Goal: Information Seeking & Learning: Learn about a topic

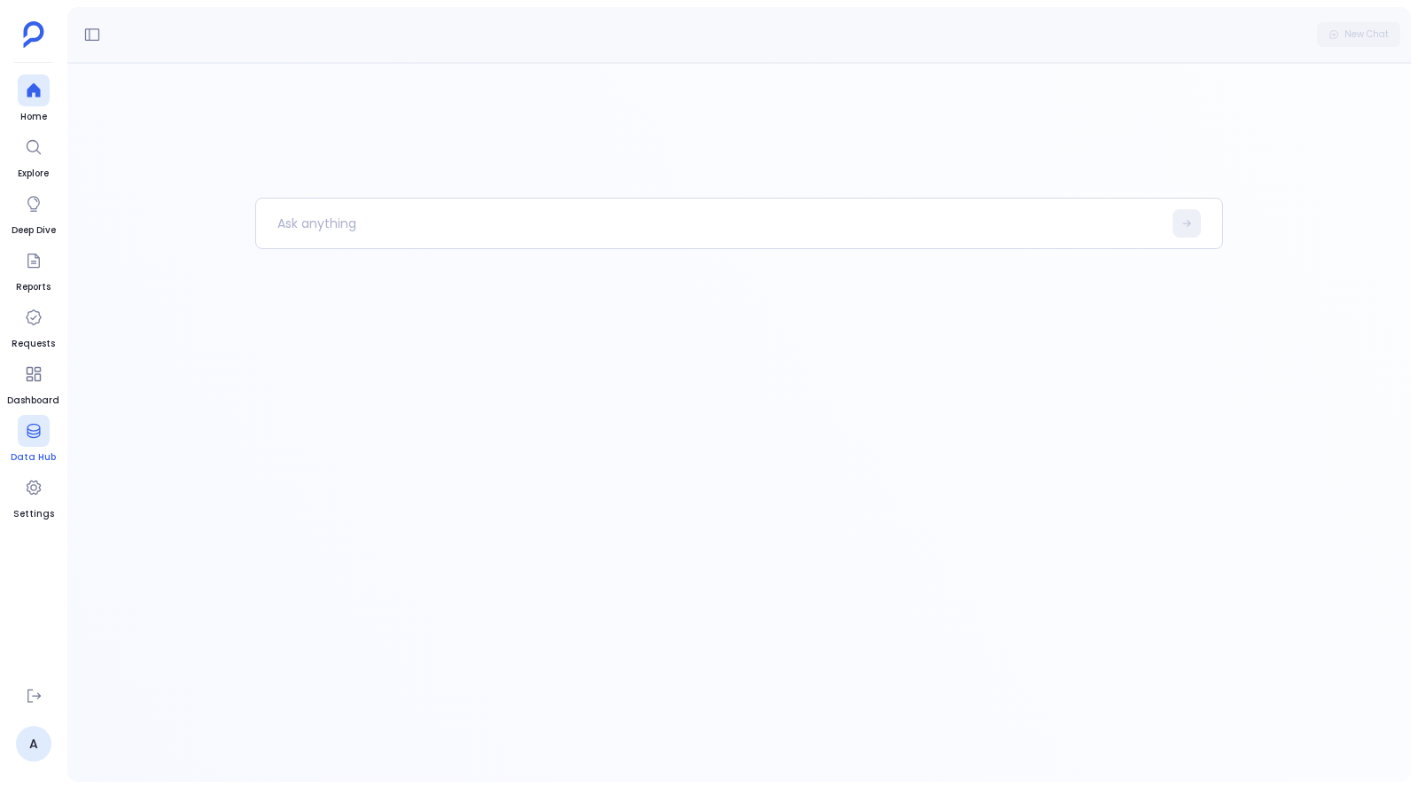
click at [36, 446] on link "Data Hub" at bounding box center [33, 440] width 45 height 50
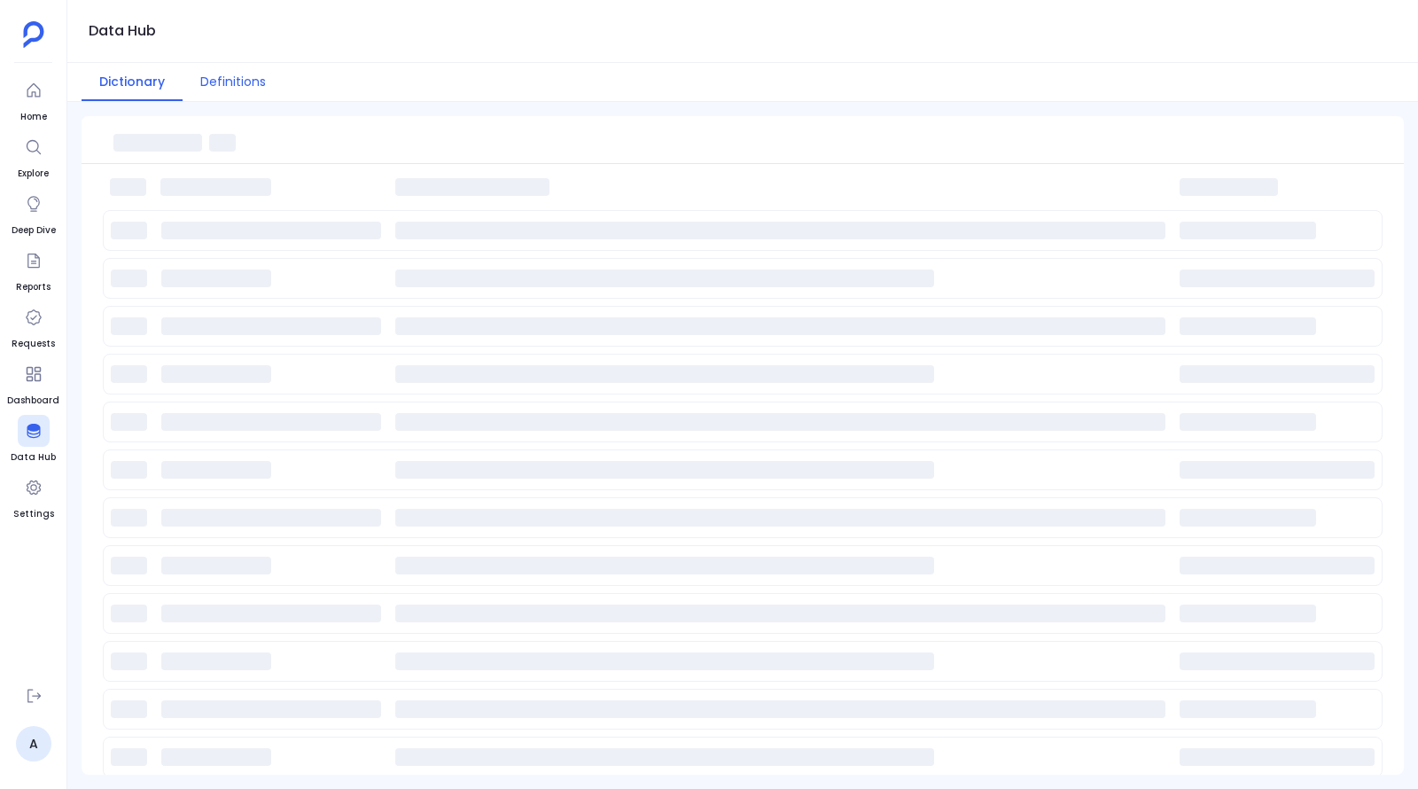
click at [226, 68] on button "Definitions" at bounding box center [233, 82] width 101 height 38
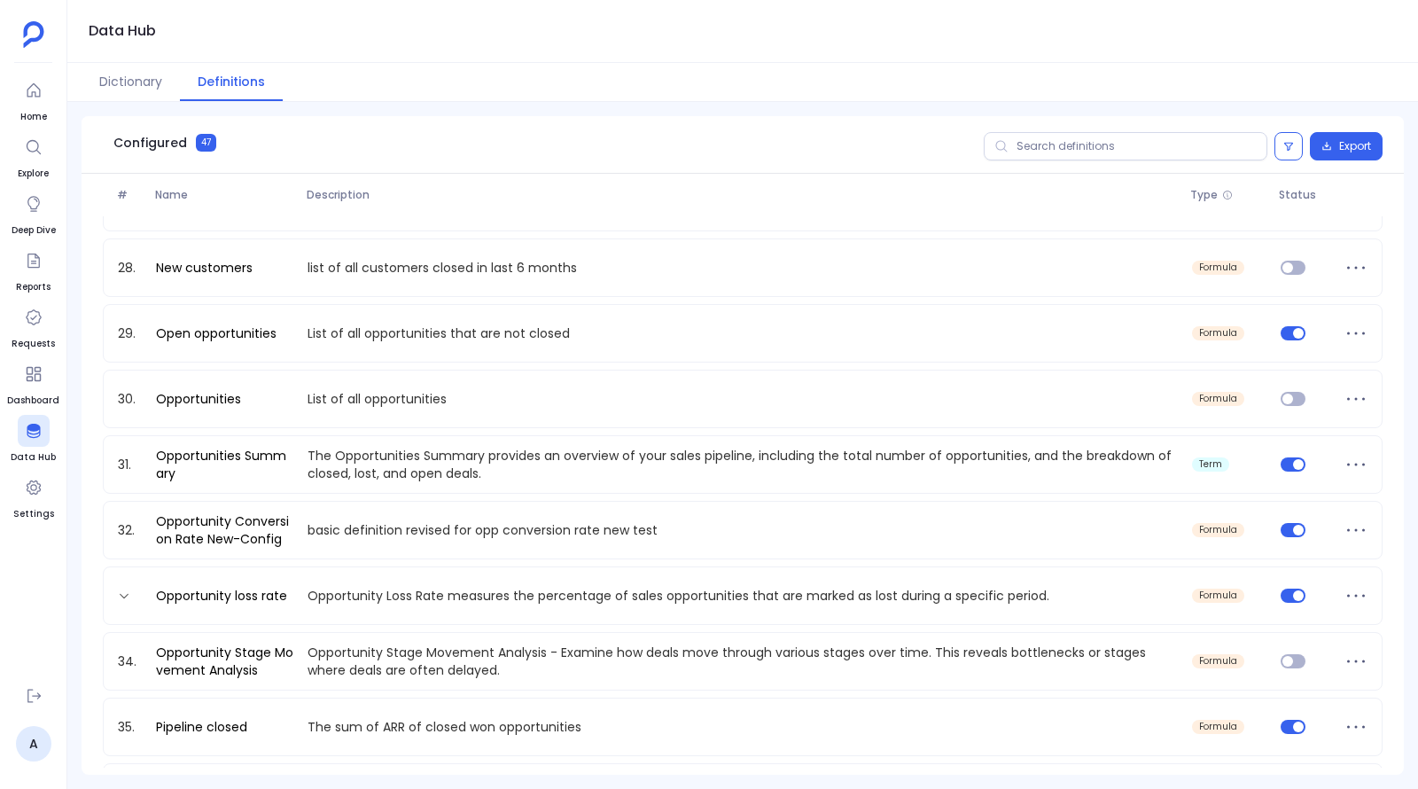
scroll to position [1939, 0]
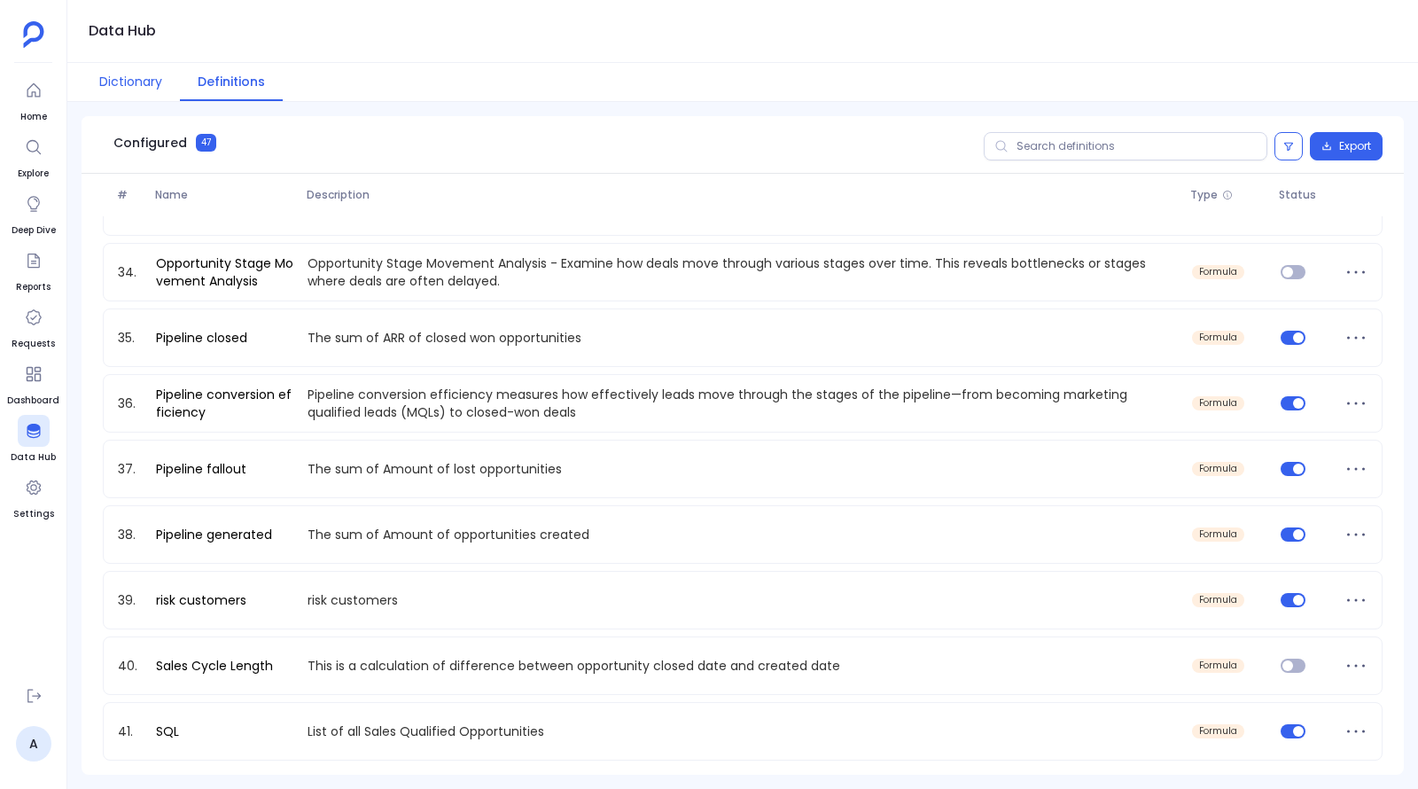
click at [140, 93] on button "Dictionary" at bounding box center [131, 82] width 98 height 38
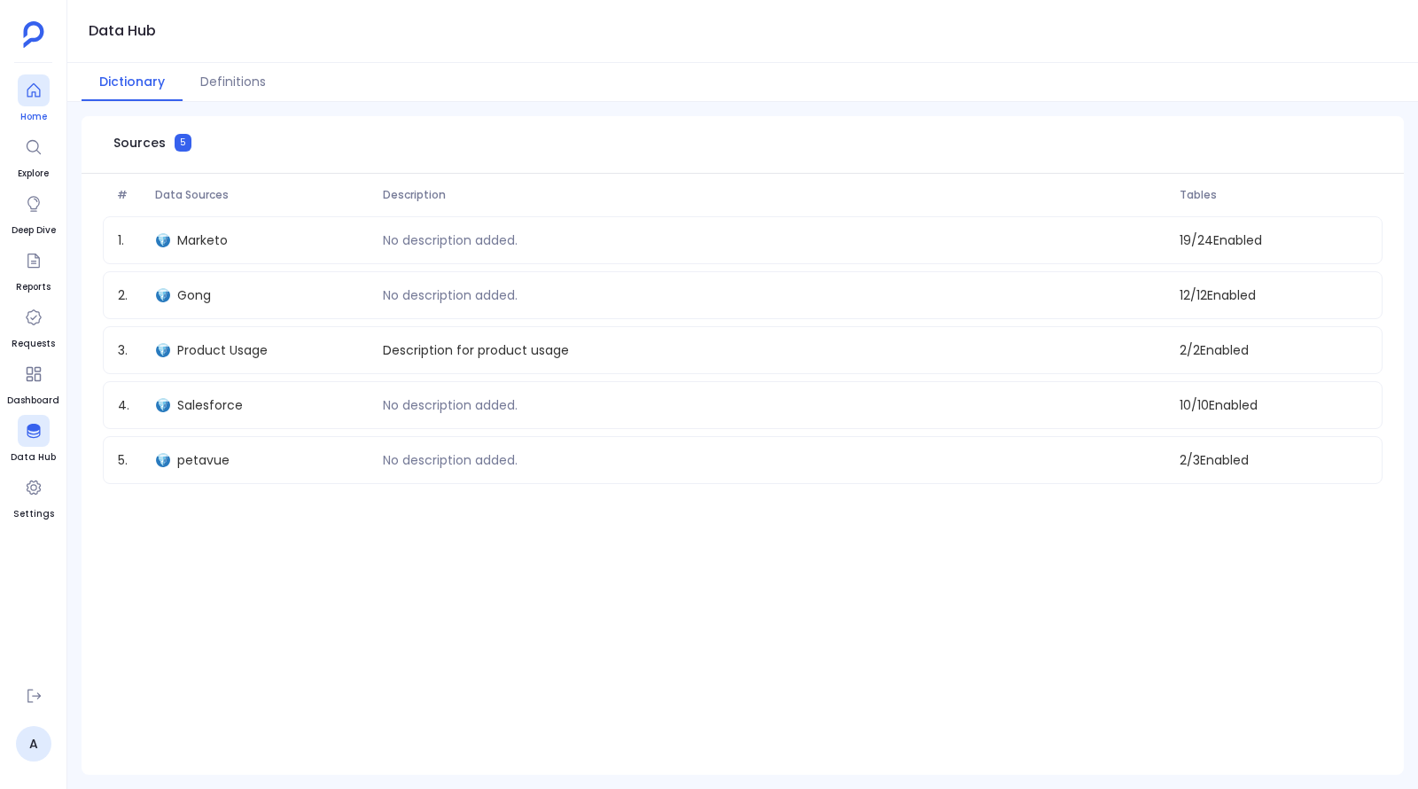
click at [24, 98] on div at bounding box center [34, 90] width 32 height 32
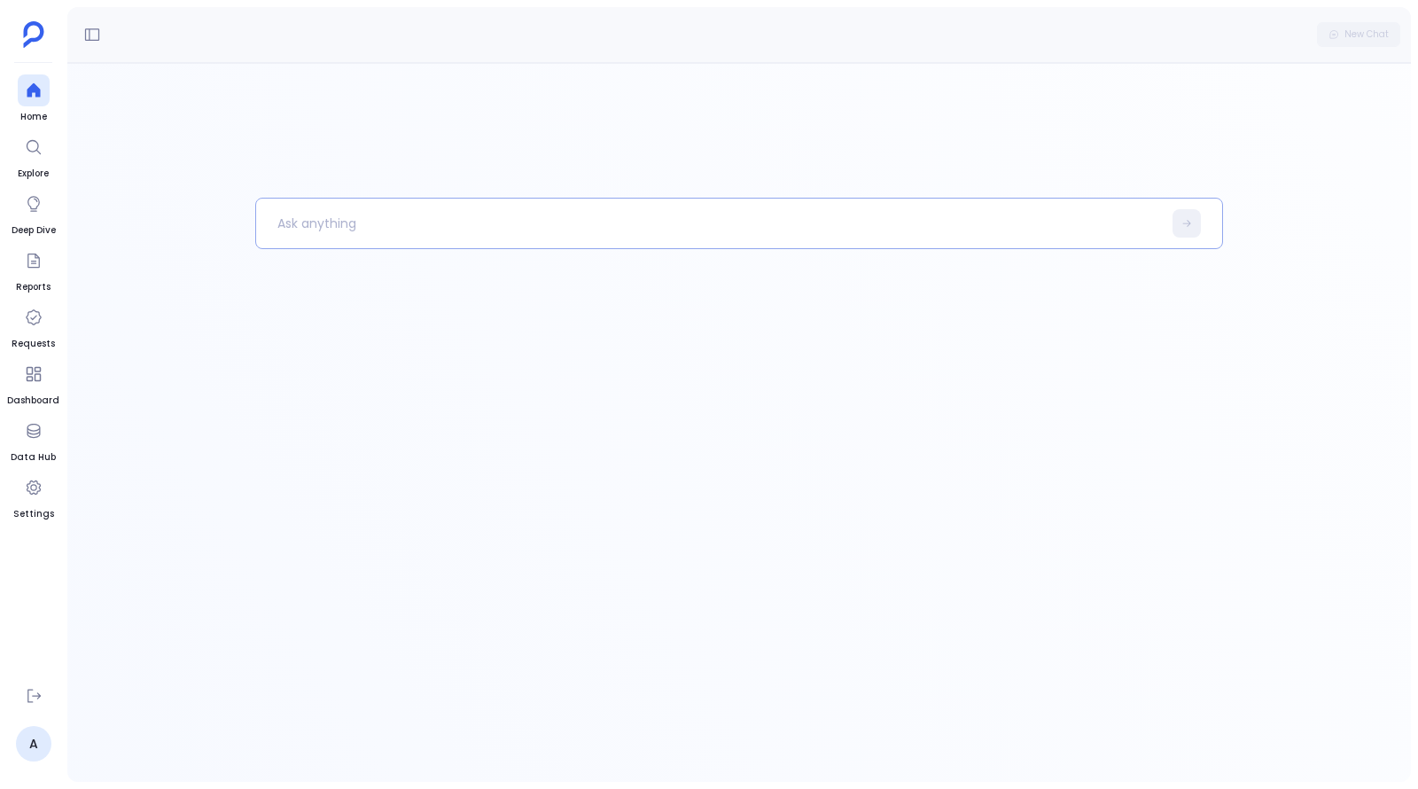
click at [429, 223] on p at bounding box center [709, 223] width 906 height 46
click at [95, 22] on button at bounding box center [92, 34] width 28 height 28
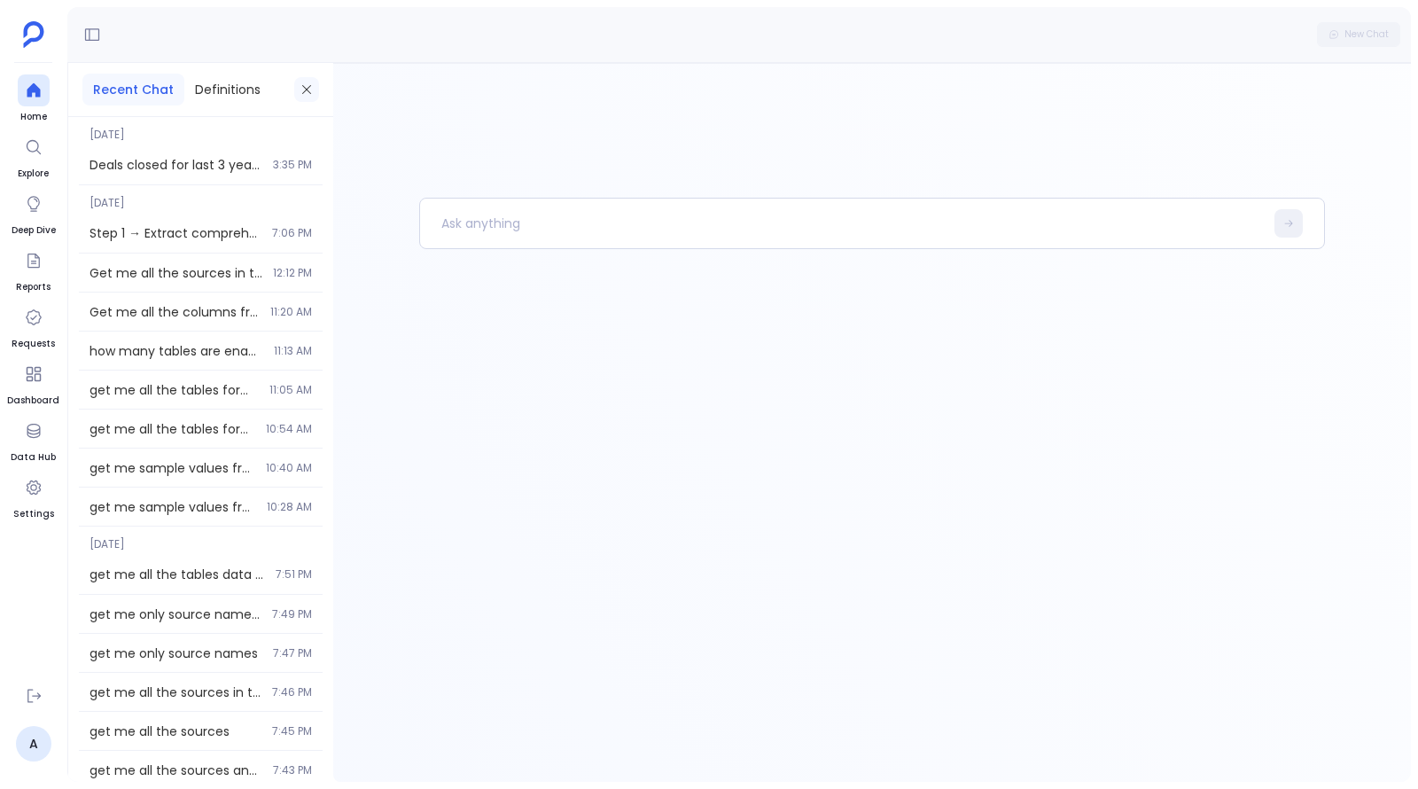
click at [306, 99] on button at bounding box center [306, 89] width 25 height 25
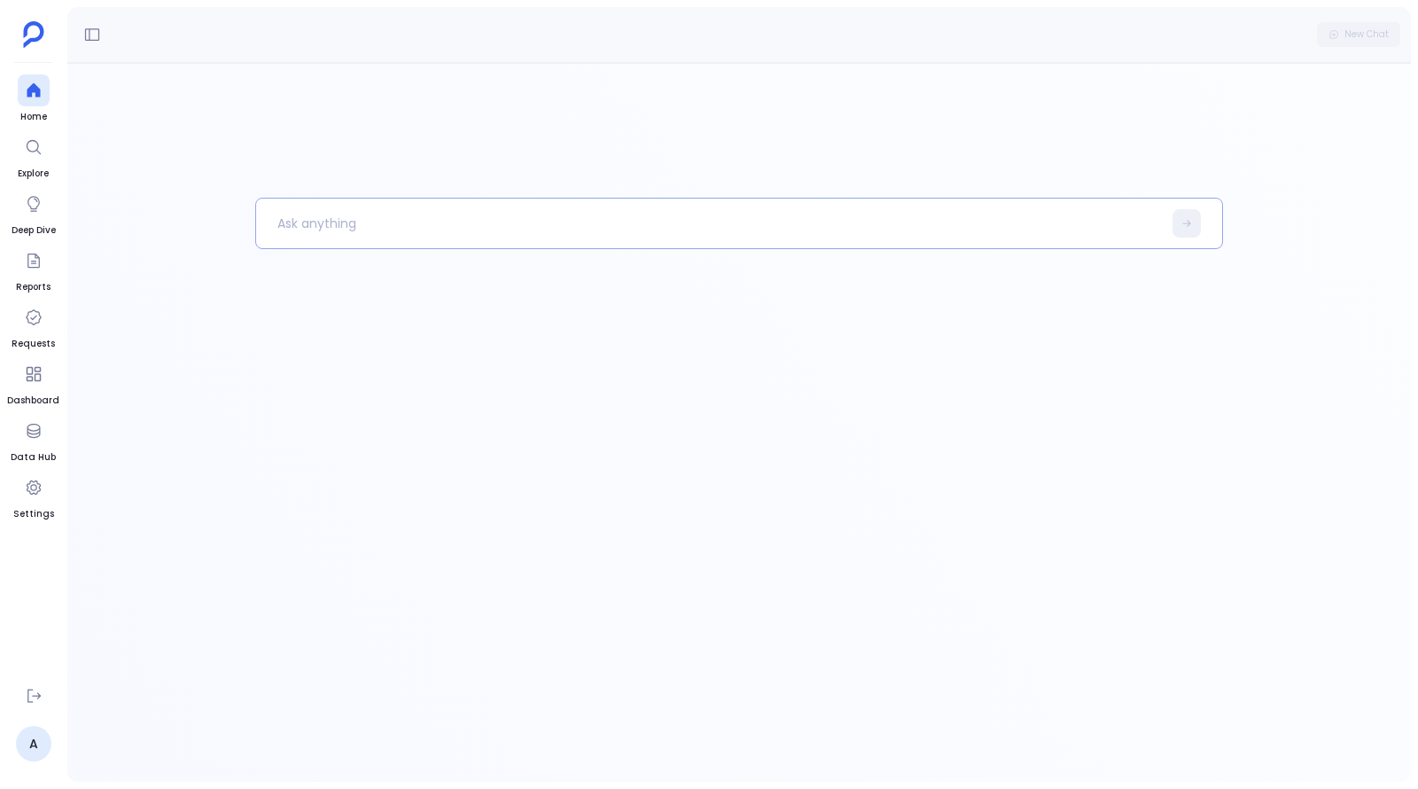
click at [421, 221] on p at bounding box center [709, 223] width 906 height 46
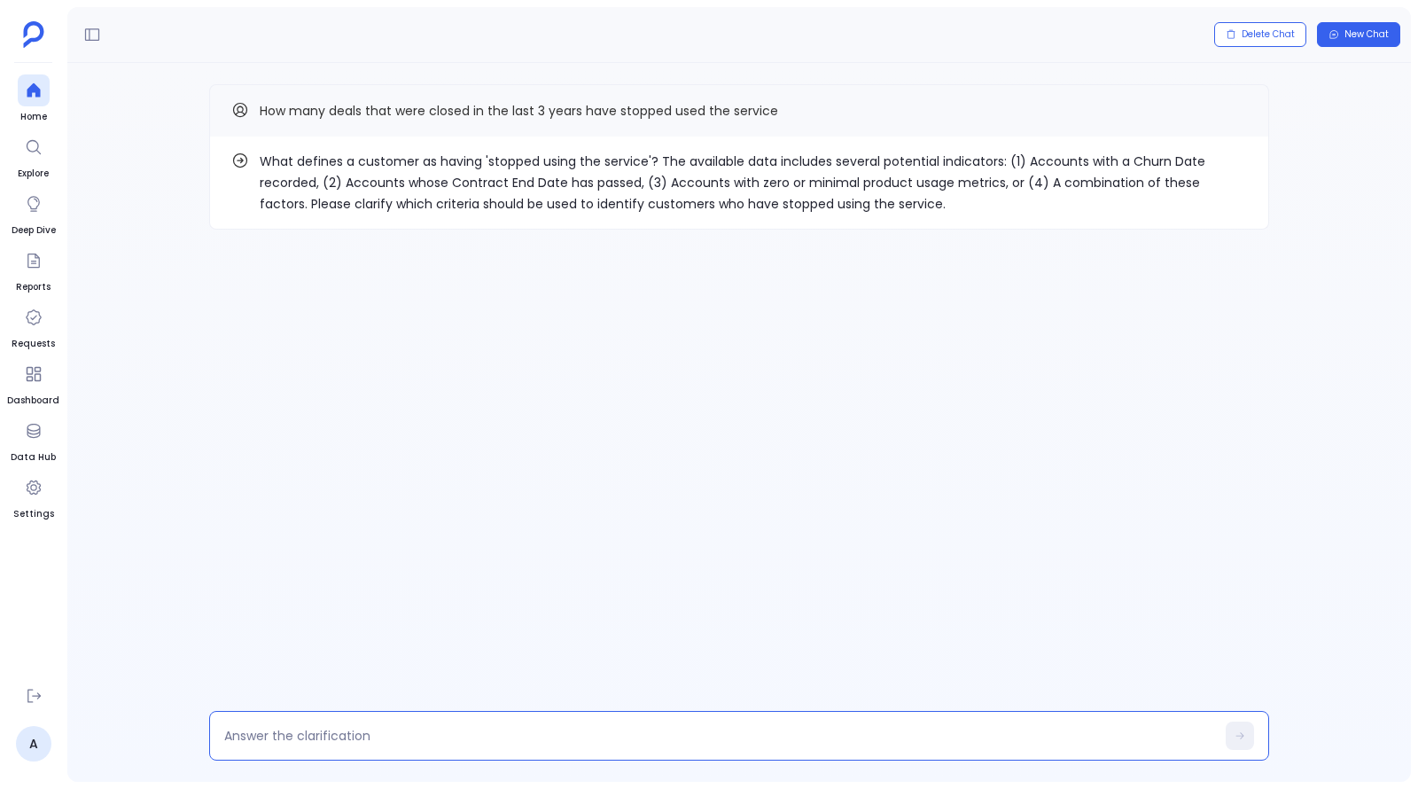
click at [550, 738] on textarea at bounding box center [719, 736] width 991 height 18
type textarea "4"
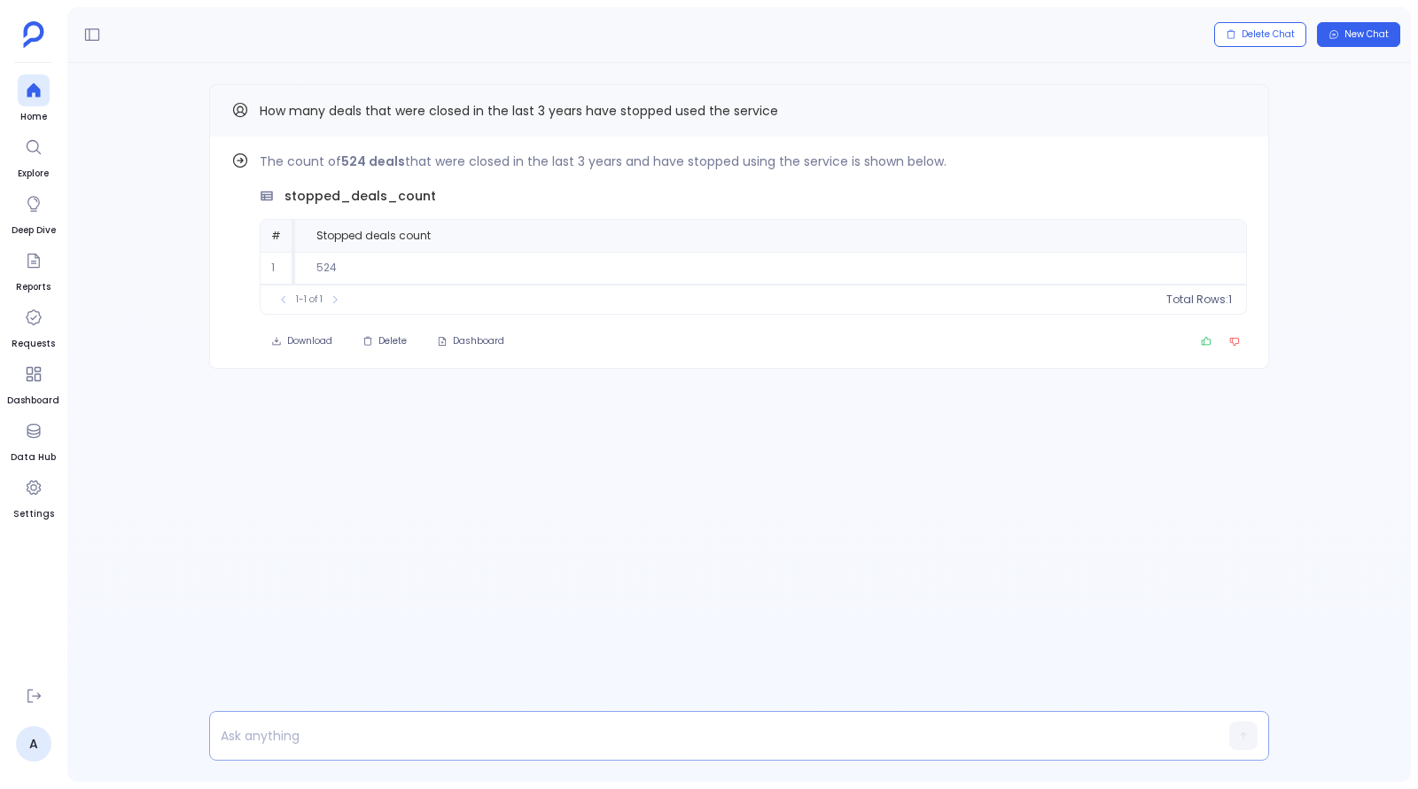
click at [436, 730] on p at bounding box center [705, 735] width 990 height 25
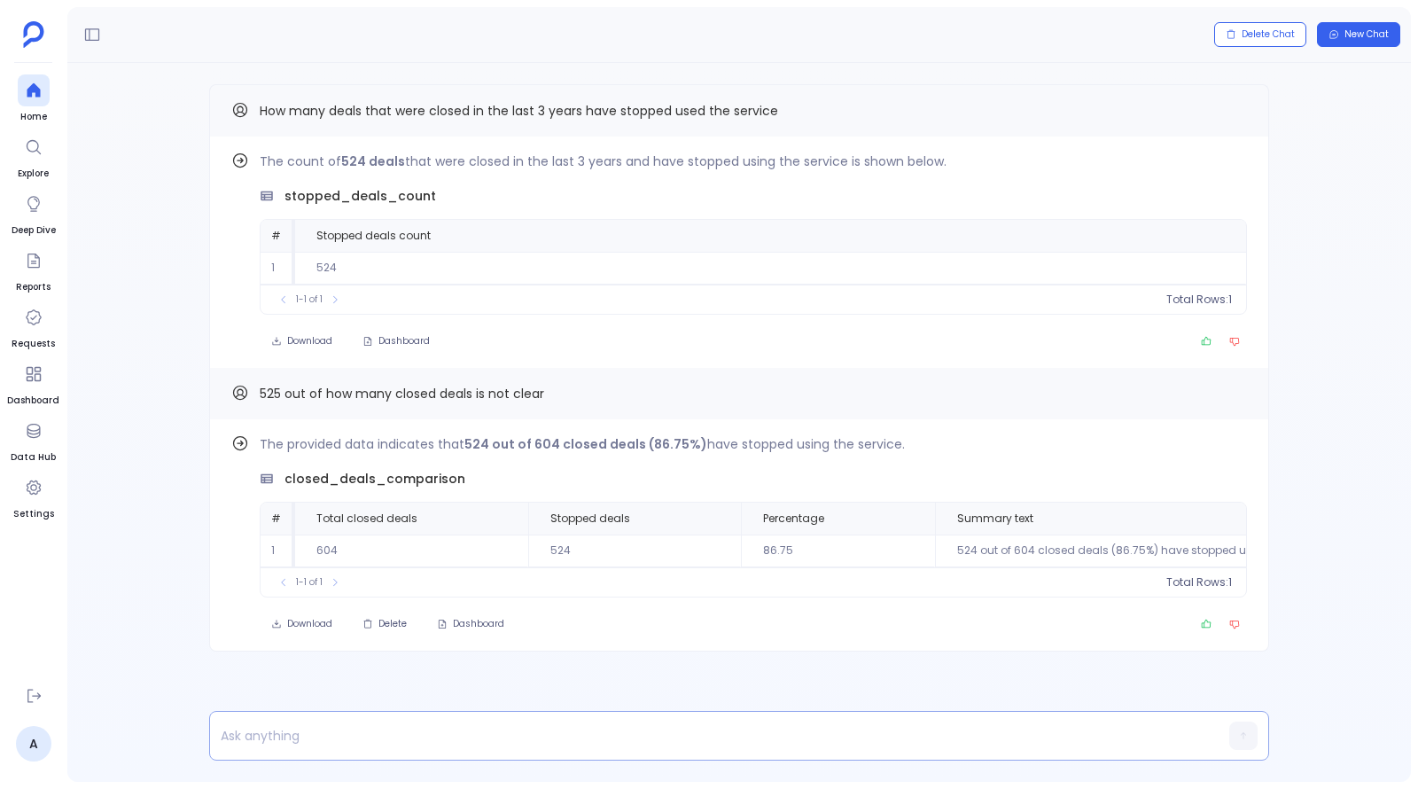
click at [595, 728] on p at bounding box center [705, 735] width 990 height 25
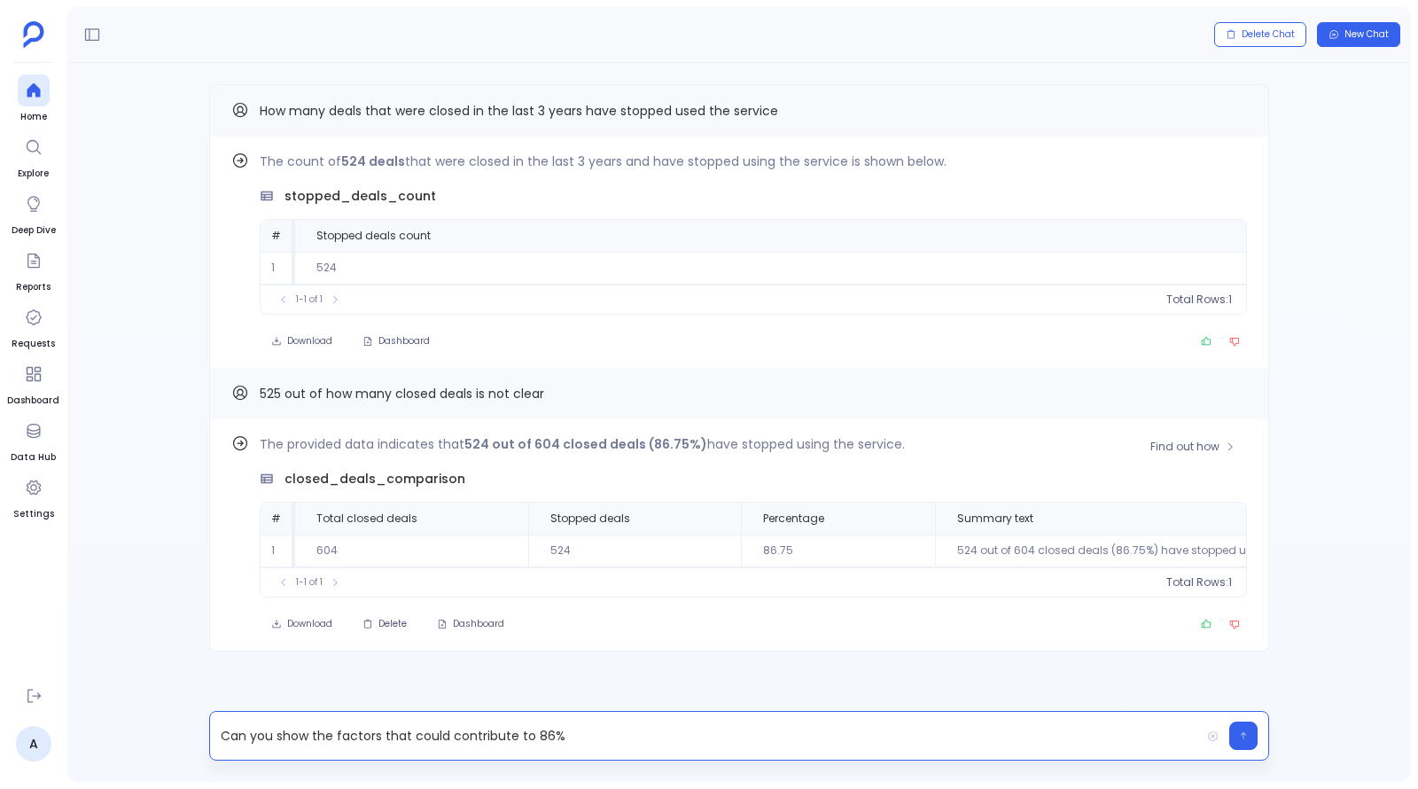
scroll to position [0, 84]
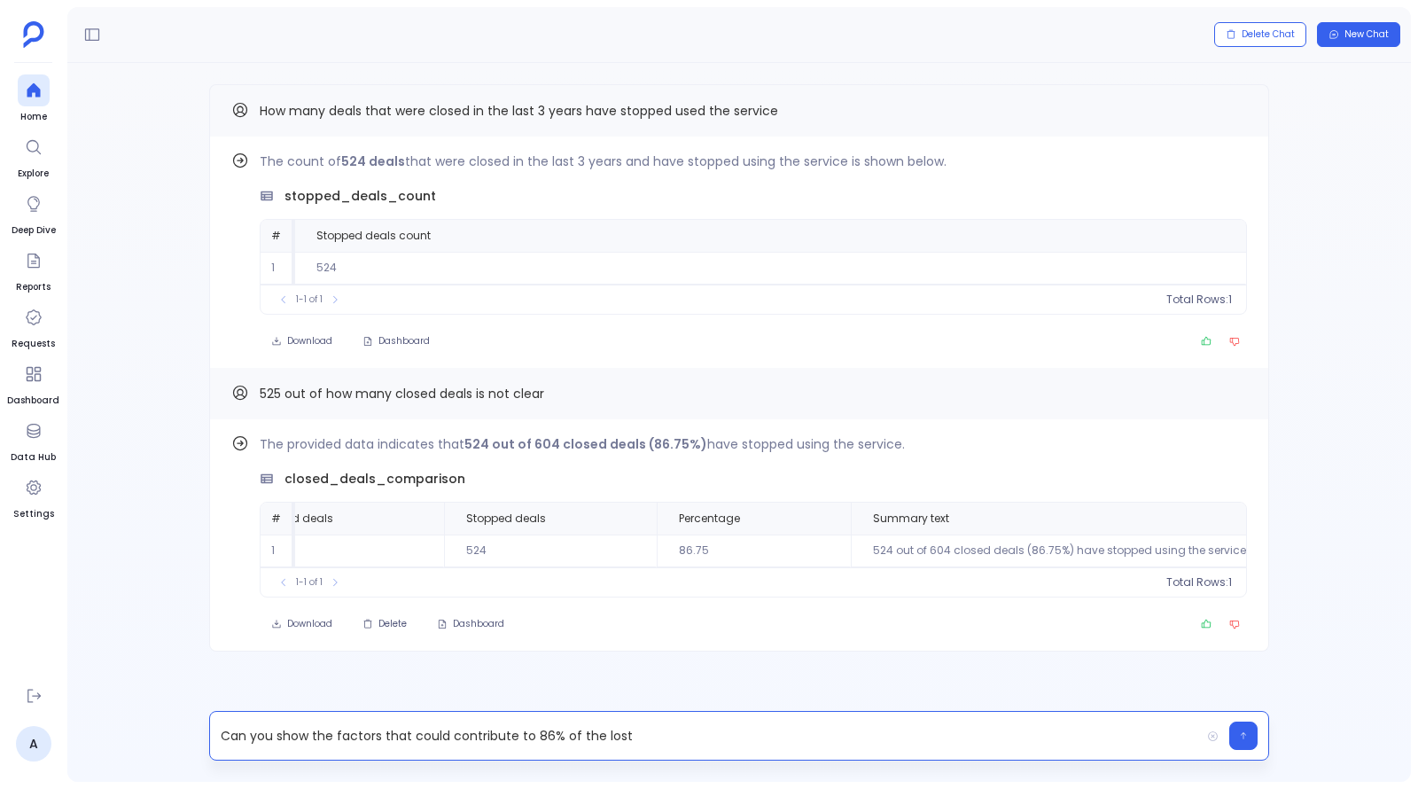
drag, startPoint x: 383, startPoint y: 736, endPoint x: 708, endPoint y: 729, distance: 325.3
click at [708, 729] on p "Can you show the factors that could contribute to 86% of the lost" at bounding box center [705, 735] width 990 height 25
drag, startPoint x: 641, startPoint y: 440, endPoint x: 906, endPoint y: 441, distance: 265.0
click at [906, 441] on p "The provided data indicates that 524 out of 604 closed deals (86.75%) have stop…" at bounding box center [753, 443] width 987 height 21
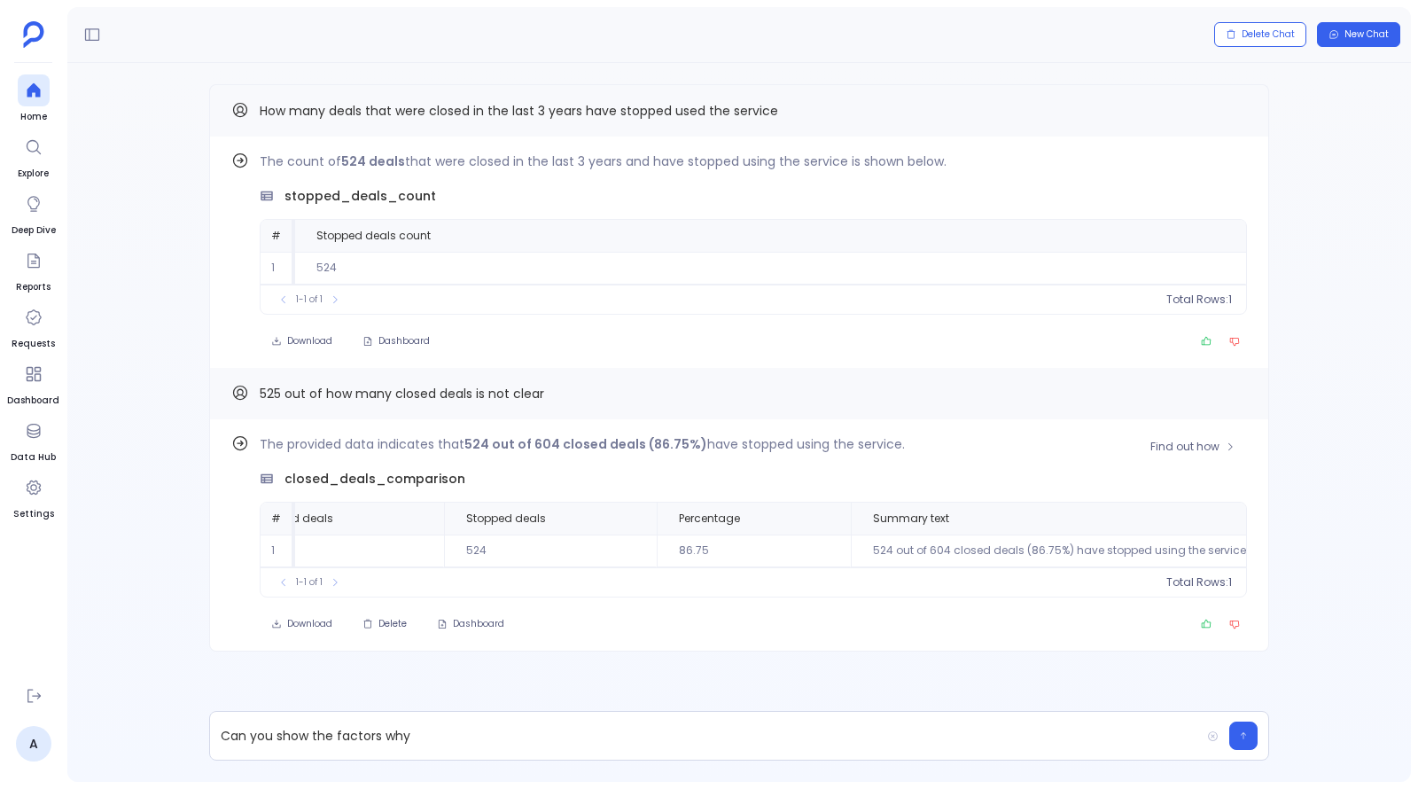
copy p "(86.75%) have stopped using the service."
click at [525, 744] on p "Can you show the factors why" at bounding box center [705, 735] width 990 height 25
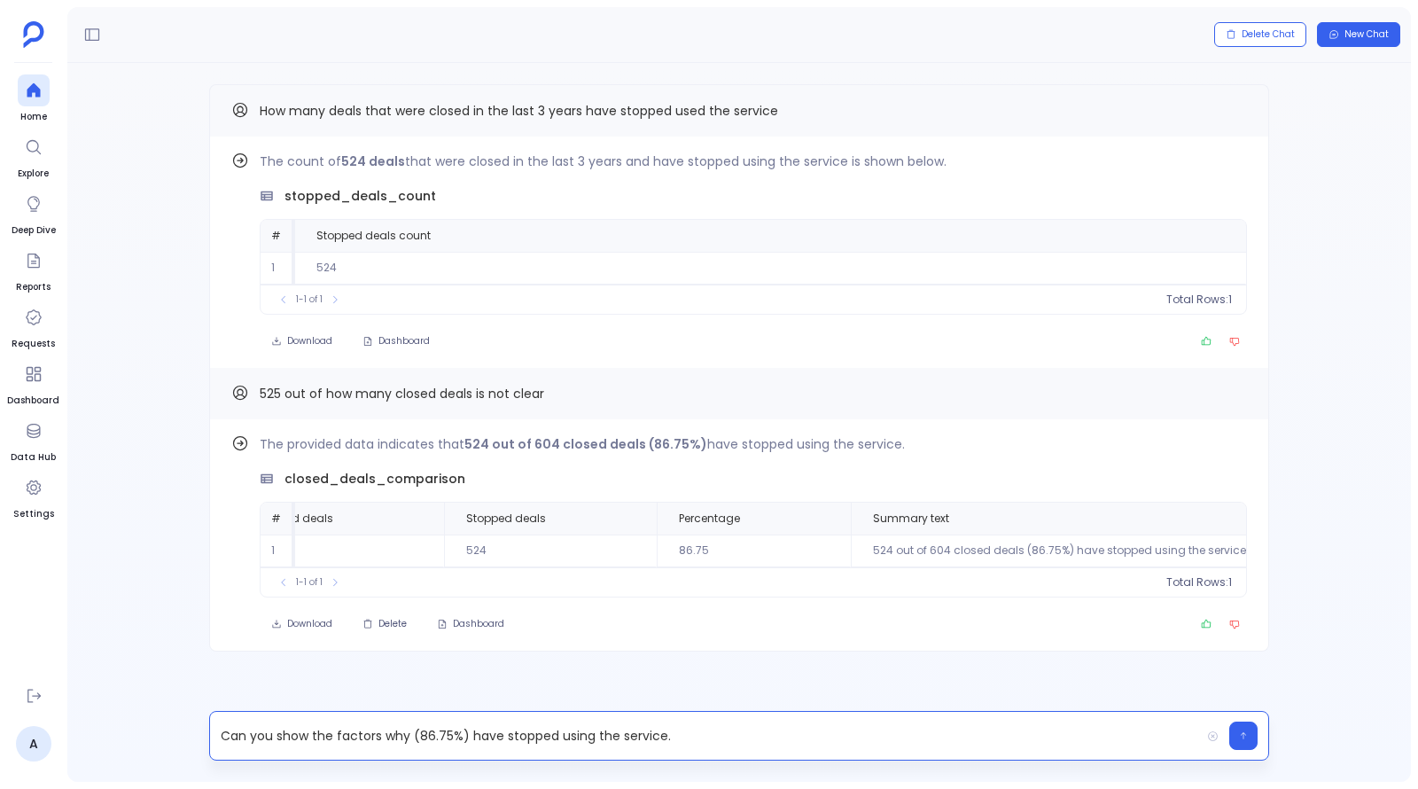
click at [421, 739] on p "Can you show the factors why (86.75%) have stopped using the service." at bounding box center [705, 735] width 990 height 25
click at [458, 735] on p "Can you show the factors why 86.75%) have stopped using the service." at bounding box center [705, 735] width 990 height 25
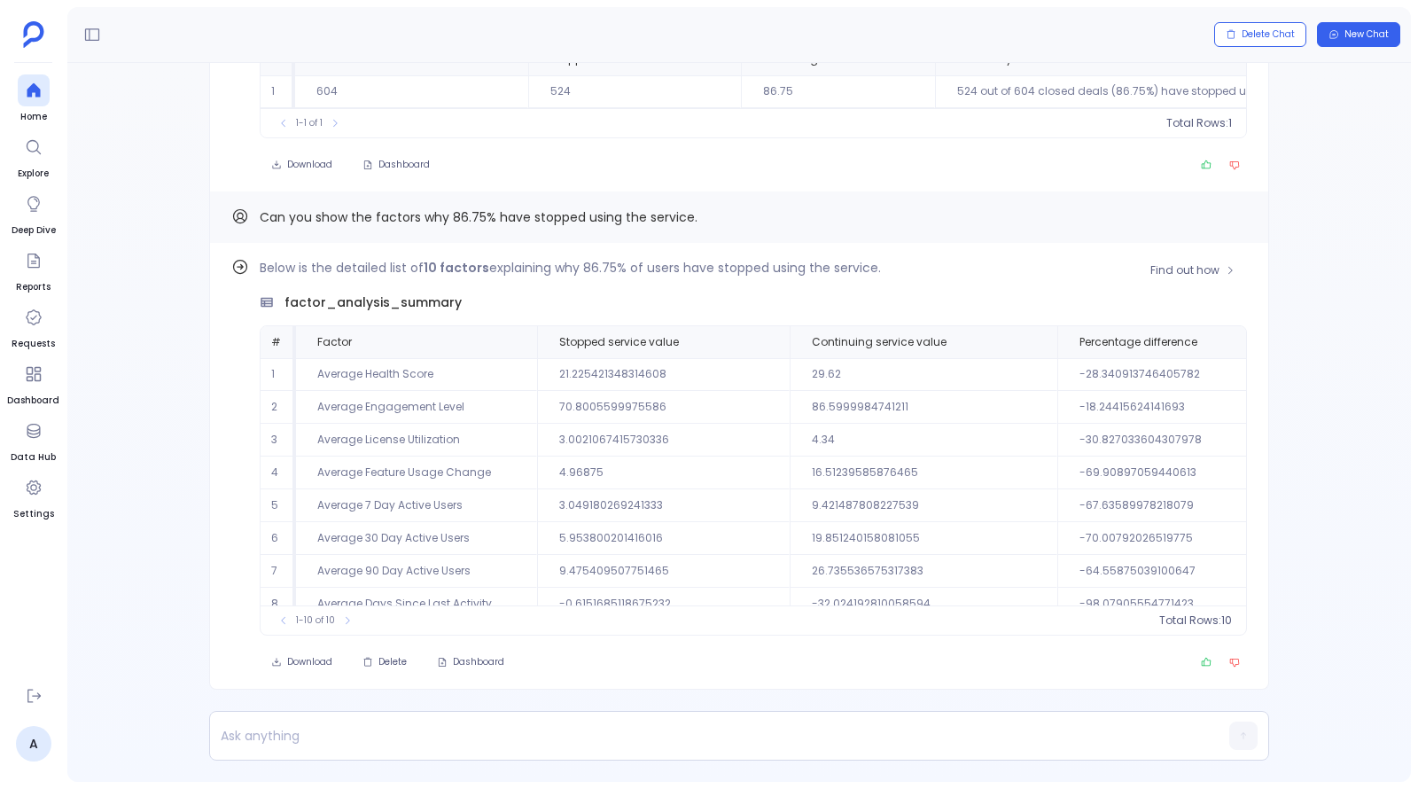
scroll to position [81, 0]
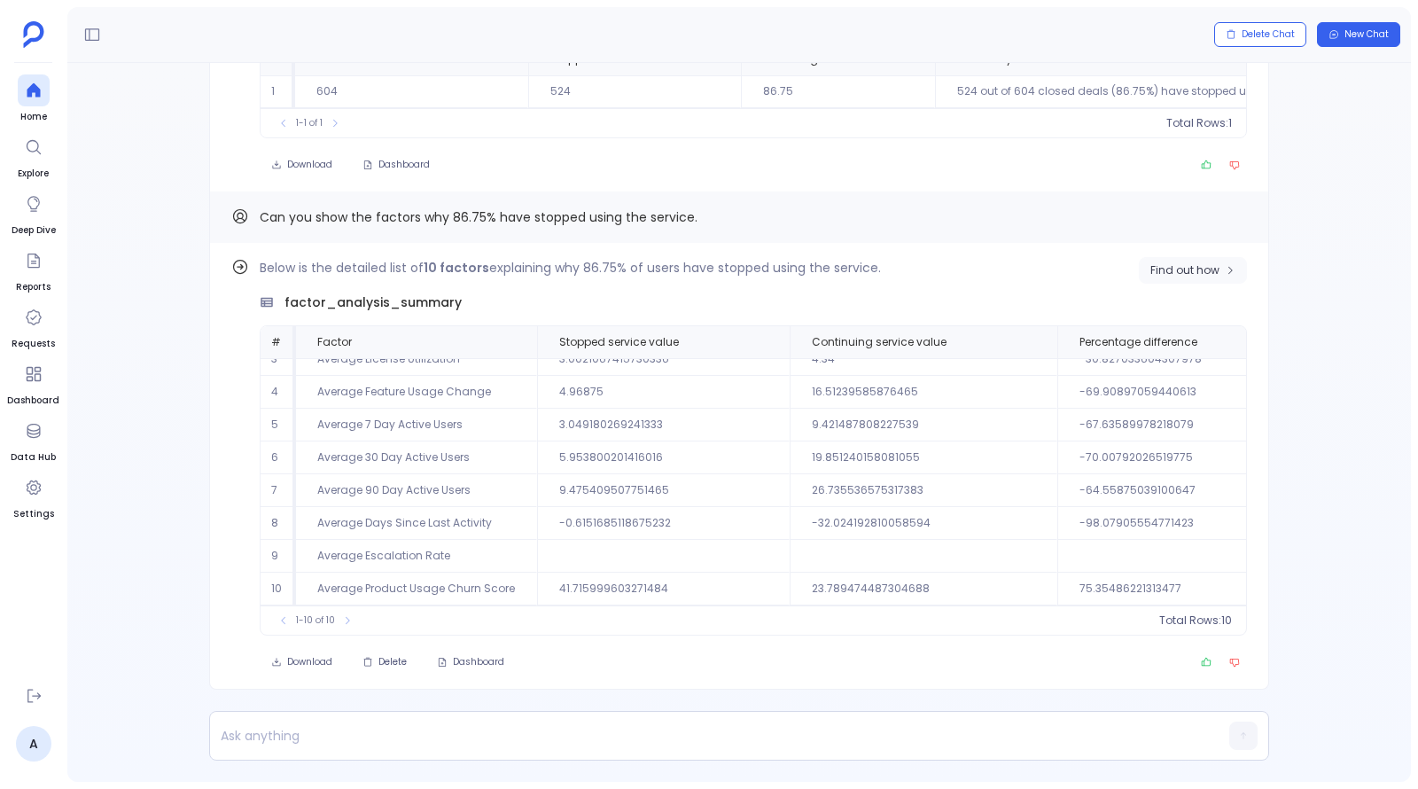
click at [1162, 267] on span "Find out how" at bounding box center [1184, 270] width 69 height 14
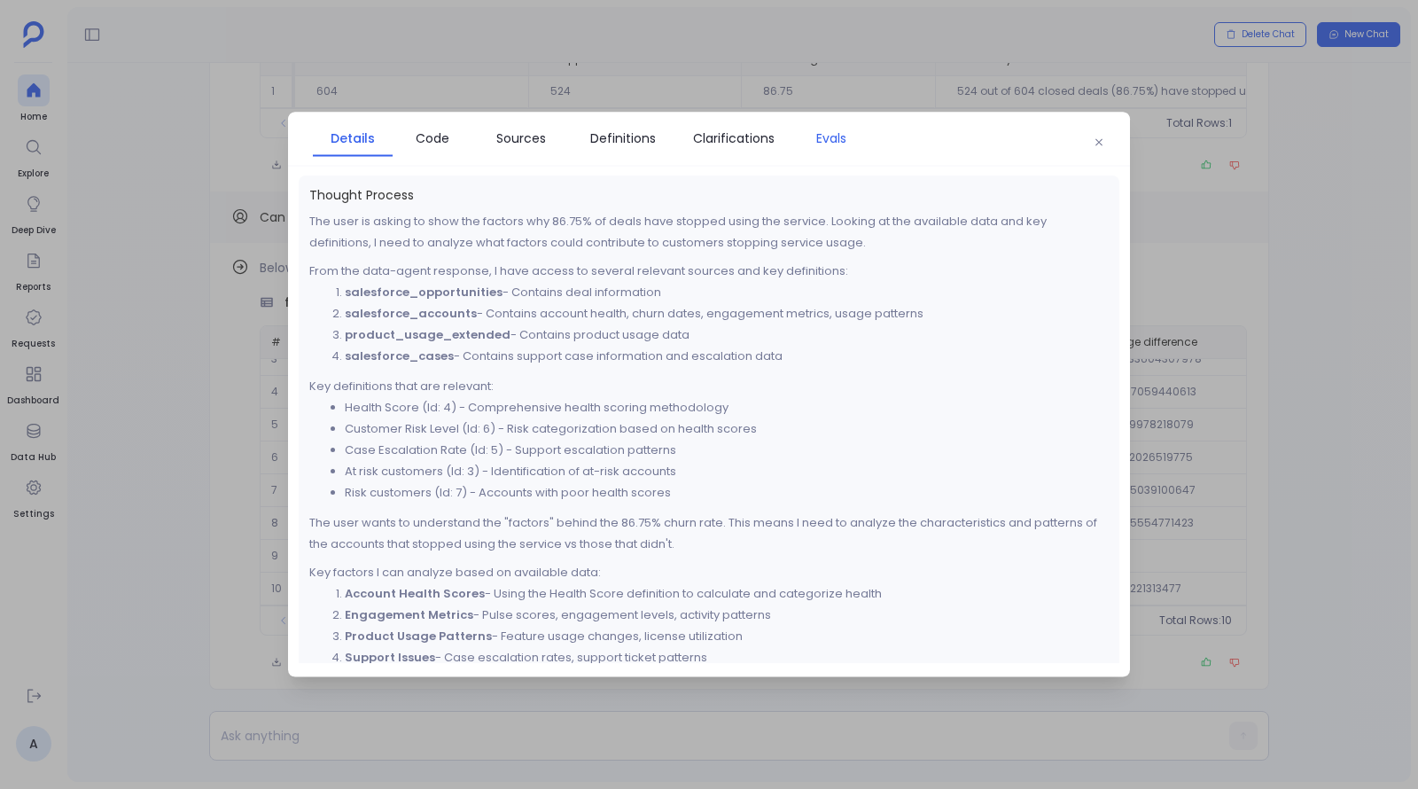
click at [831, 130] on span "Evals" at bounding box center [831, 137] width 30 height 19
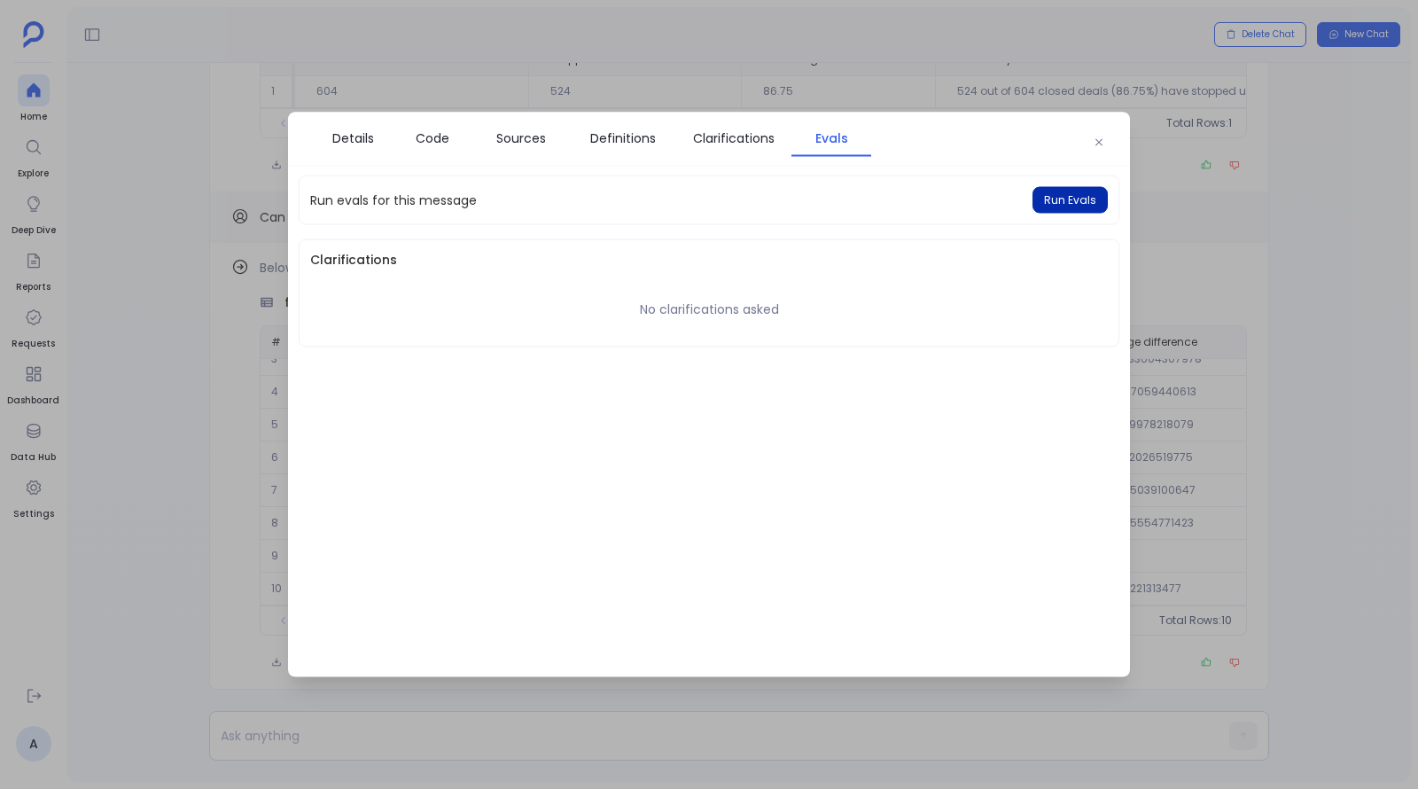
click at [1070, 206] on span "Run Evals" at bounding box center [1070, 200] width 52 height 14
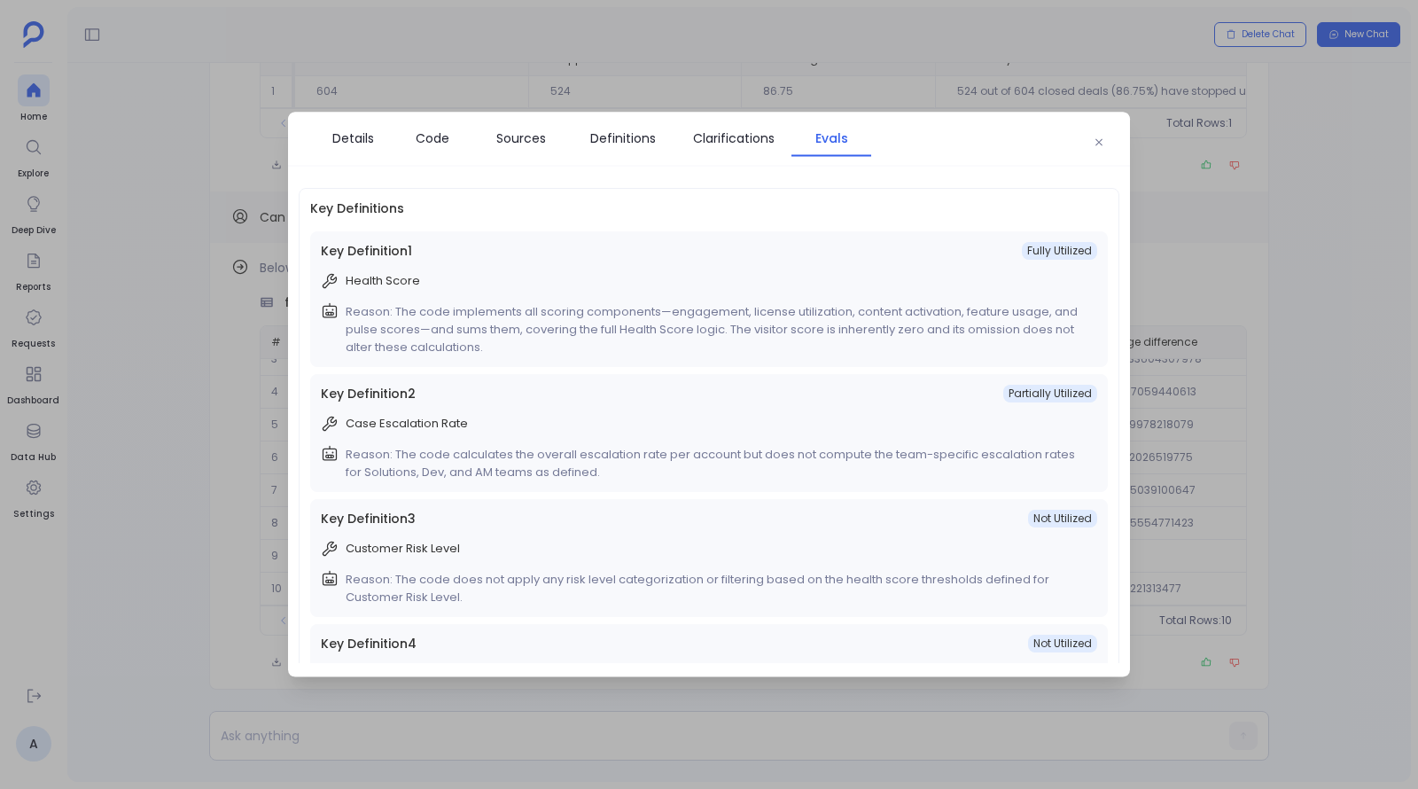
scroll to position [99, 0]
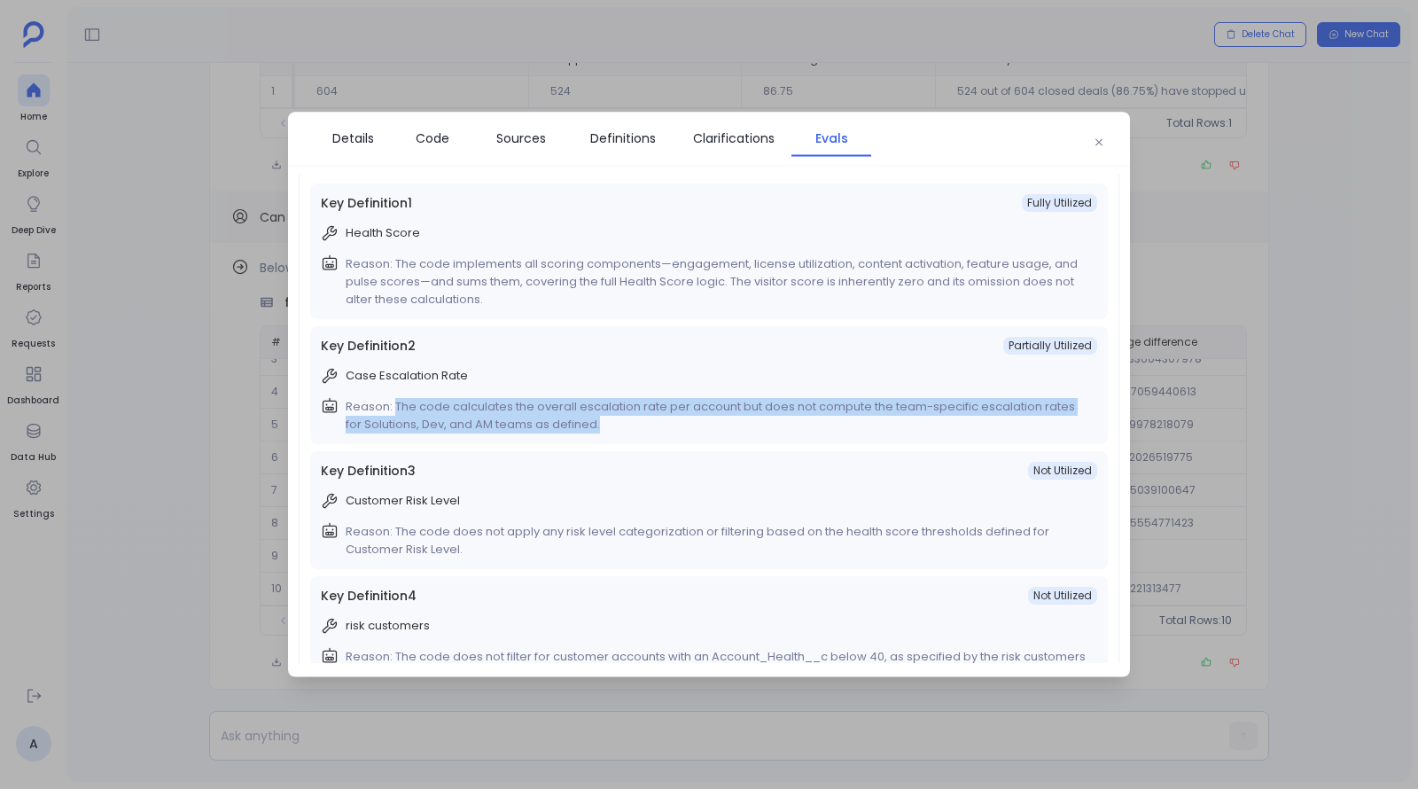
drag, startPoint x: 396, startPoint y: 404, endPoint x: 605, endPoint y: 426, distance: 210.3
click at [605, 426] on p "Reason: The code calculates the overall escalation rate per account but does no…" at bounding box center [718, 415] width 744 height 35
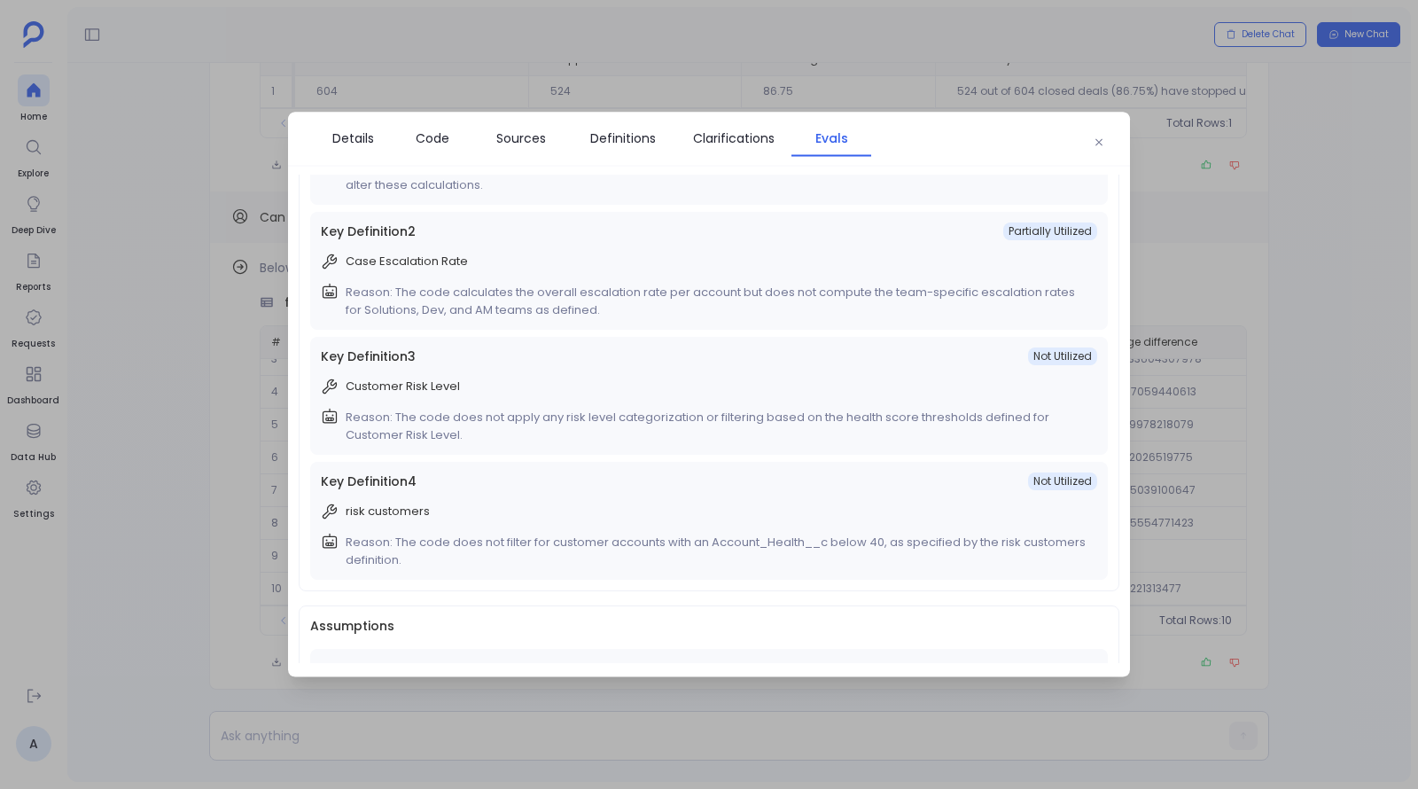
scroll to position [229, 0]
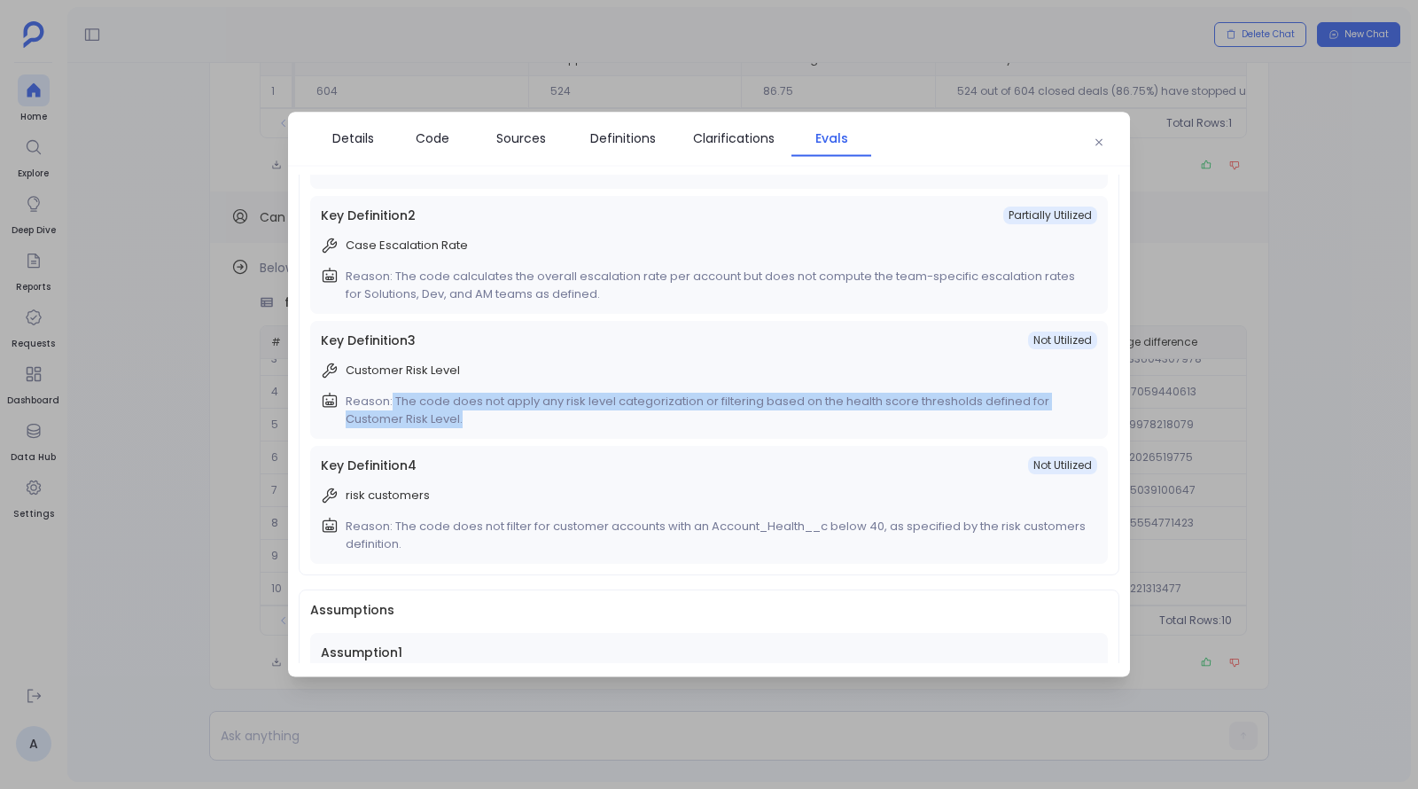
drag, startPoint x: 392, startPoint y: 400, endPoint x: 471, endPoint y: 418, distance: 81.0
click at [471, 418] on p "Reason: The code does not apply any risk level categorization or filtering base…" at bounding box center [718, 410] width 744 height 35
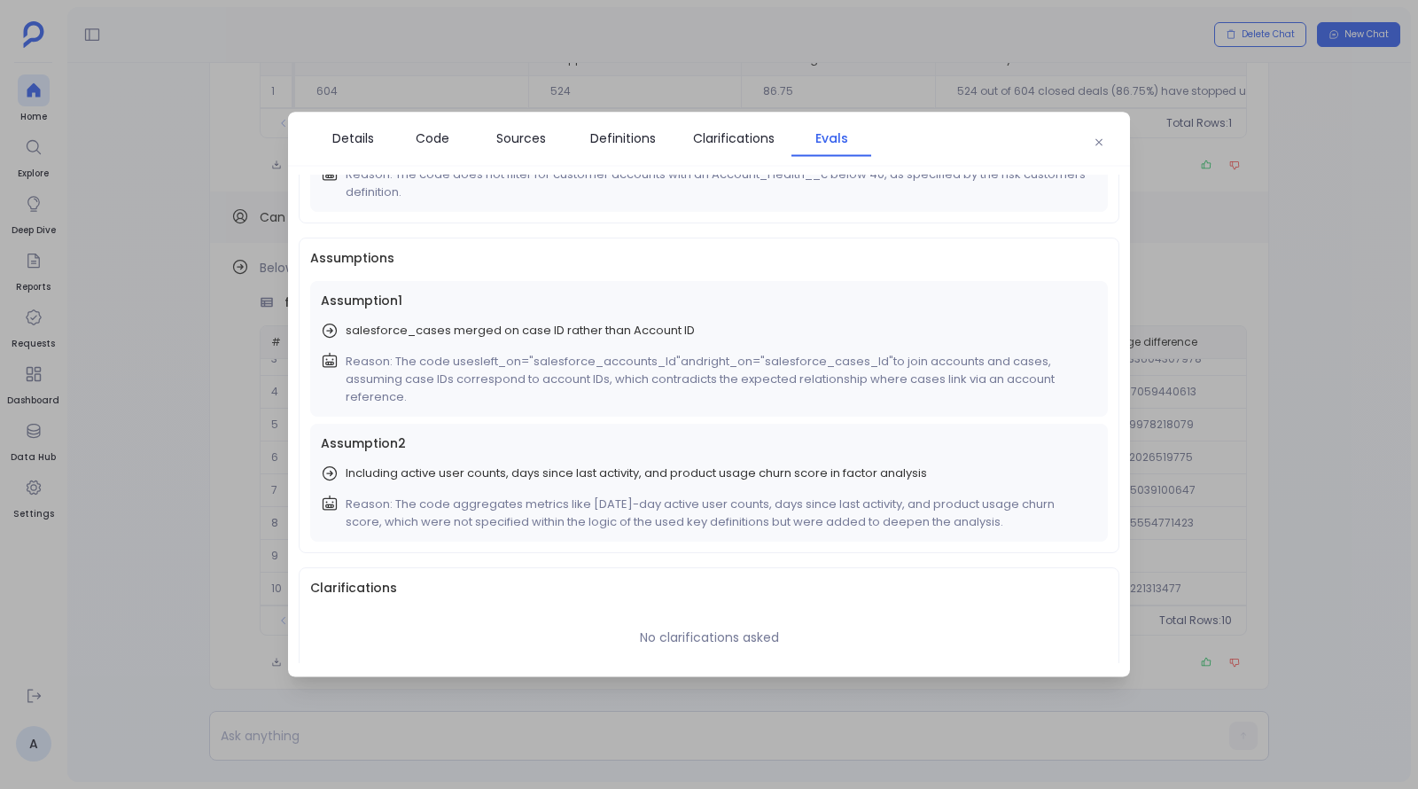
scroll to position [591, 0]
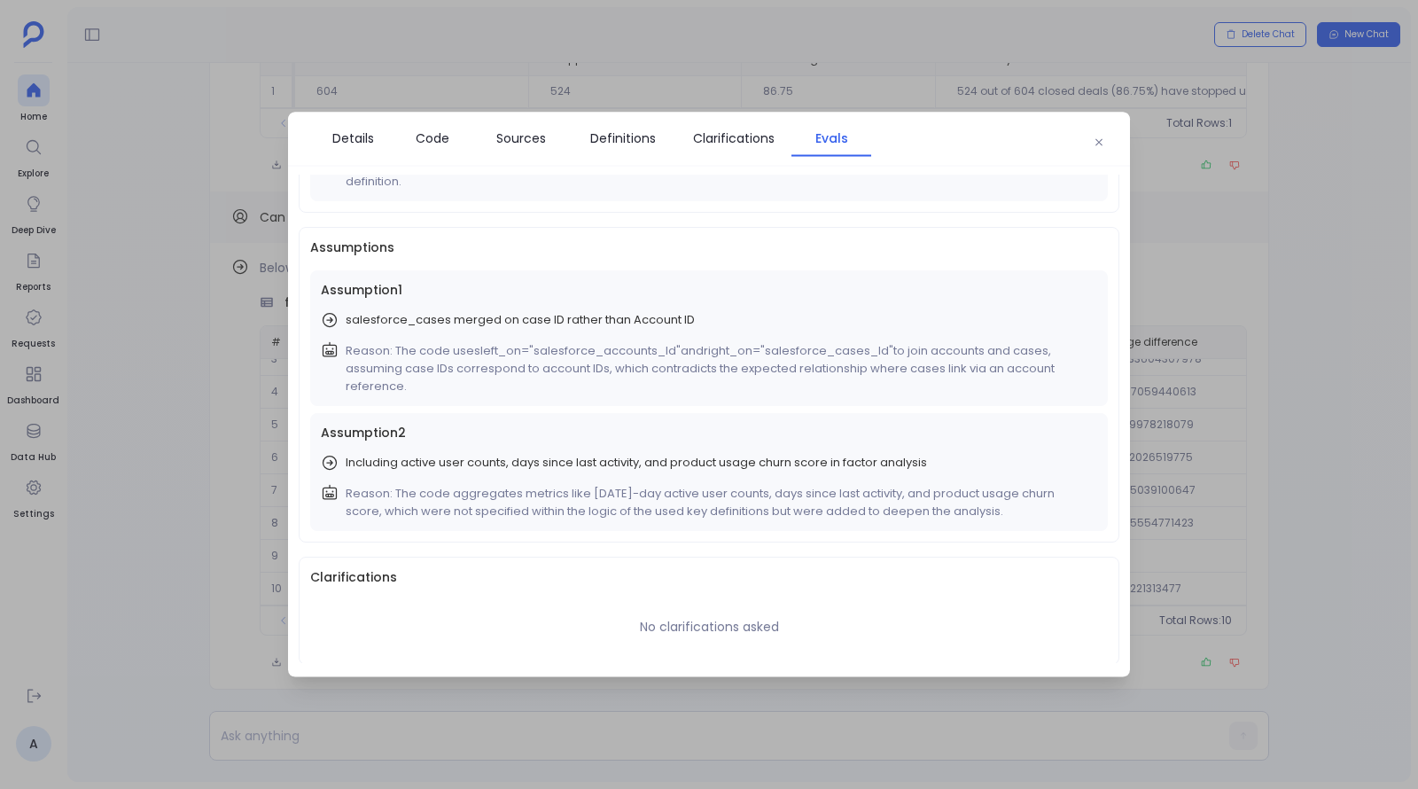
click at [206, 581] on div at bounding box center [709, 394] width 1418 height 789
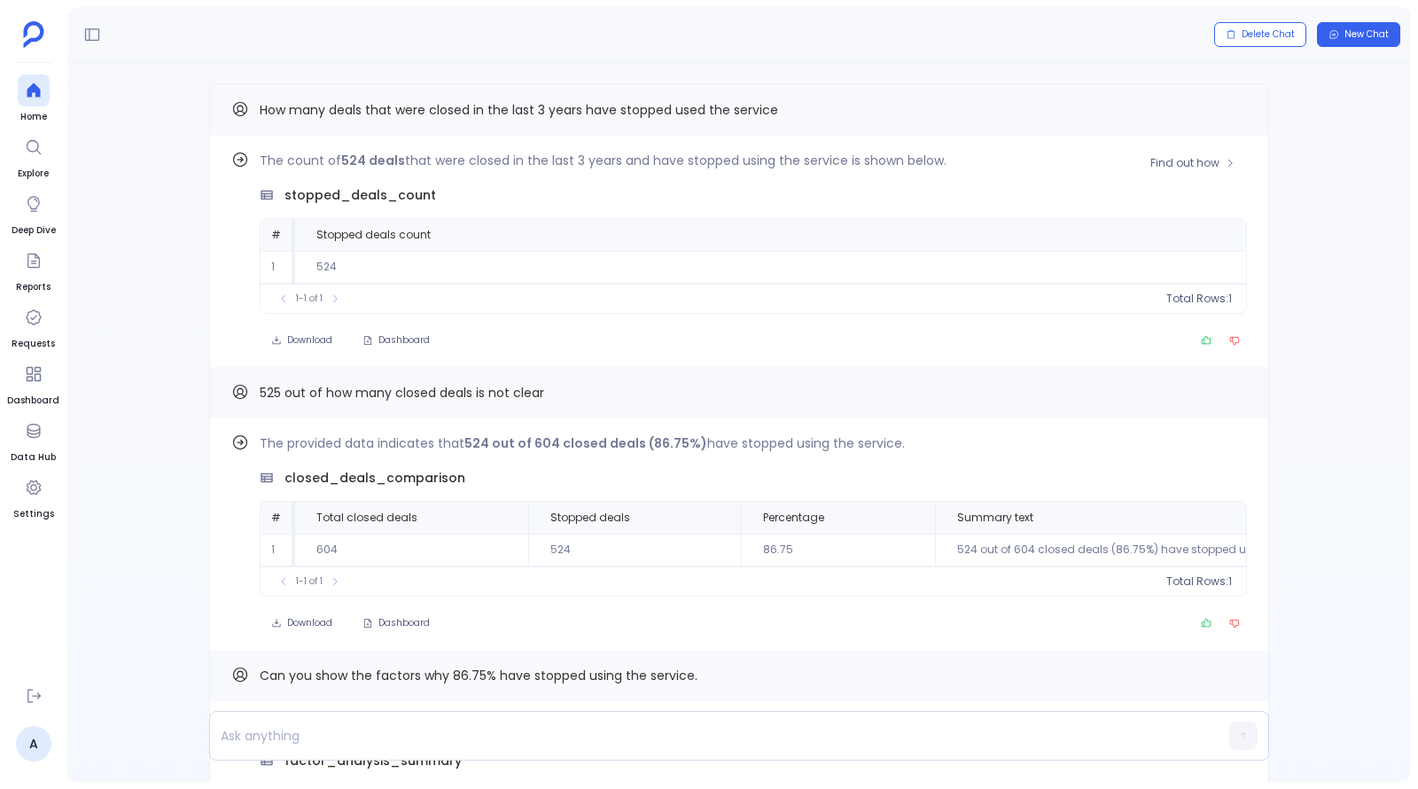
scroll to position [0, 0]
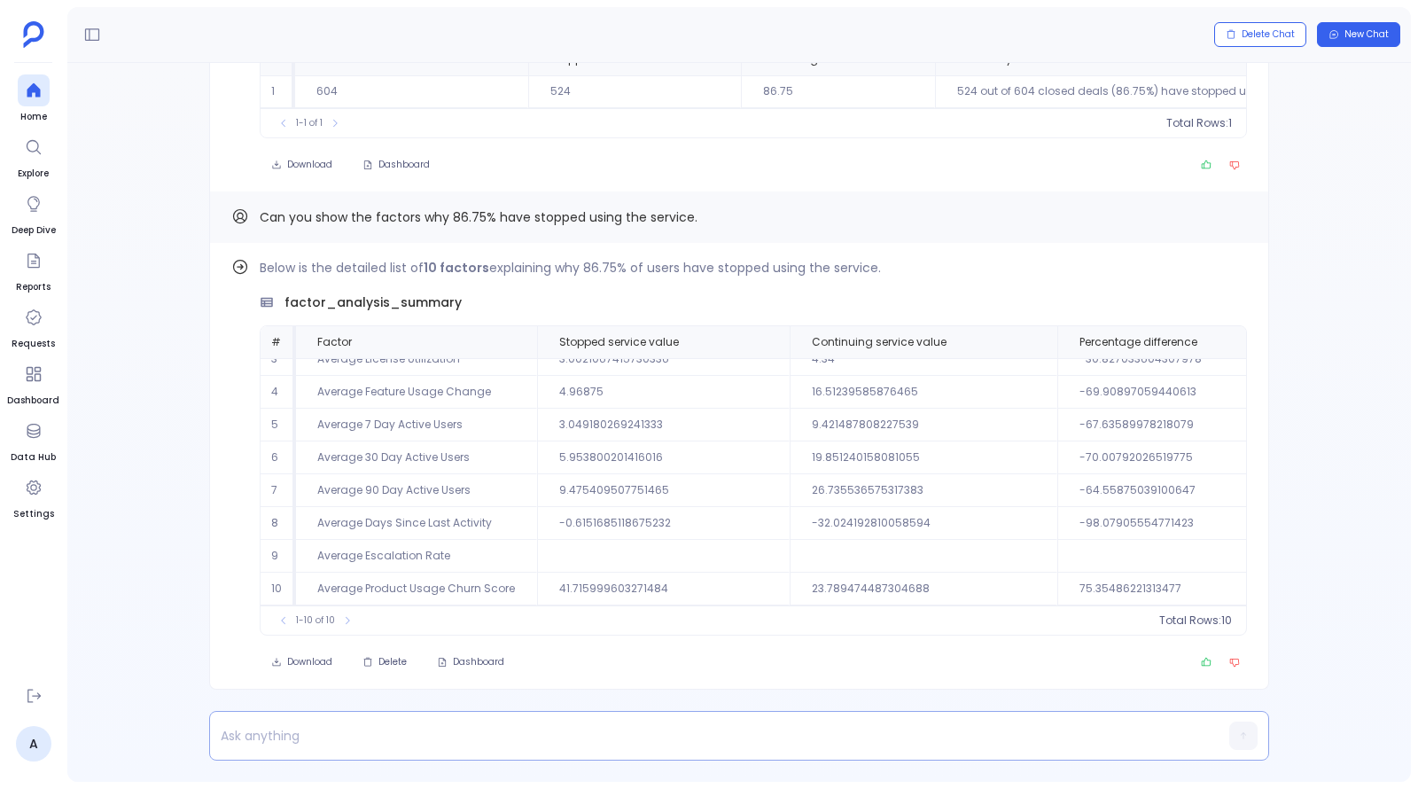
click at [426, 735] on p at bounding box center [705, 735] width 990 height 25
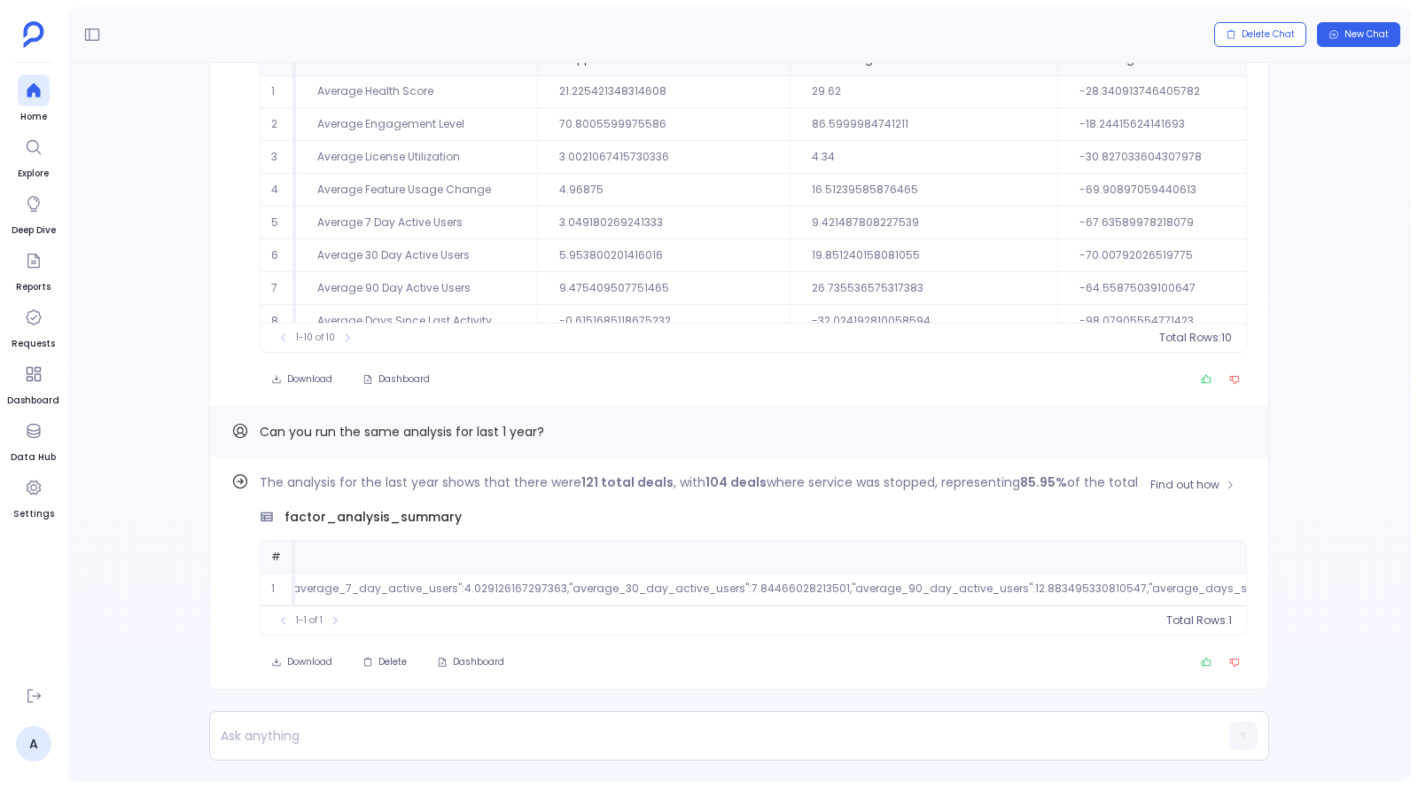
scroll to position [0, 5461]
click at [466, 743] on p at bounding box center [705, 735] width 990 height 25
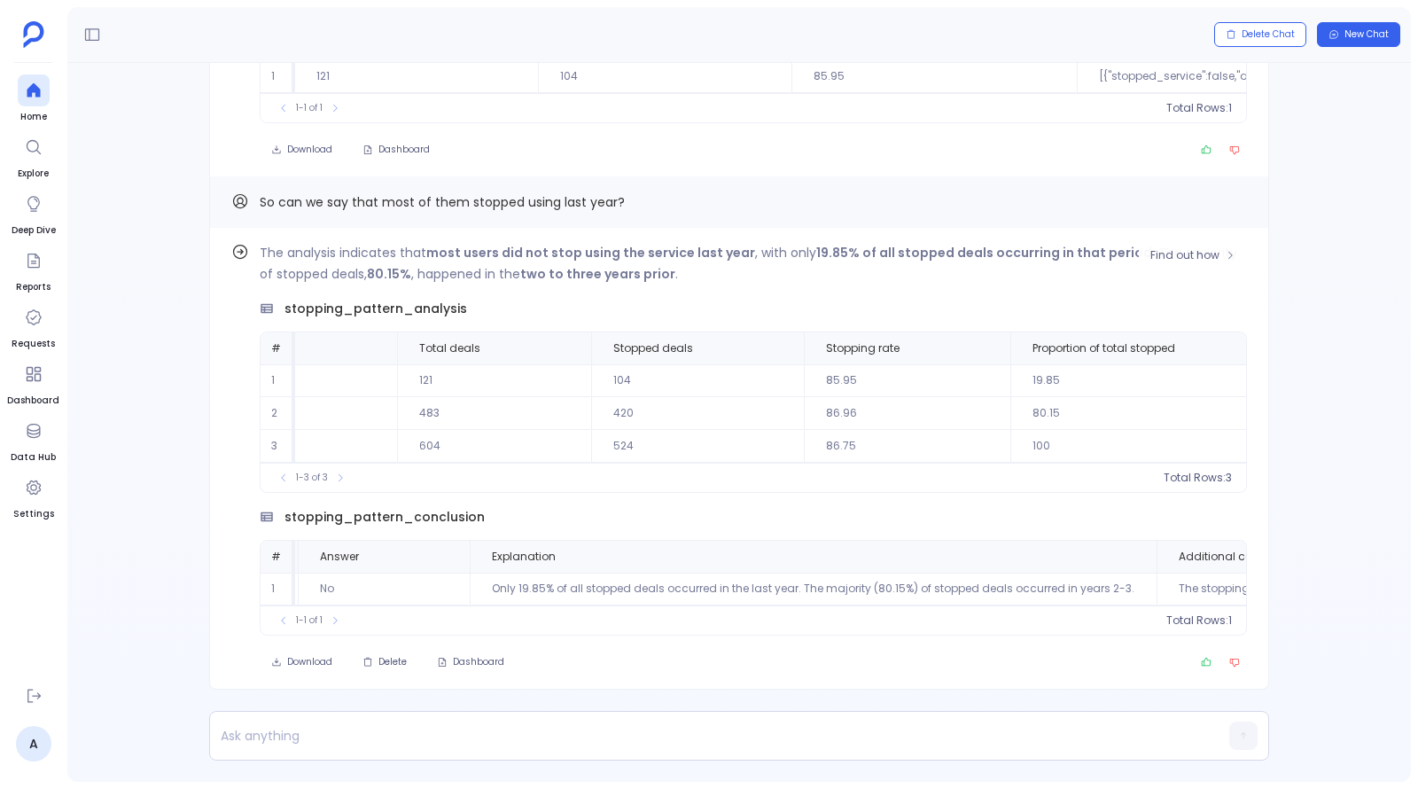
scroll to position [0, 0]
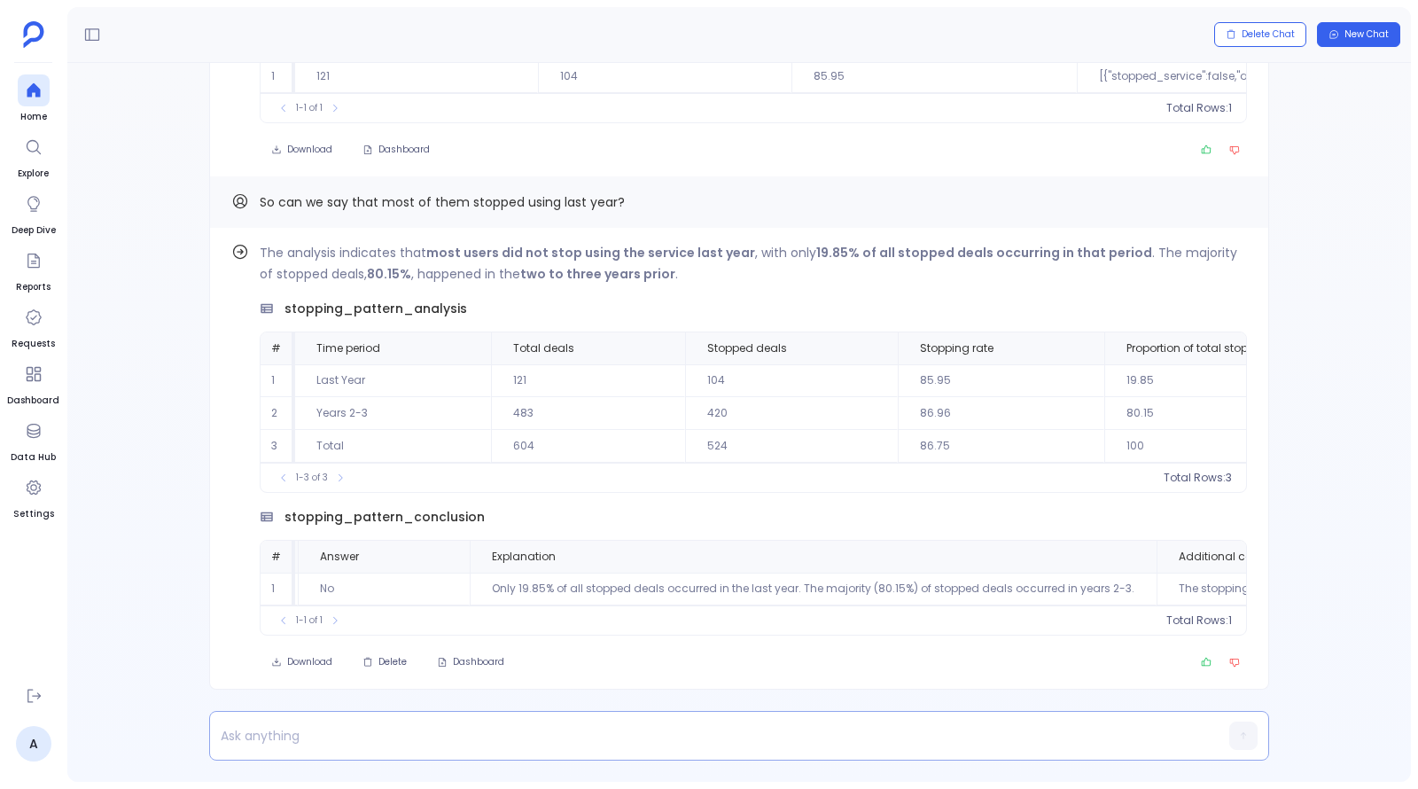
click at [461, 735] on p at bounding box center [705, 735] width 990 height 25
click at [440, 696] on div "Find out how The analysis indicates that most users did not stop using the serv…" at bounding box center [738, 422] width 1343 height 719
click at [455, 741] on p at bounding box center [705, 735] width 990 height 25
click at [1167, 242] on button "Find out how" at bounding box center [1193, 255] width 108 height 27
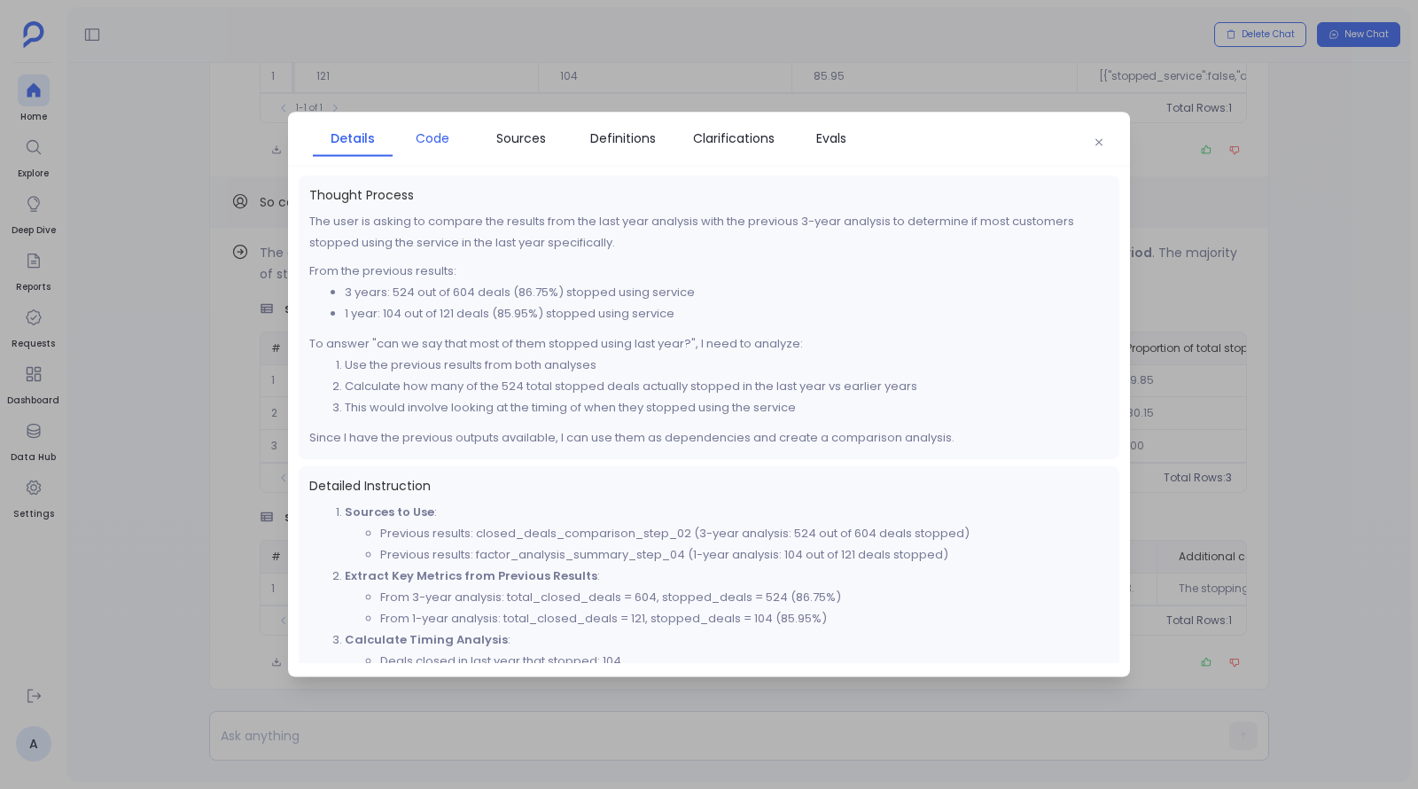
click at [434, 137] on span "Code" at bounding box center [433, 137] width 34 height 19
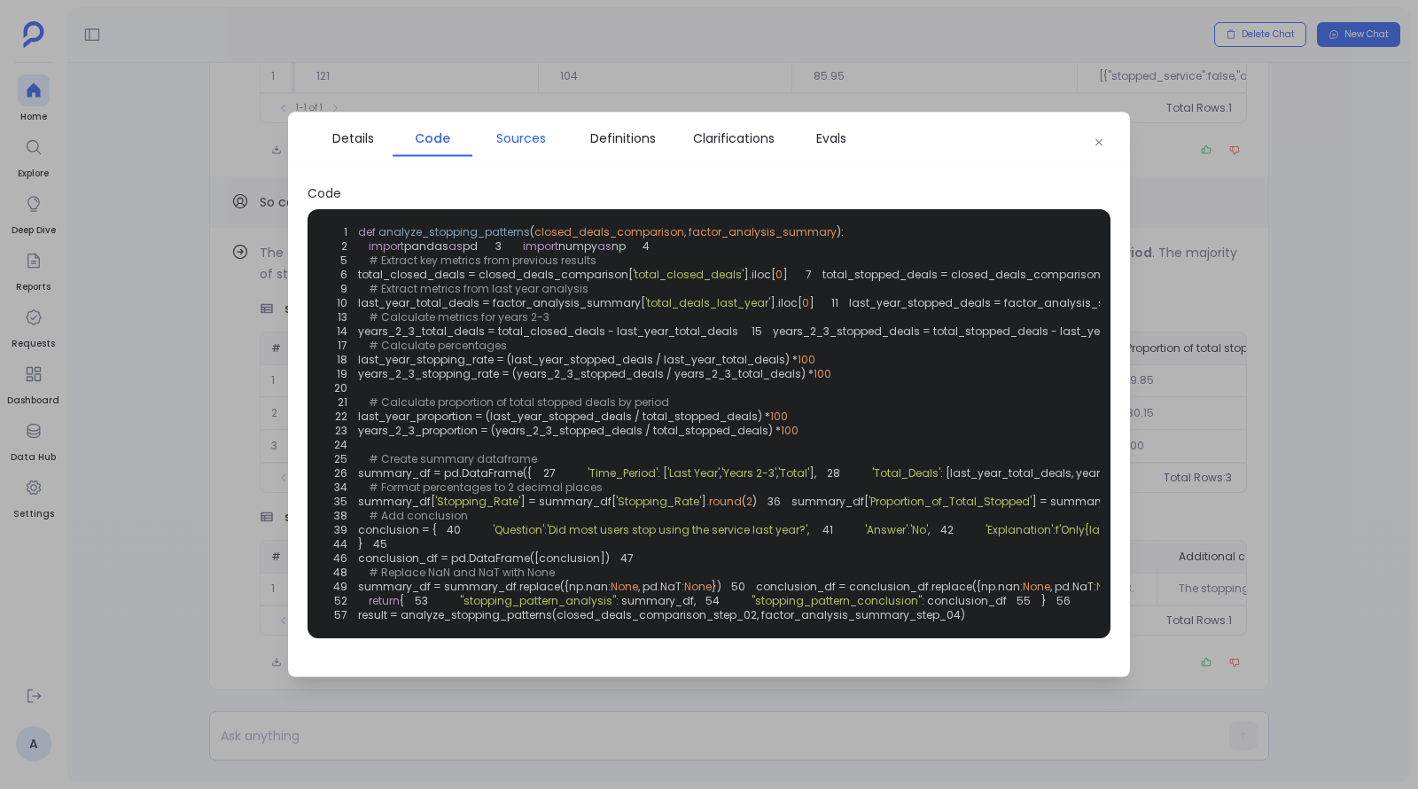
click at [535, 154] on link "Sources" at bounding box center [520, 138] width 97 height 37
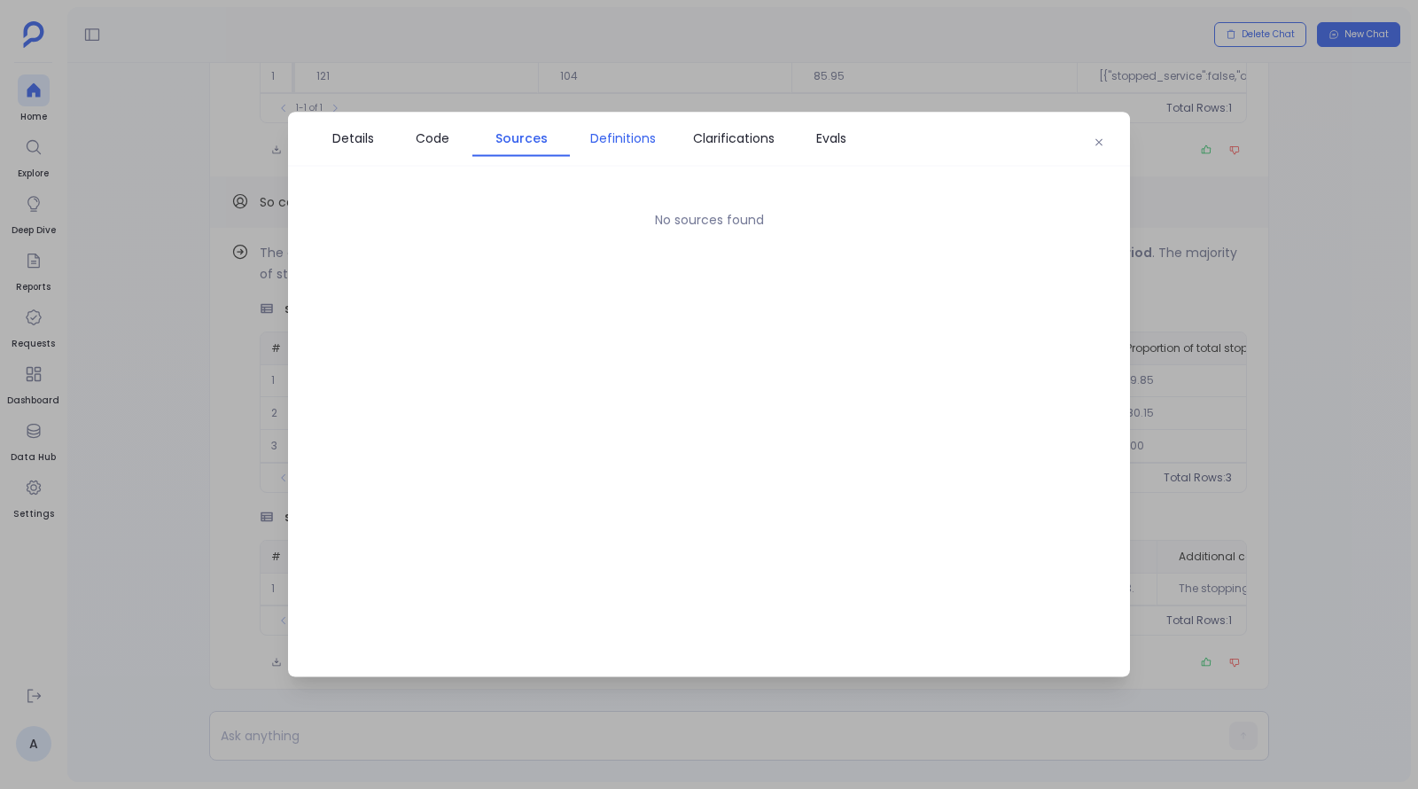
click at [631, 143] on span "Definitions" at bounding box center [623, 137] width 66 height 19
click at [747, 120] on link "Clarifications" at bounding box center [733, 138] width 115 height 37
click at [1156, 323] on div at bounding box center [709, 394] width 1418 height 789
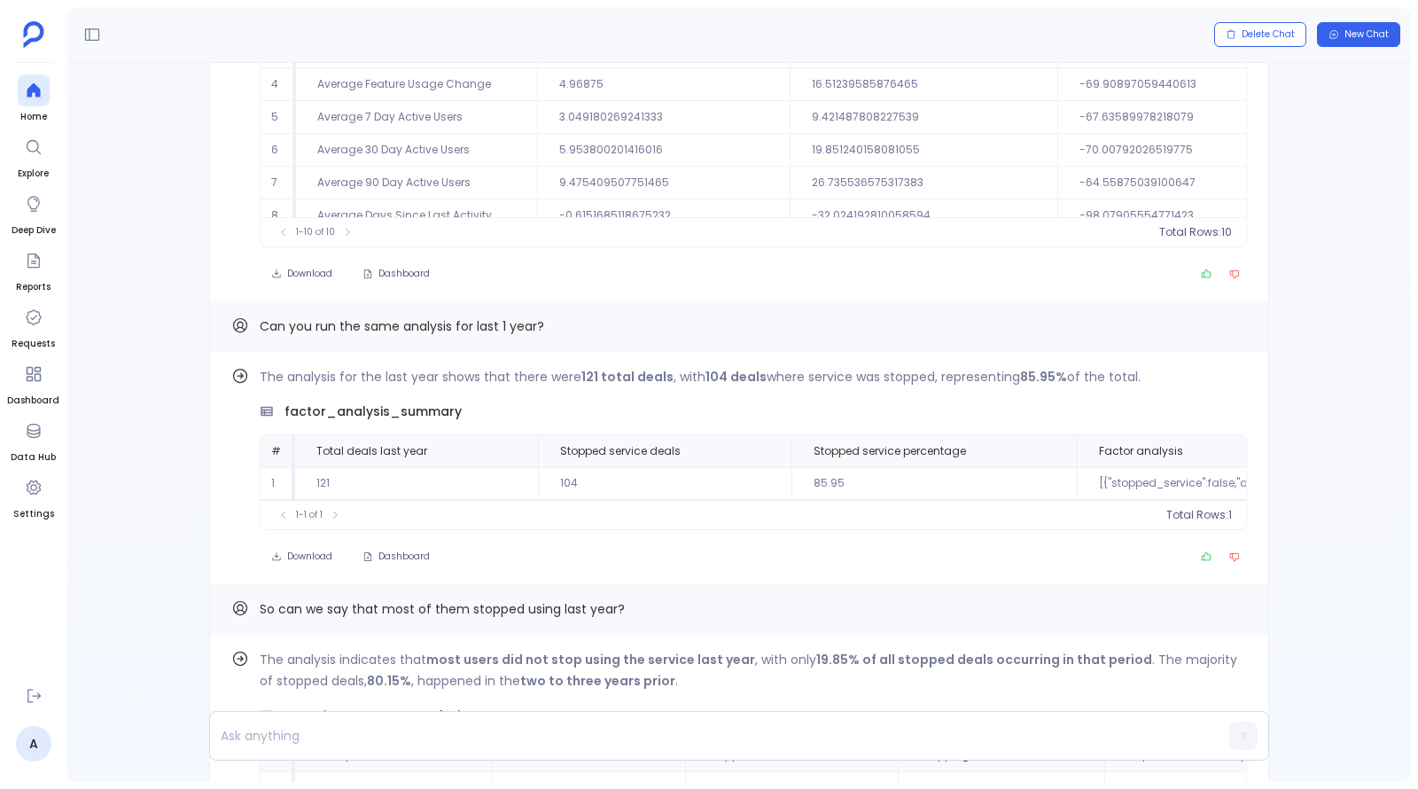
scroll to position [-413, 0]
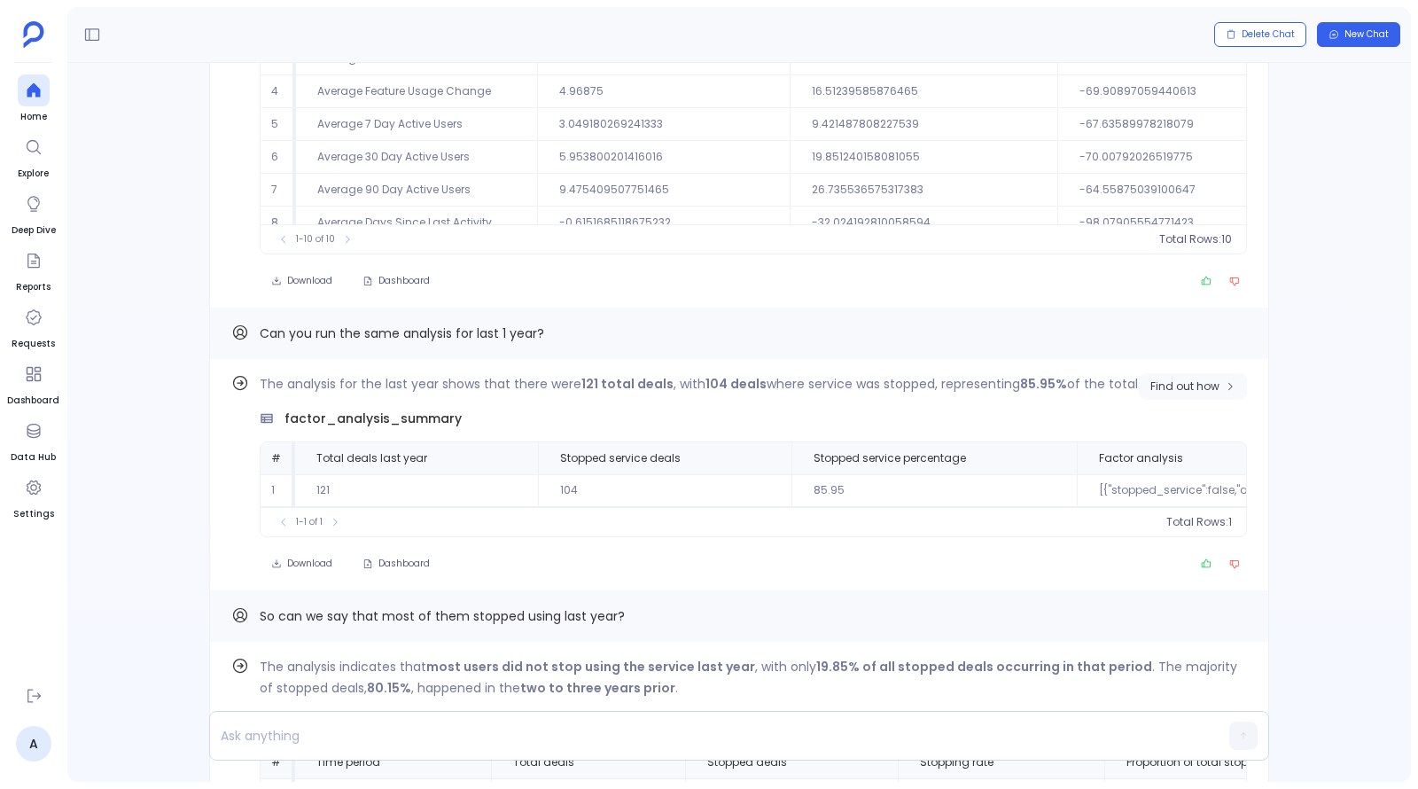
click at [1194, 379] on span "Find out how" at bounding box center [1184, 386] width 69 height 14
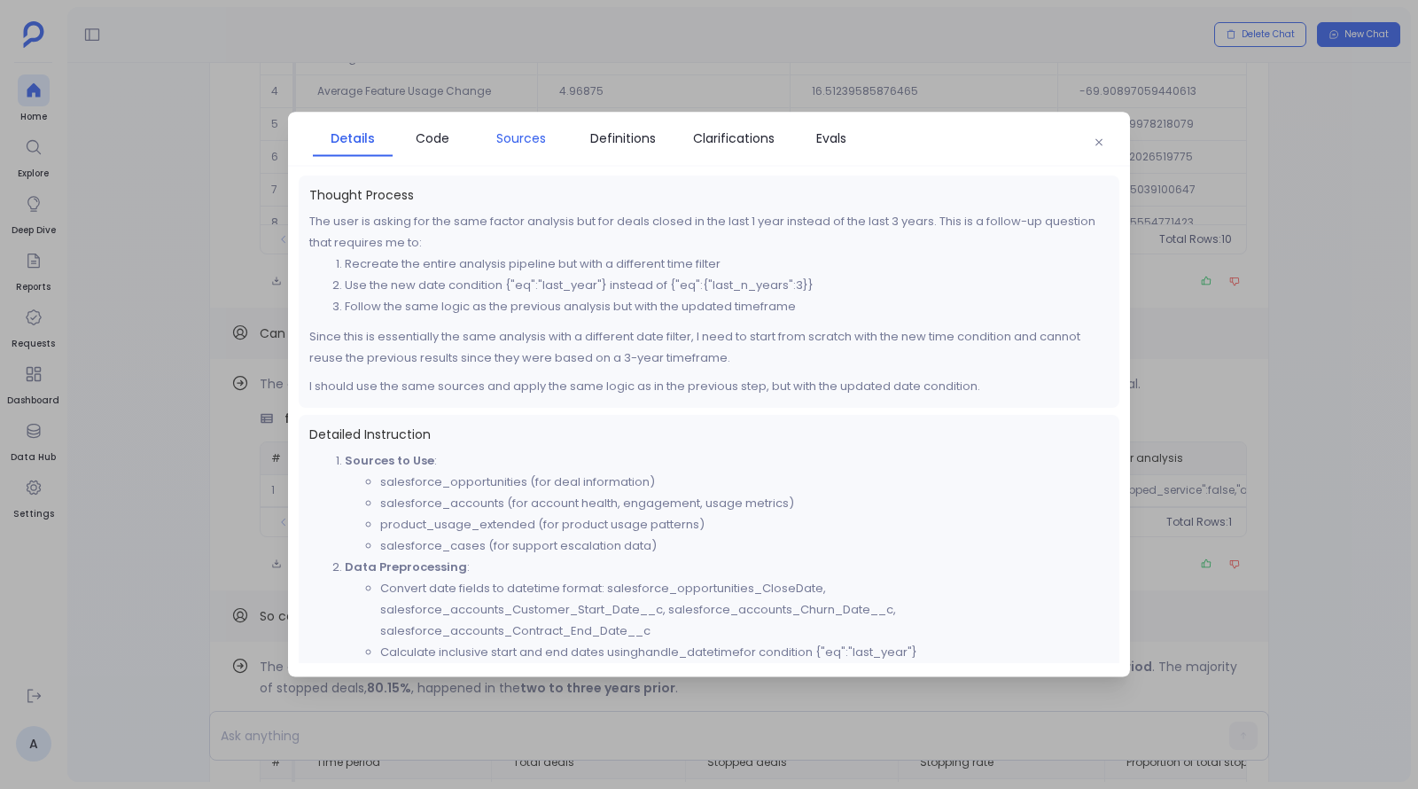
click at [532, 139] on span "Sources" at bounding box center [521, 137] width 50 height 19
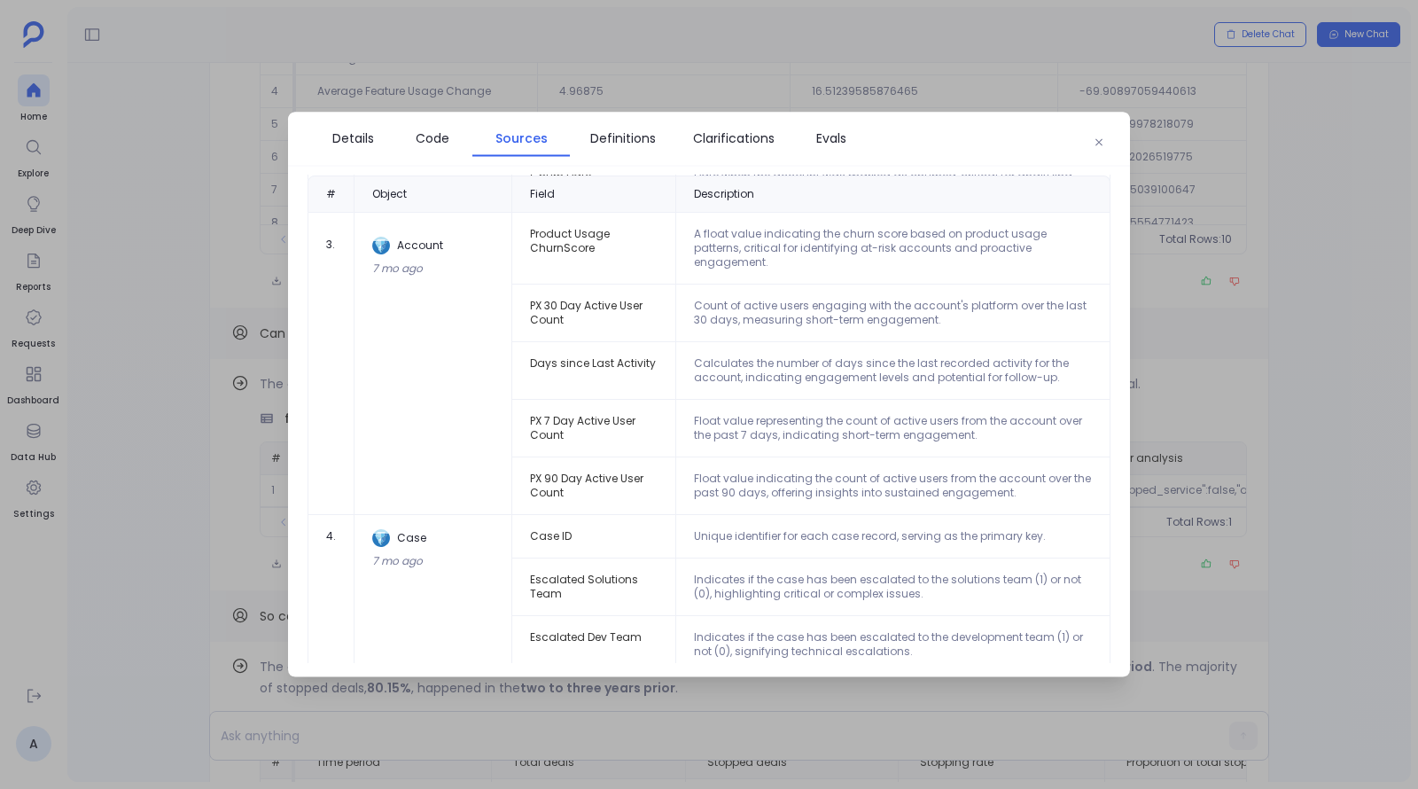
scroll to position [949, 0]
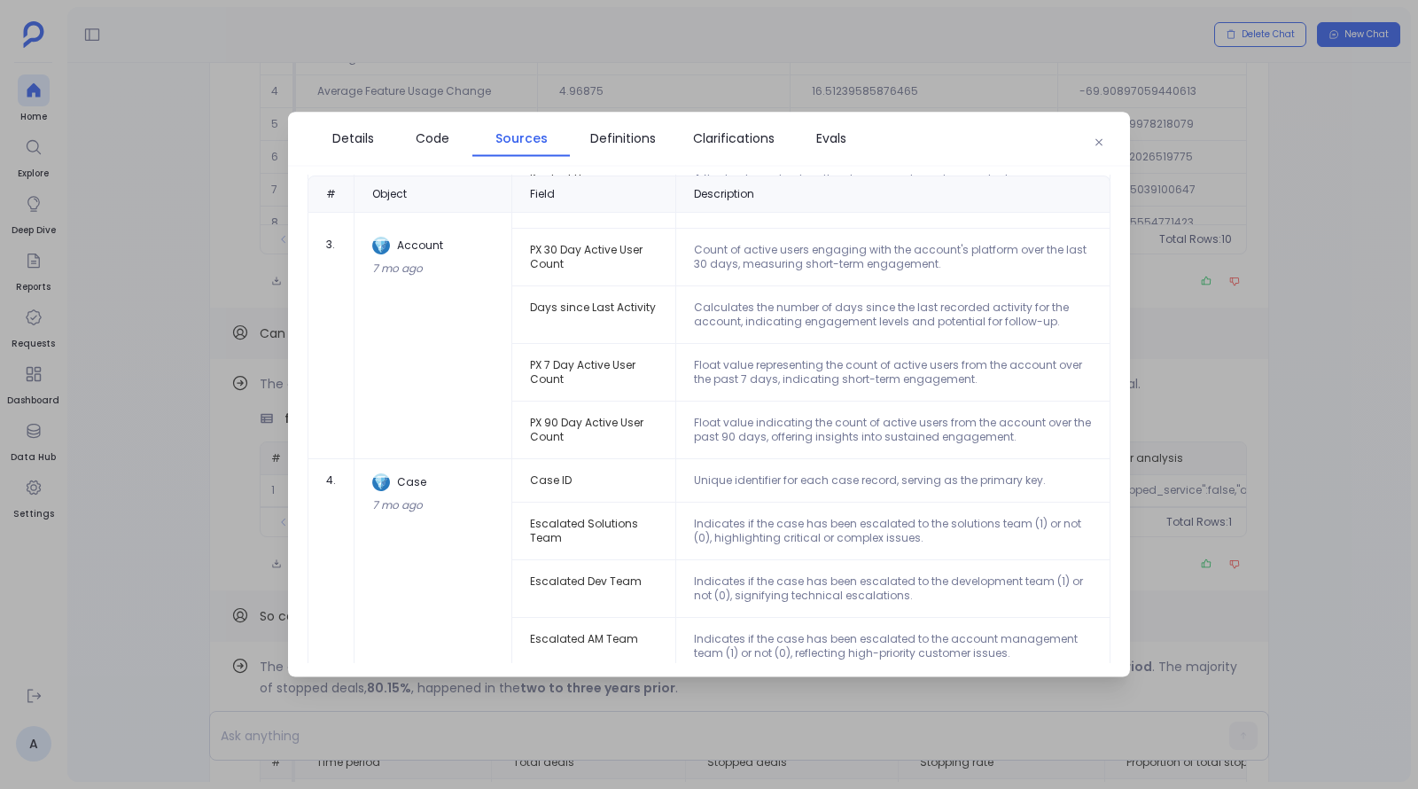
click at [230, 390] on div at bounding box center [709, 394] width 1418 height 789
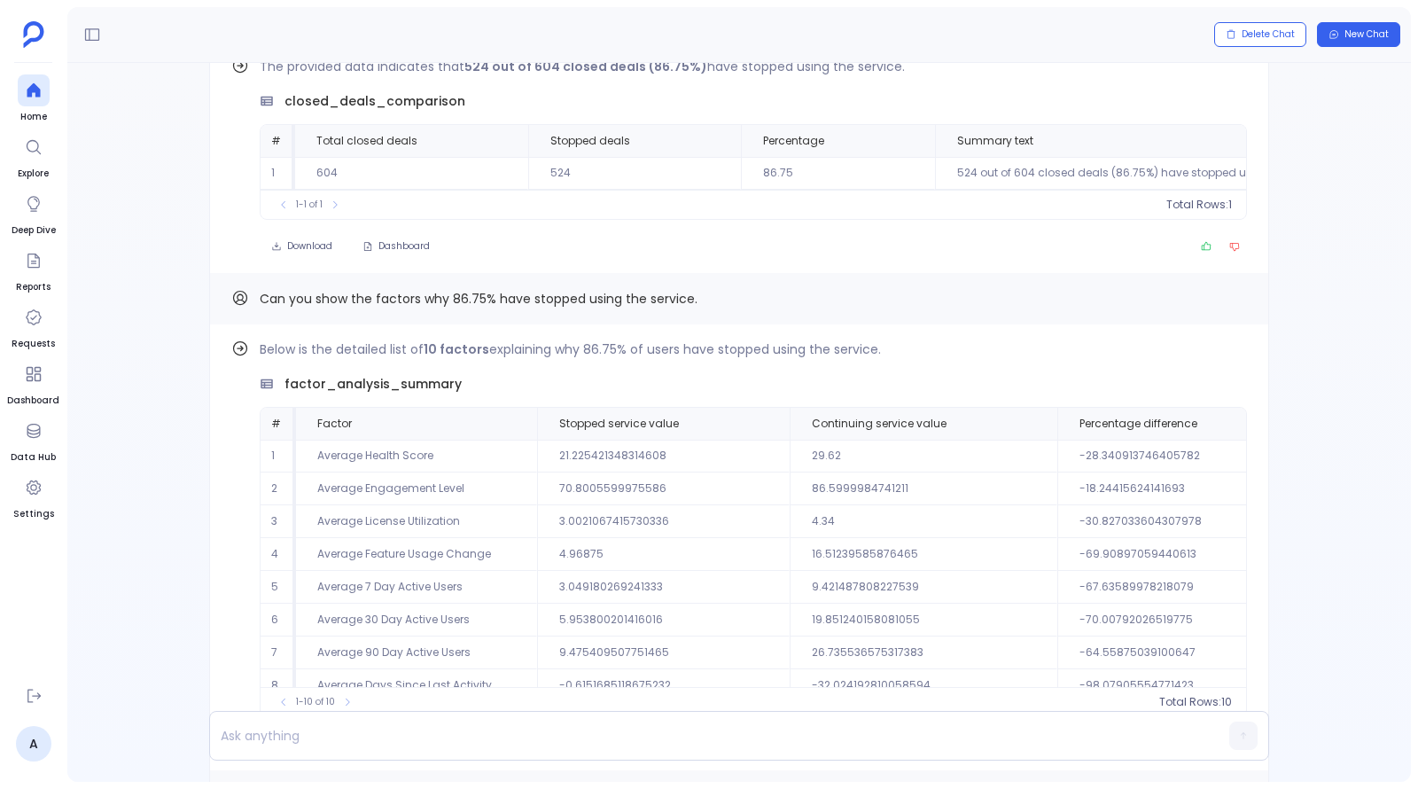
scroll to position [-914, 0]
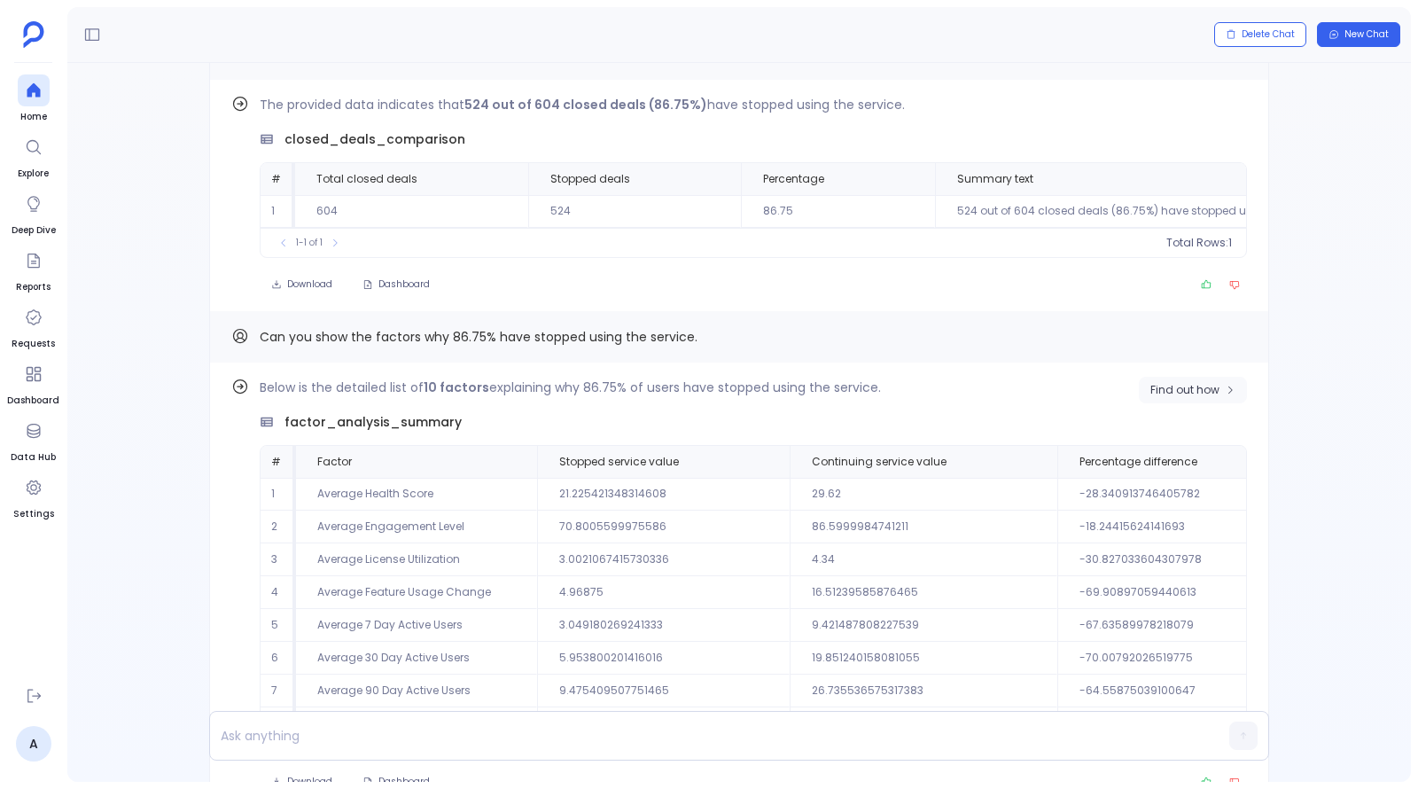
click at [1197, 383] on span "Find out how" at bounding box center [1184, 390] width 69 height 14
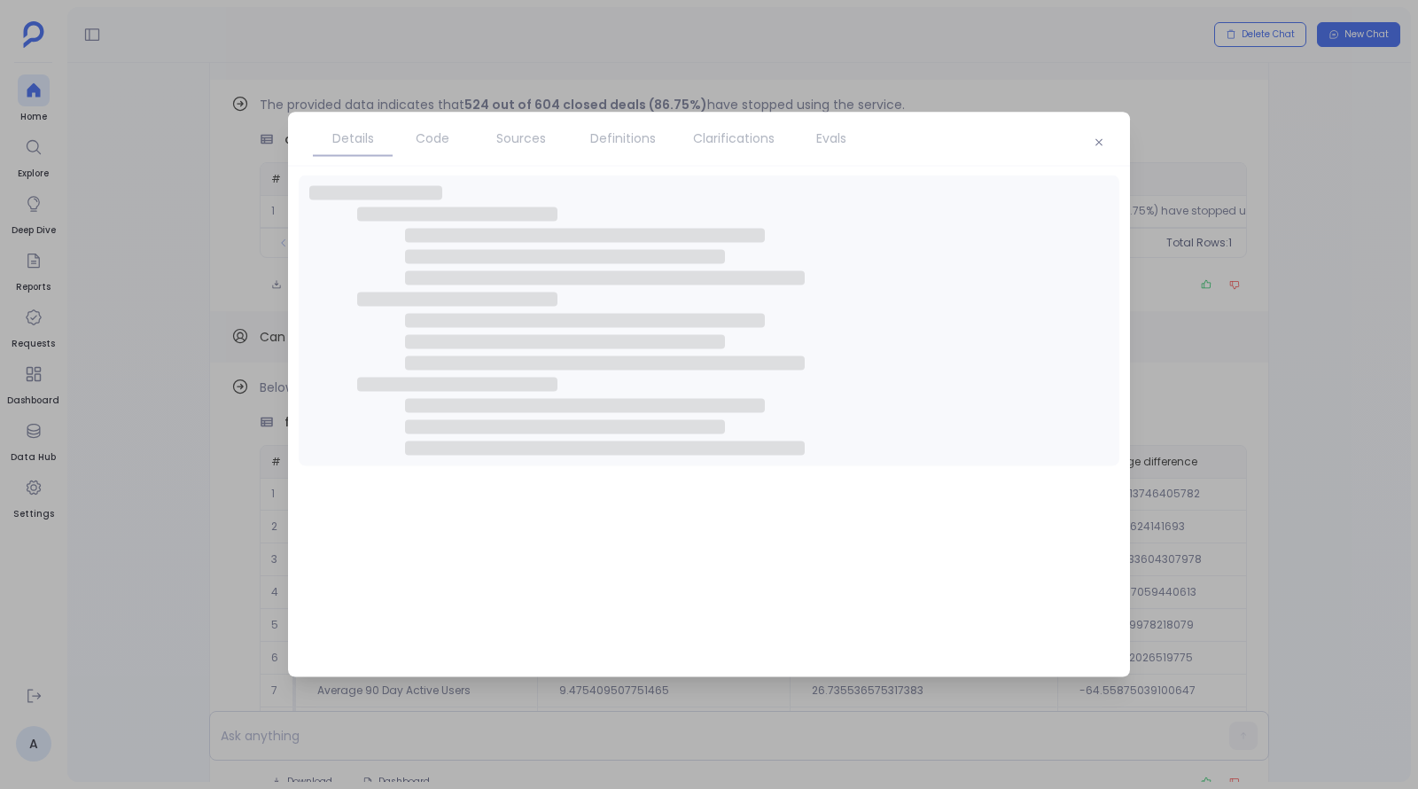
click at [530, 139] on span "Sources" at bounding box center [521, 137] width 50 height 19
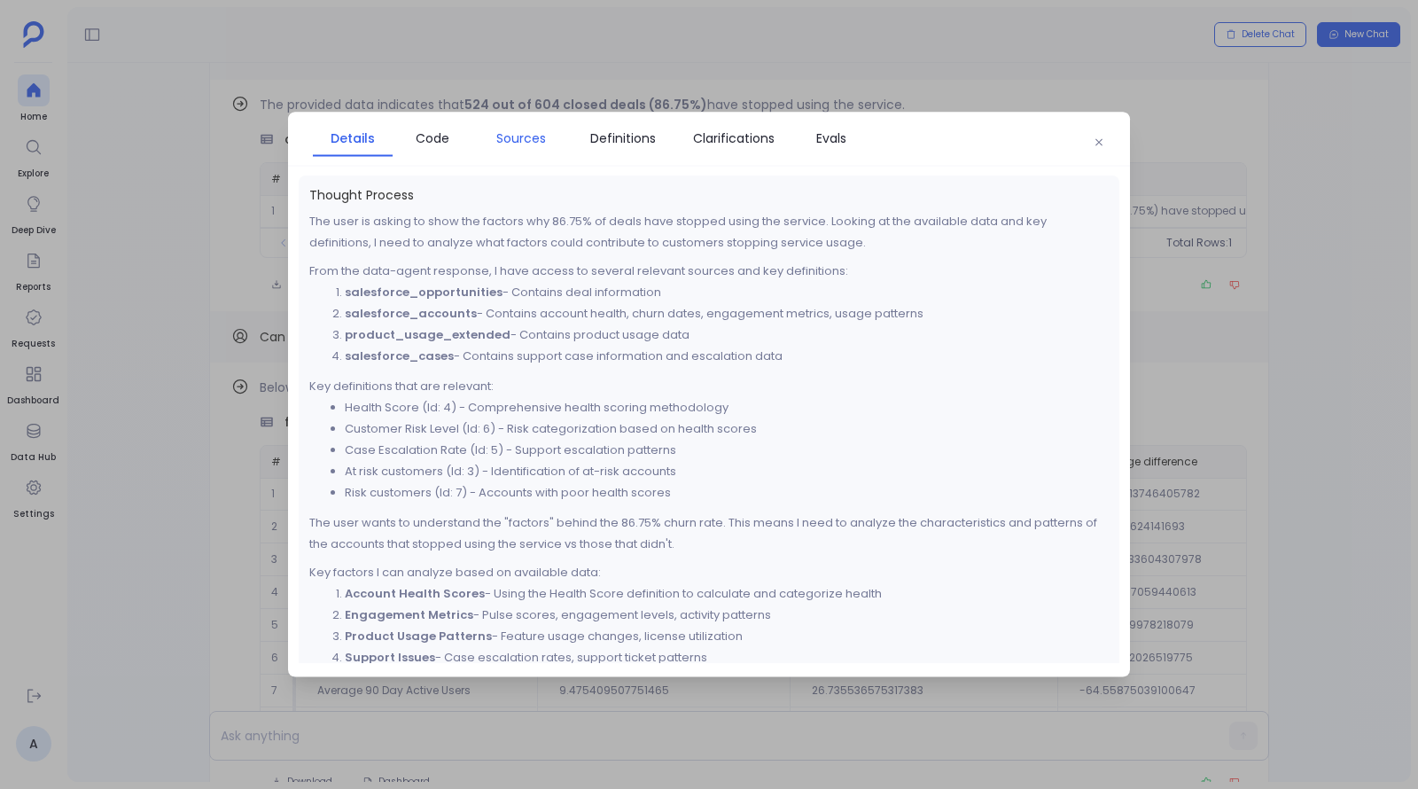
click at [530, 144] on span "Sources" at bounding box center [521, 137] width 50 height 19
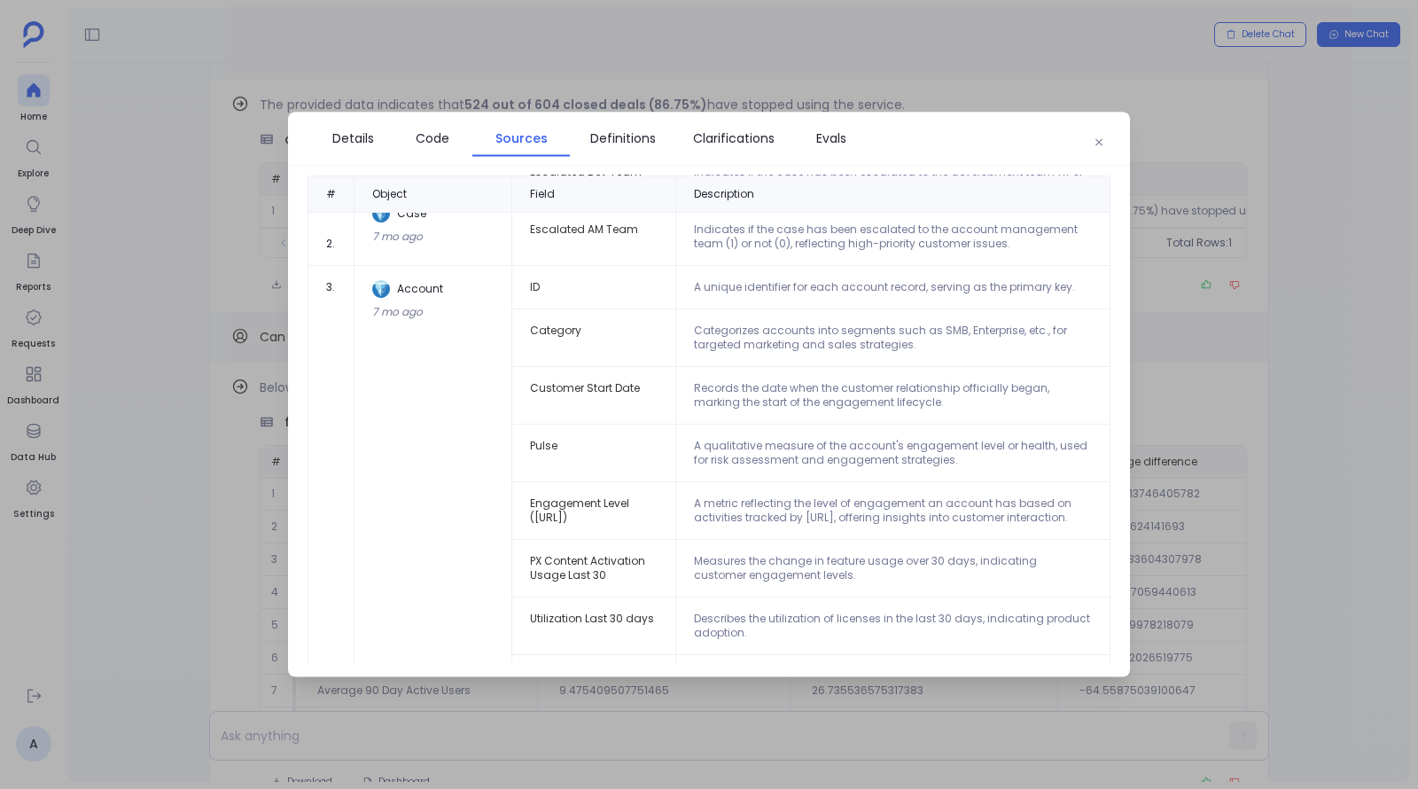
scroll to position [0, 0]
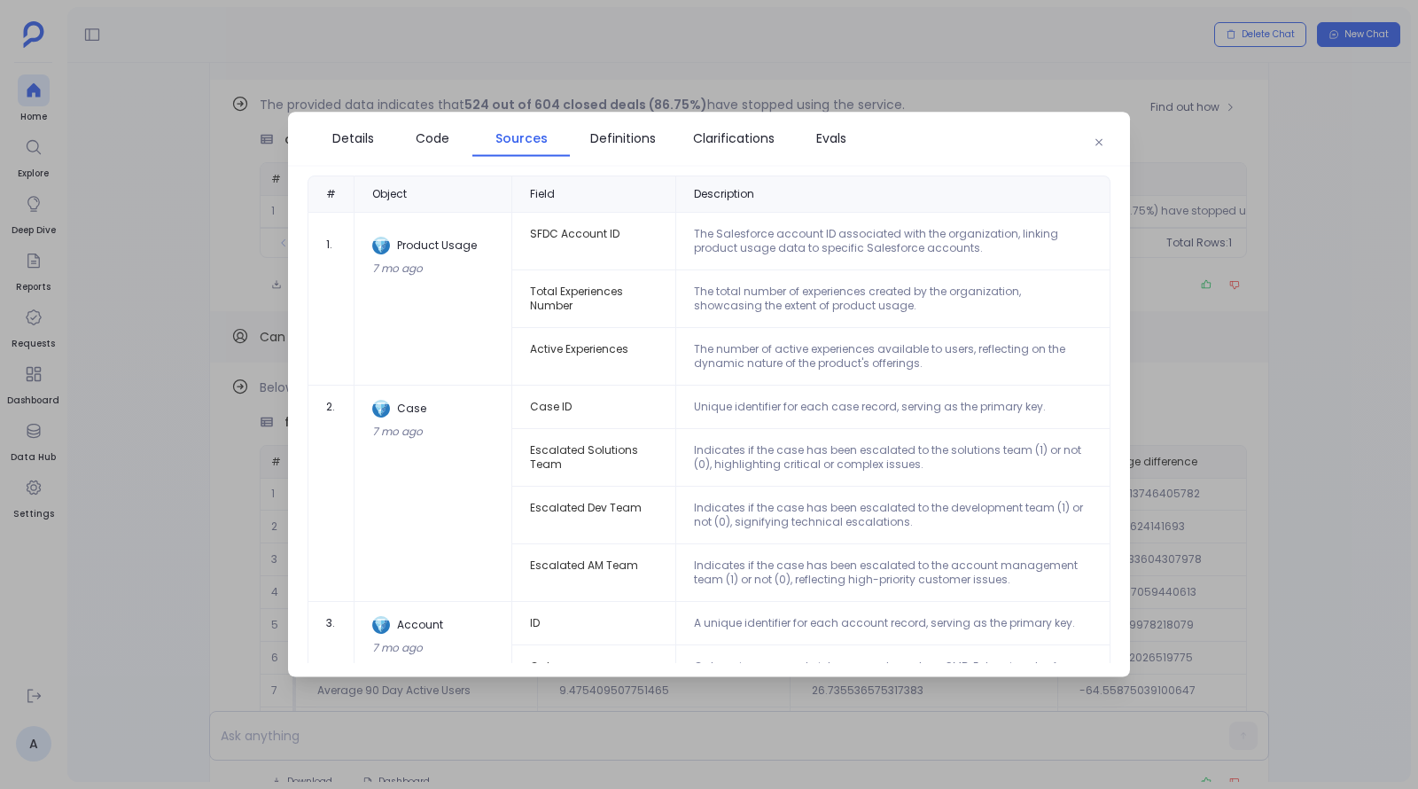
click at [1163, 230] on div at bounding box center [709, 394] width 1418 height 789
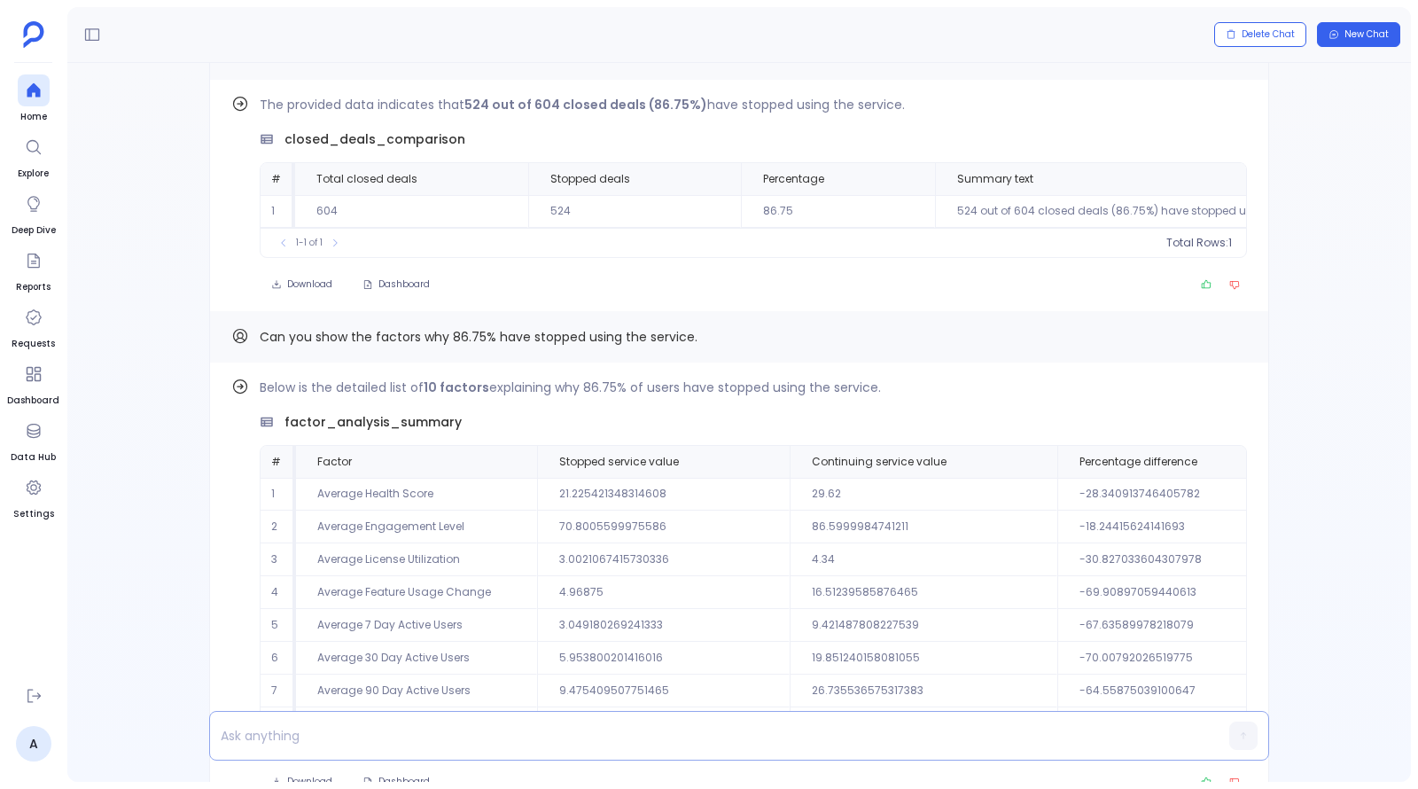
click at [862, 720] on div at bounding box center [705, 736] width 990 height 48
click at [855, 731] on p at bounding box center [705, 735] width 990 height 25
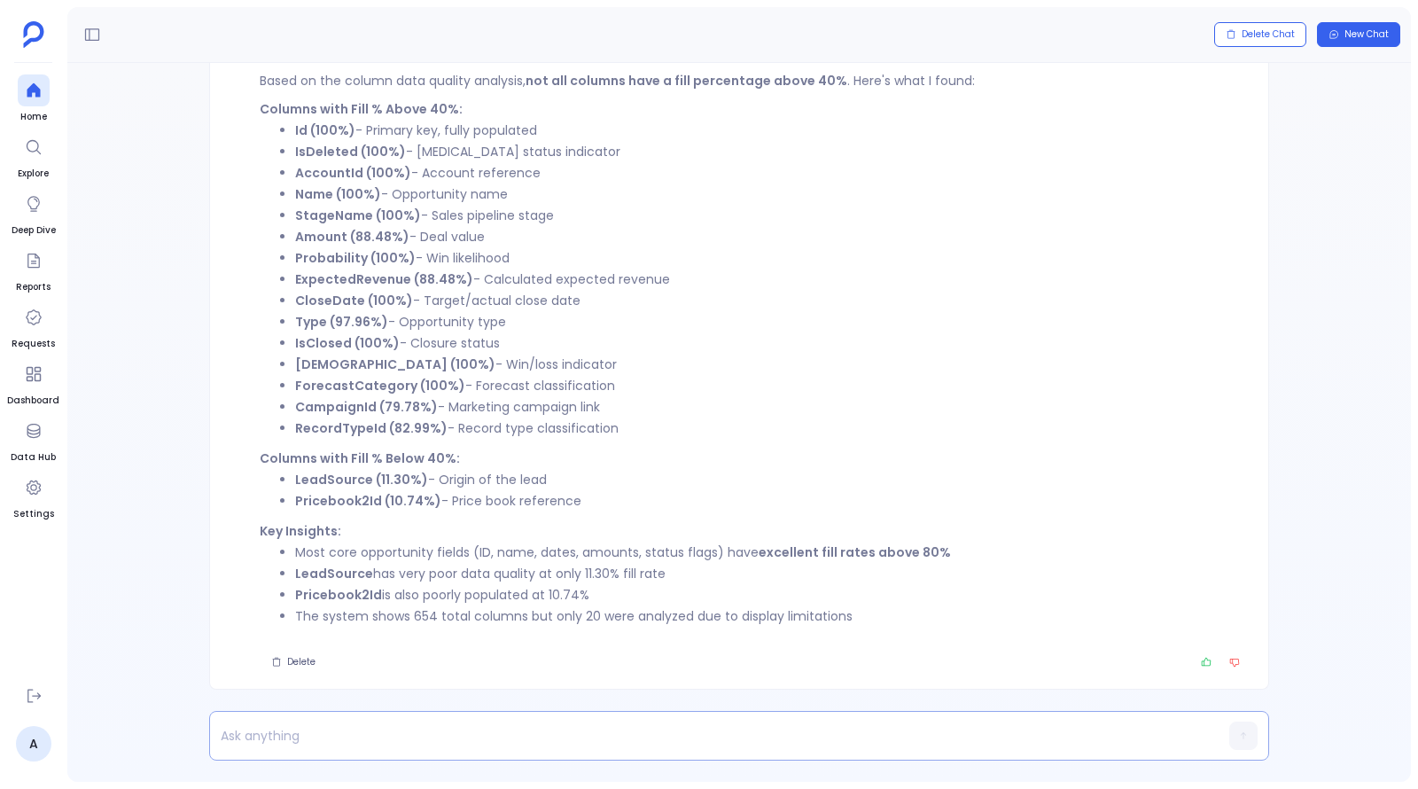
click at [524, 733] on p at bounding box center [705, 735] width 990 height 25
click at [640, 727] on p at bounding box center [705, 735] width 990 height 25
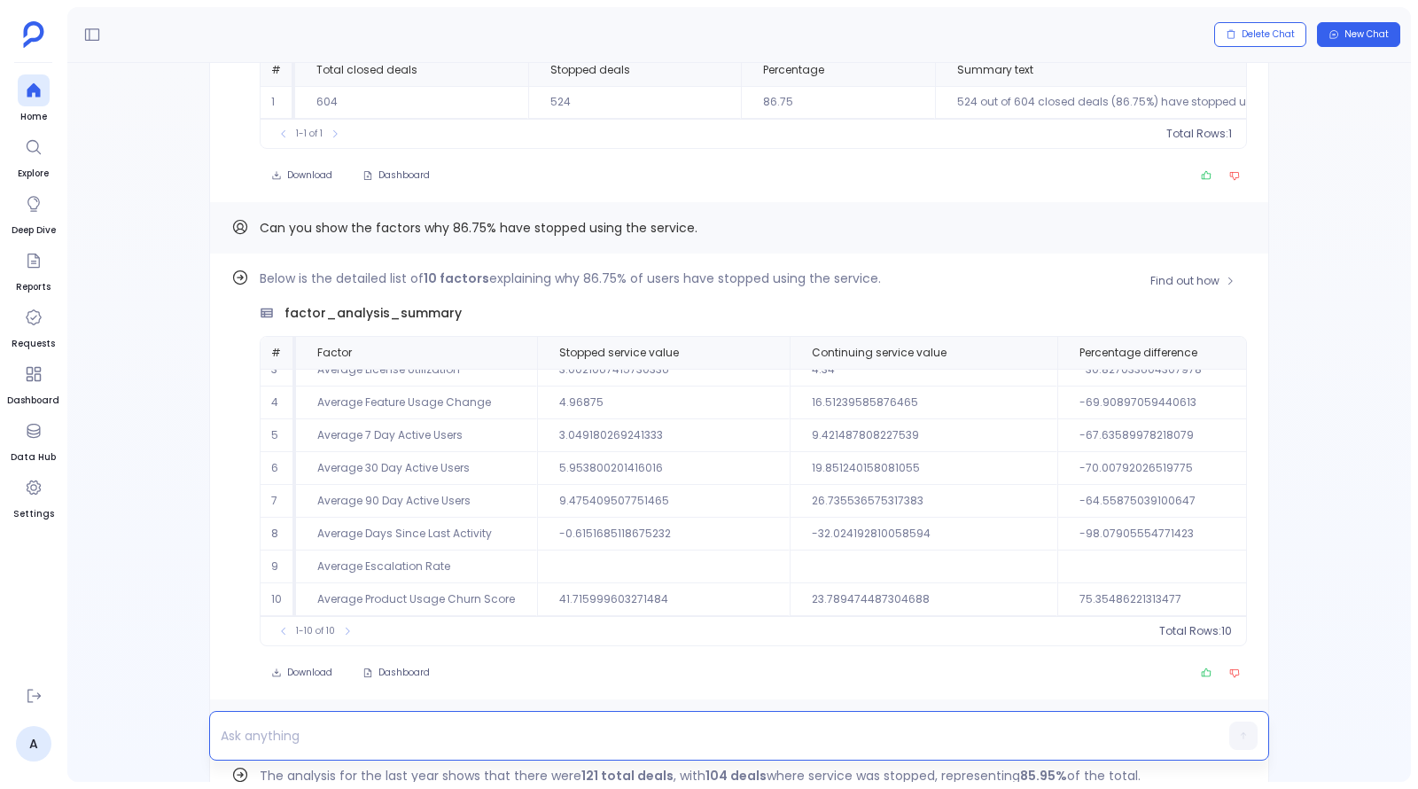
scroll to position [-1504, 0]
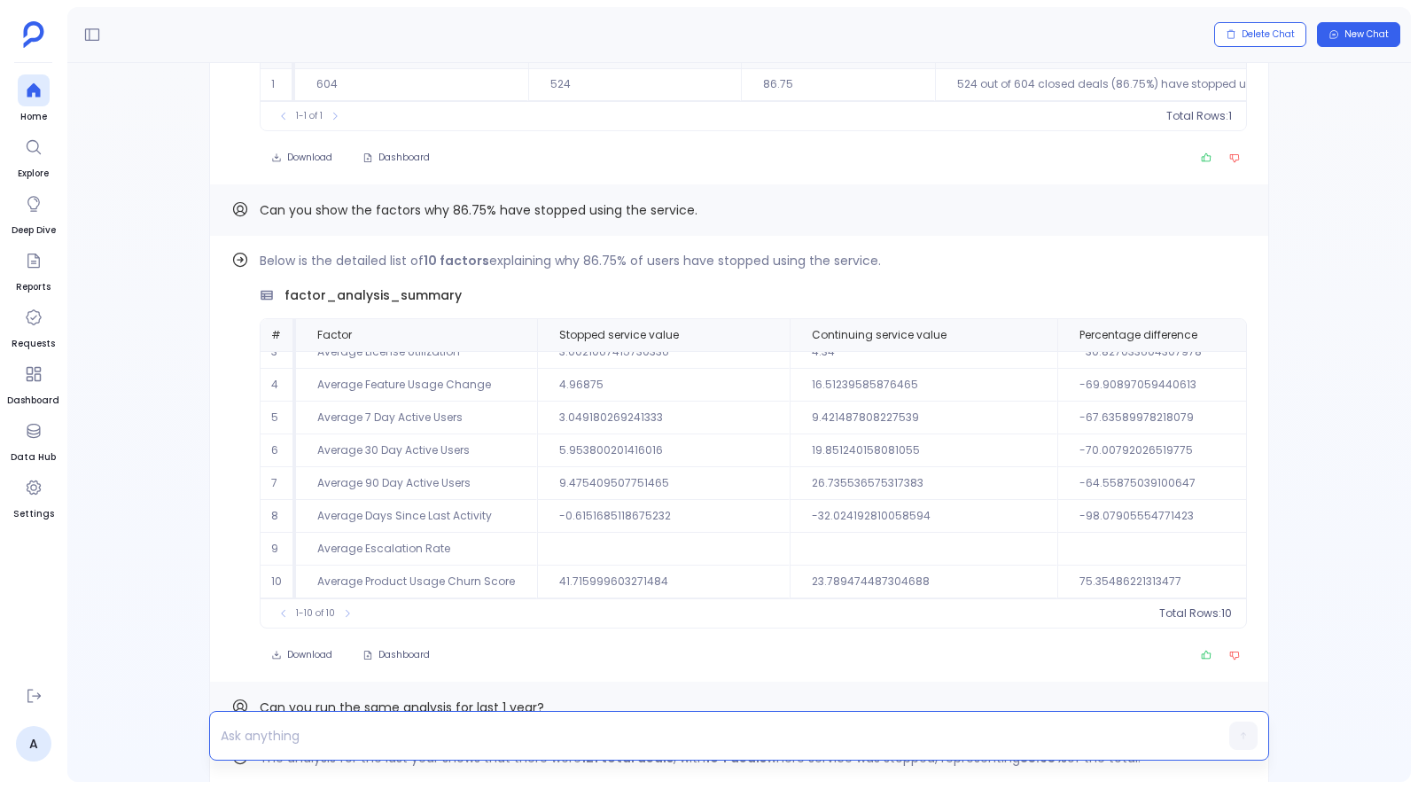
click at [490, 741] on p at bounding box center [705, 735] width 990 height 25
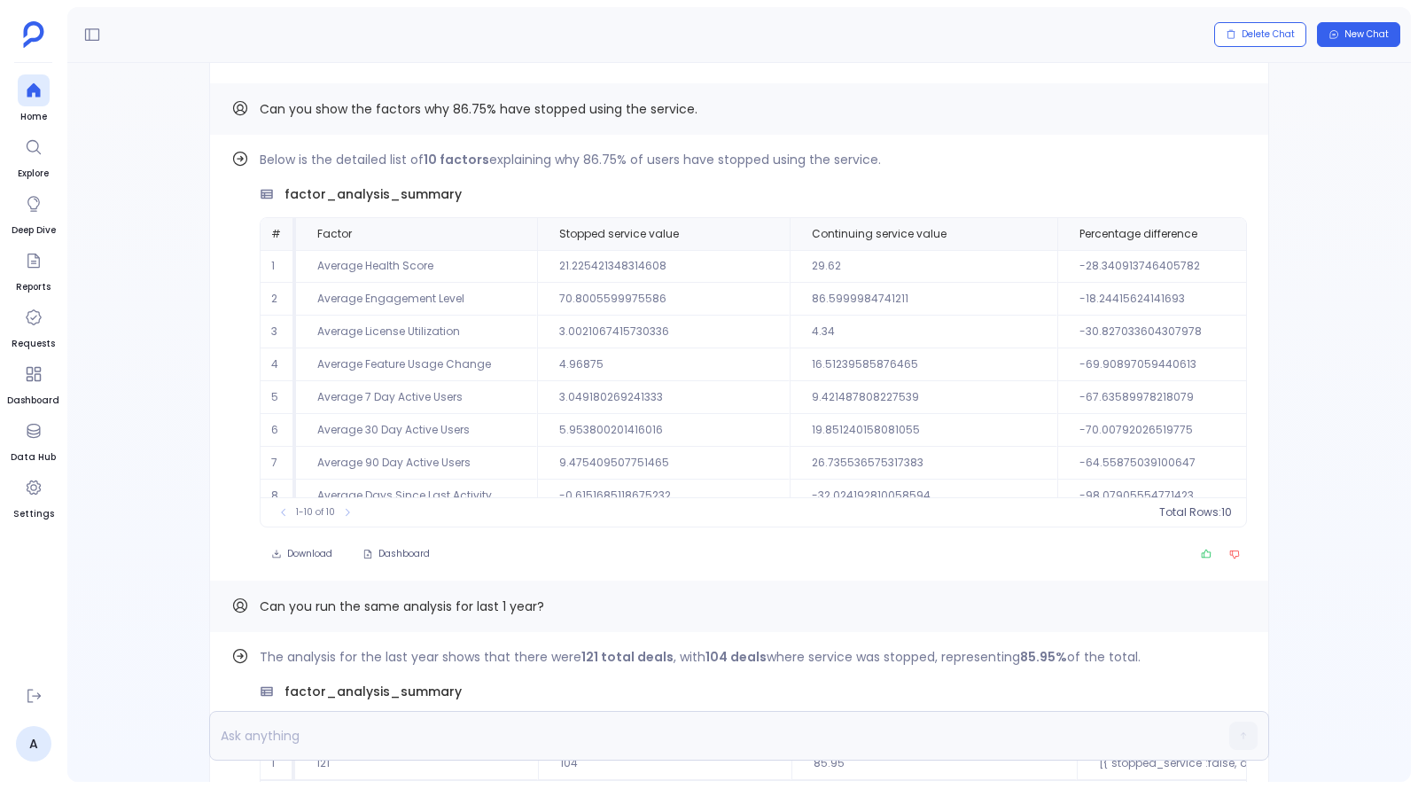
scroll to position [0, 0]
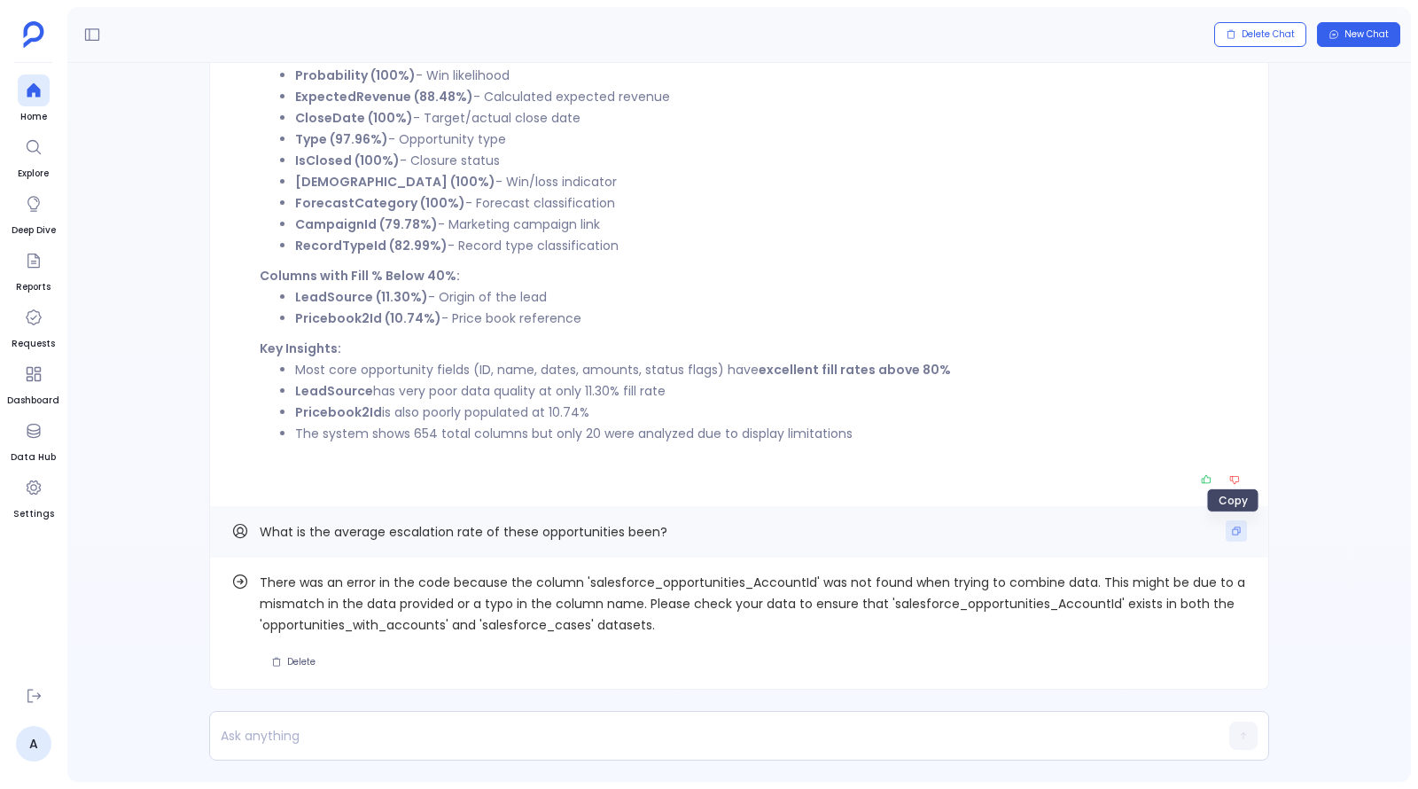
click at [1231, 536] on icon "Copy" at bounding box center [1236, 530] width 11 height 11
click at [299, 662] on span "Delete" at bounding box center [301, 662] width 28 height 12
click at [333, 726] on p at bounding box center [705, 735] width 990 height 25
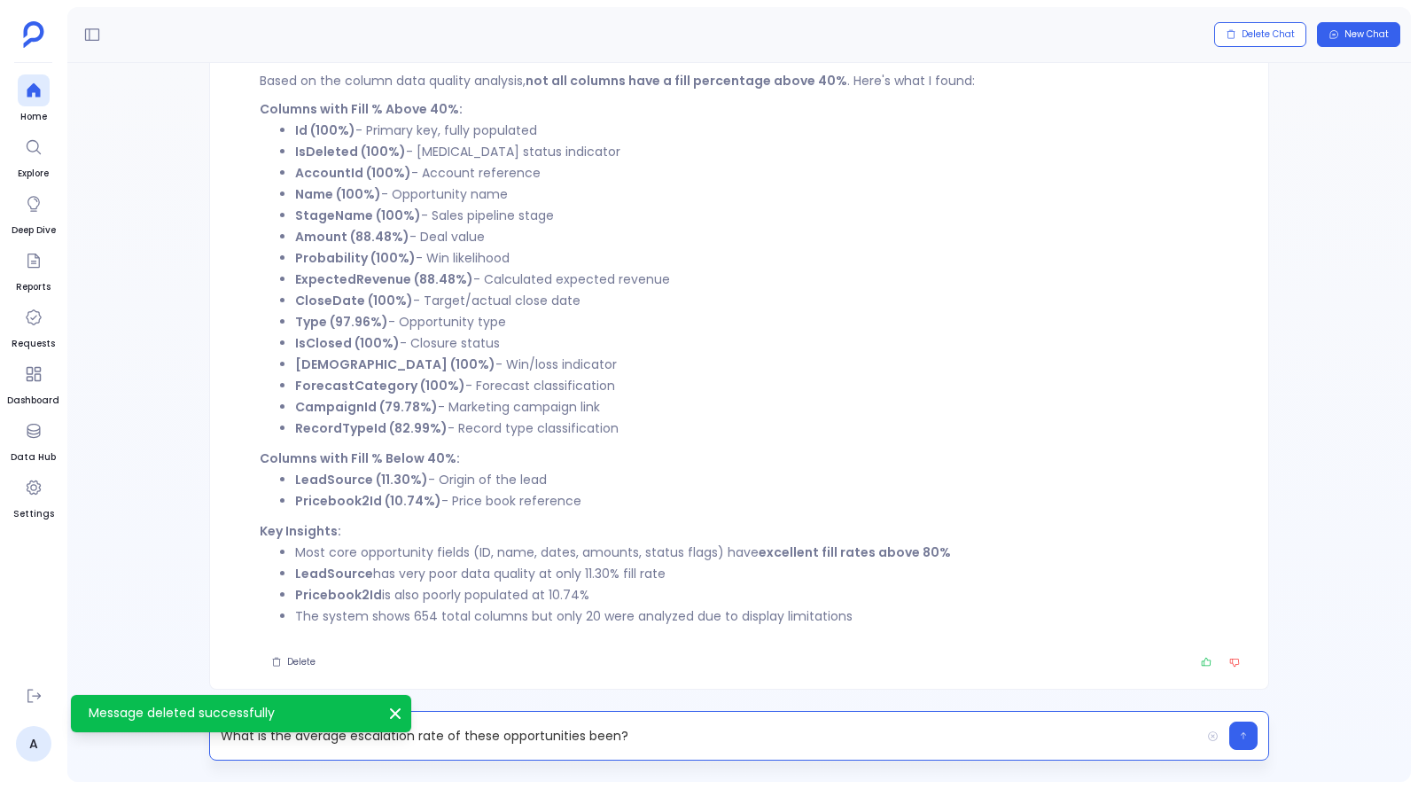
click at [595, 735] on p "What is the average escalation rate of these opportunities been?" at bounding box center [705, 735] width 990 height 25
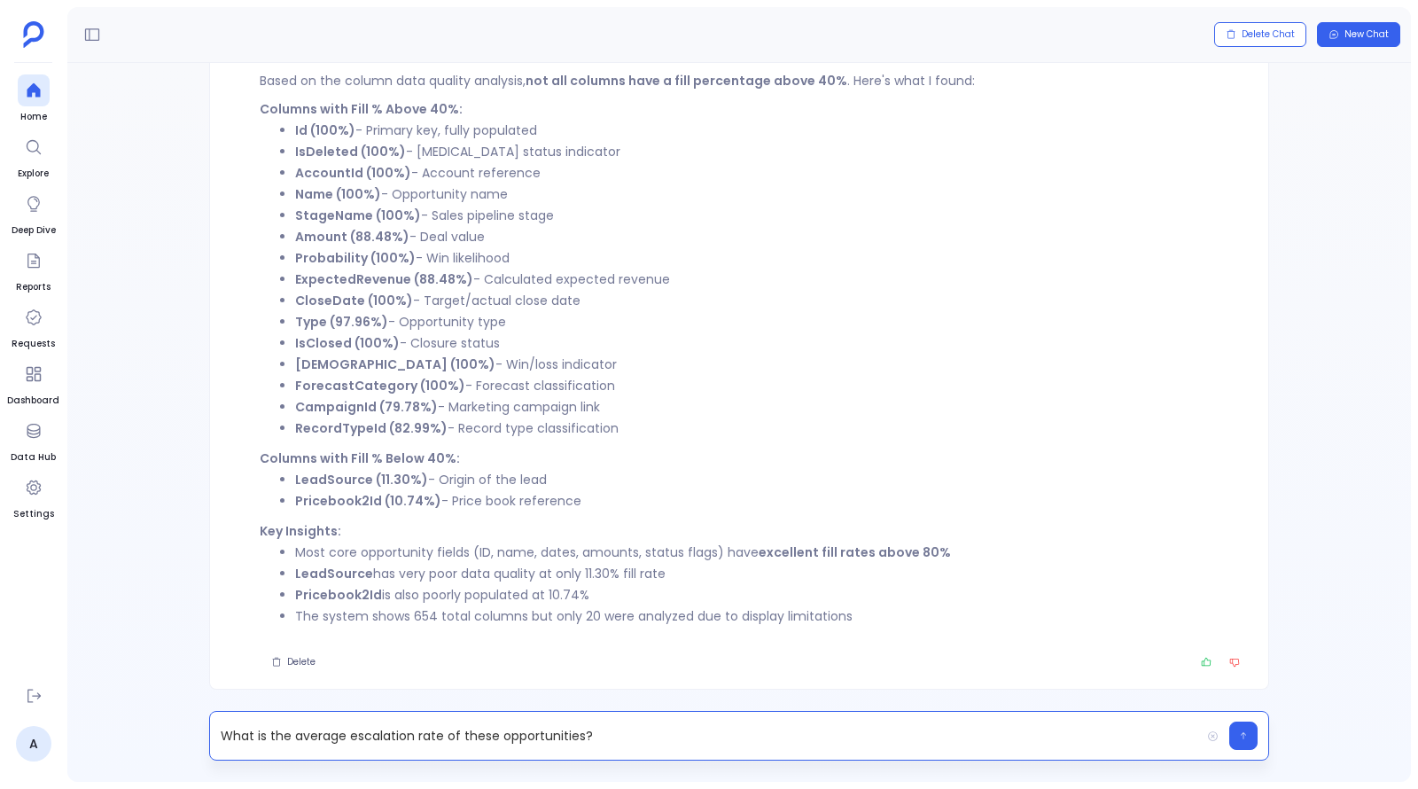
click at [485, 740] on p "What is the average escalation rate of these opportunities?" at bounding box center [705, 735] width 990 height 25
click at [567, 737] on p "What is the average escalation rate of the opportunities?" at bounding box center [705, 735] width 990 height 25
click at [479, 740] on p "What is the average escalation rate of the opportunities?" at bounding box center [705, 735] width 990 height 25
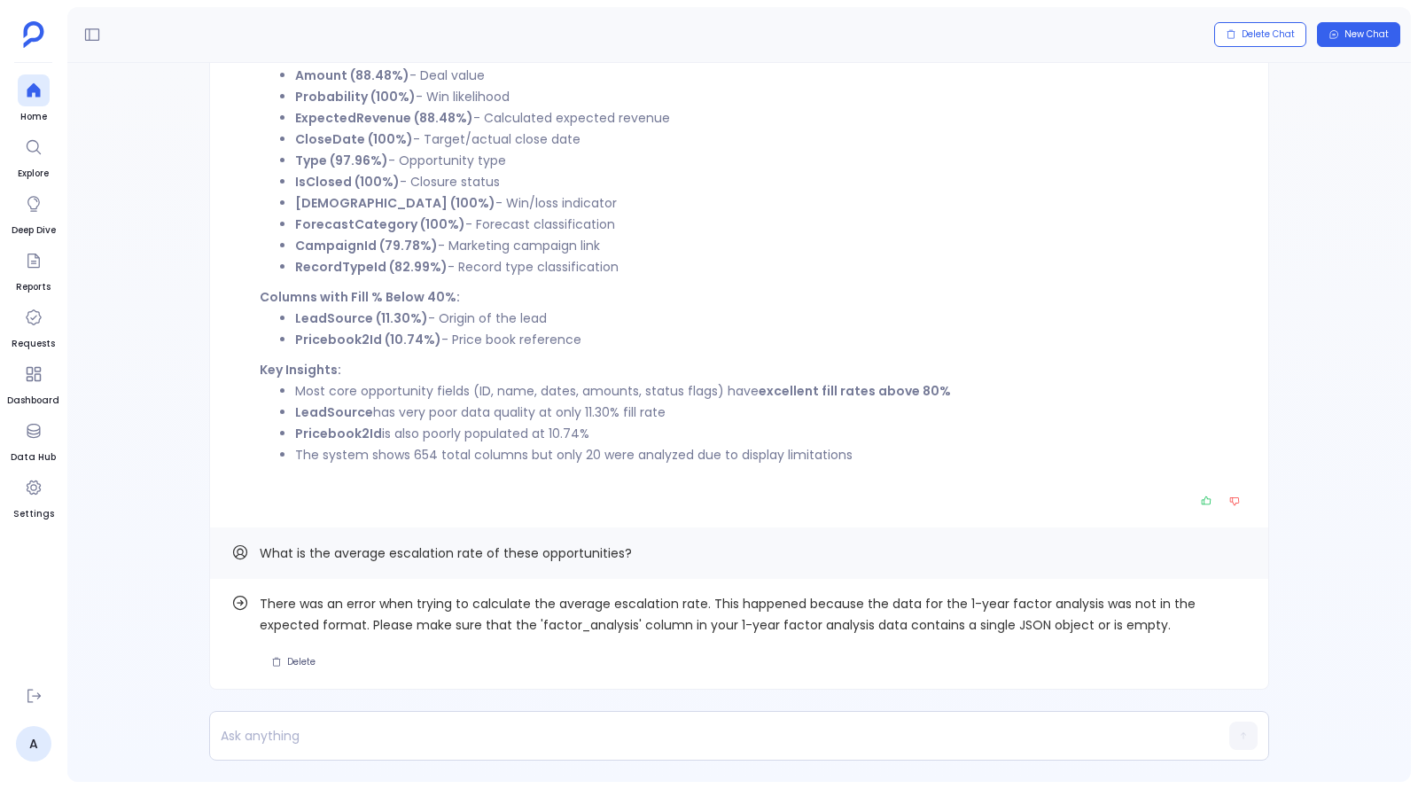
click at [1281, 546] on div "Find out how There was an error when trying to calculate the average escalation…" at bounding box center [738, 422] width 1343 height 719
click at [29, 92] on icon at bounding box center [33, 90] width 13 height 14
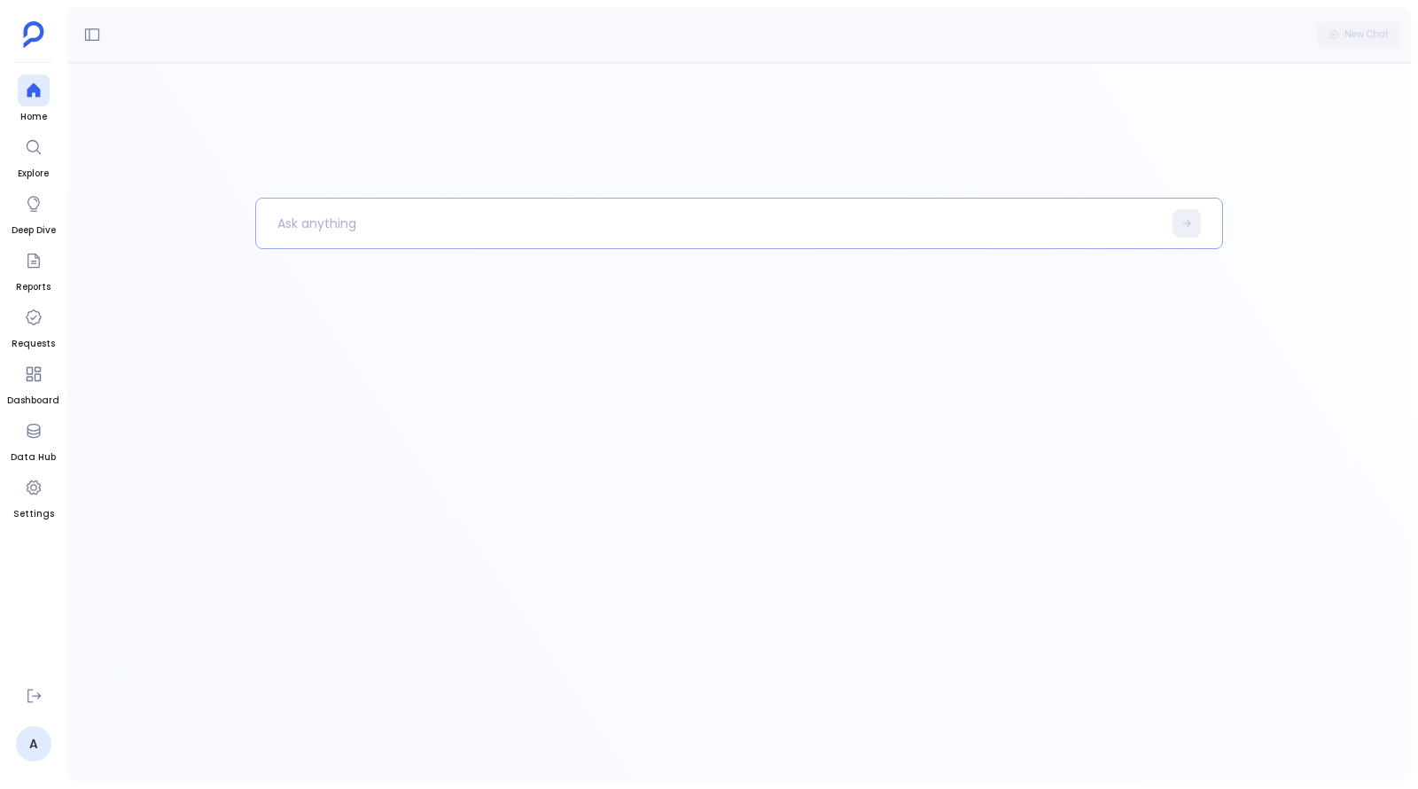
click at [408, 218] on p at bounding box center [709, 223] width 906 height 46
click at [37, 104] on div at bounding box center [34, 90] width 32 height 32
click at [85, 51] on div "New Chat" at bounding box center [738, 35] width 1343 height 56
click at [92, 36] on icon at bounding box center [92, 35] width 18 height 18
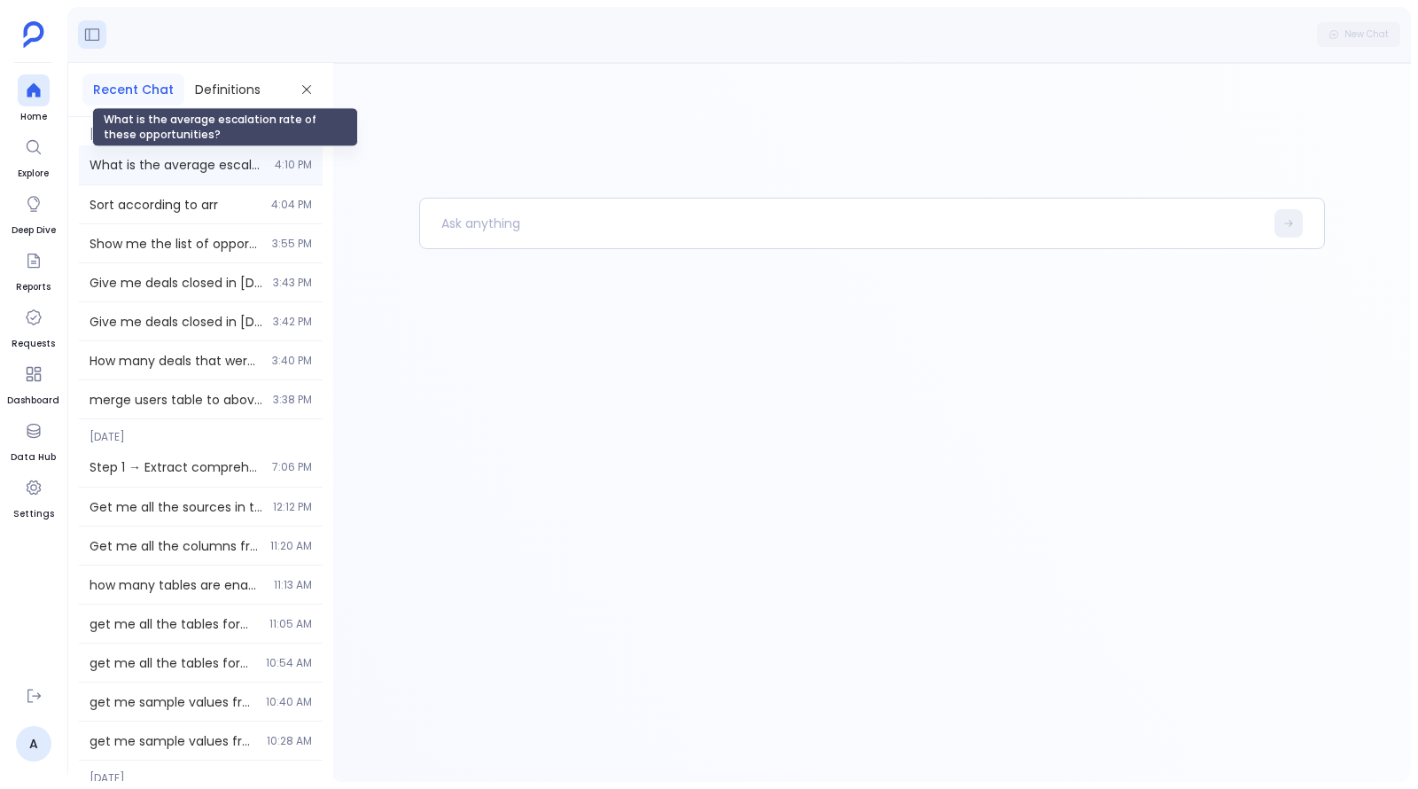
click at [179, 169] on span "What is the average escalation rate of these opportunities?" at bounding box center [176, 165] width 175 height 18
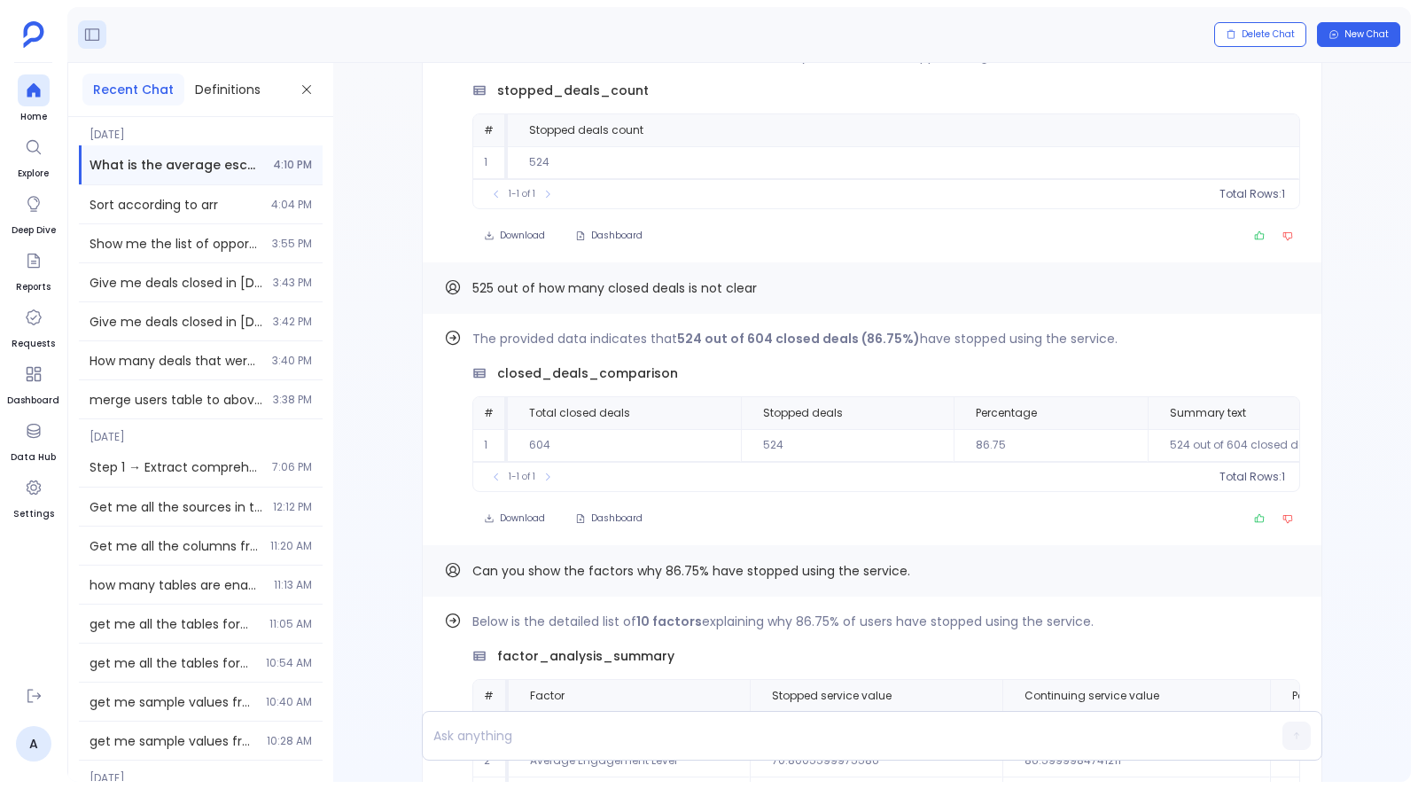
scroll to position [-2179, 0]
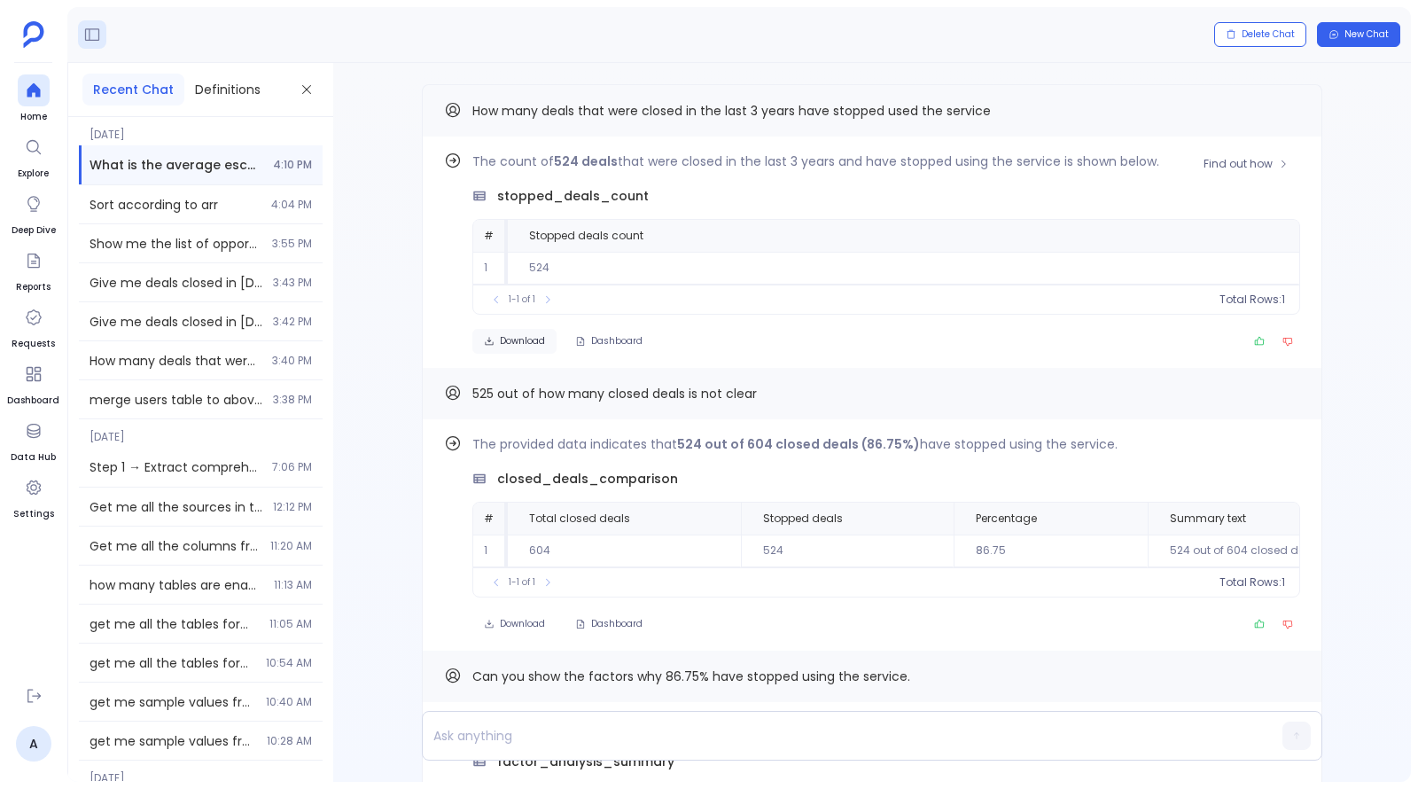
click at [541, 338] on span "Download" at bounding box center [522, 341] width 45 height 12
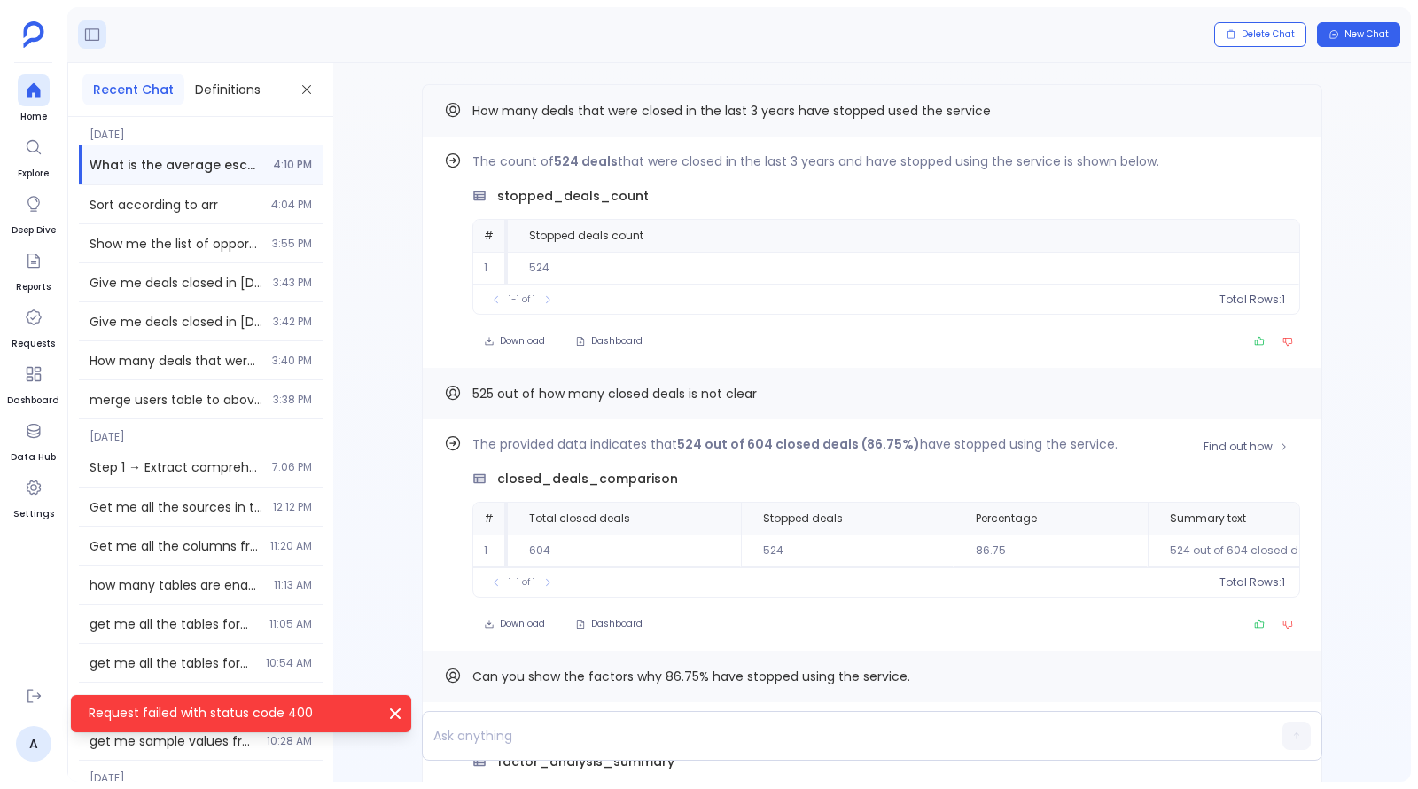
scroll to position [-1975, 0]
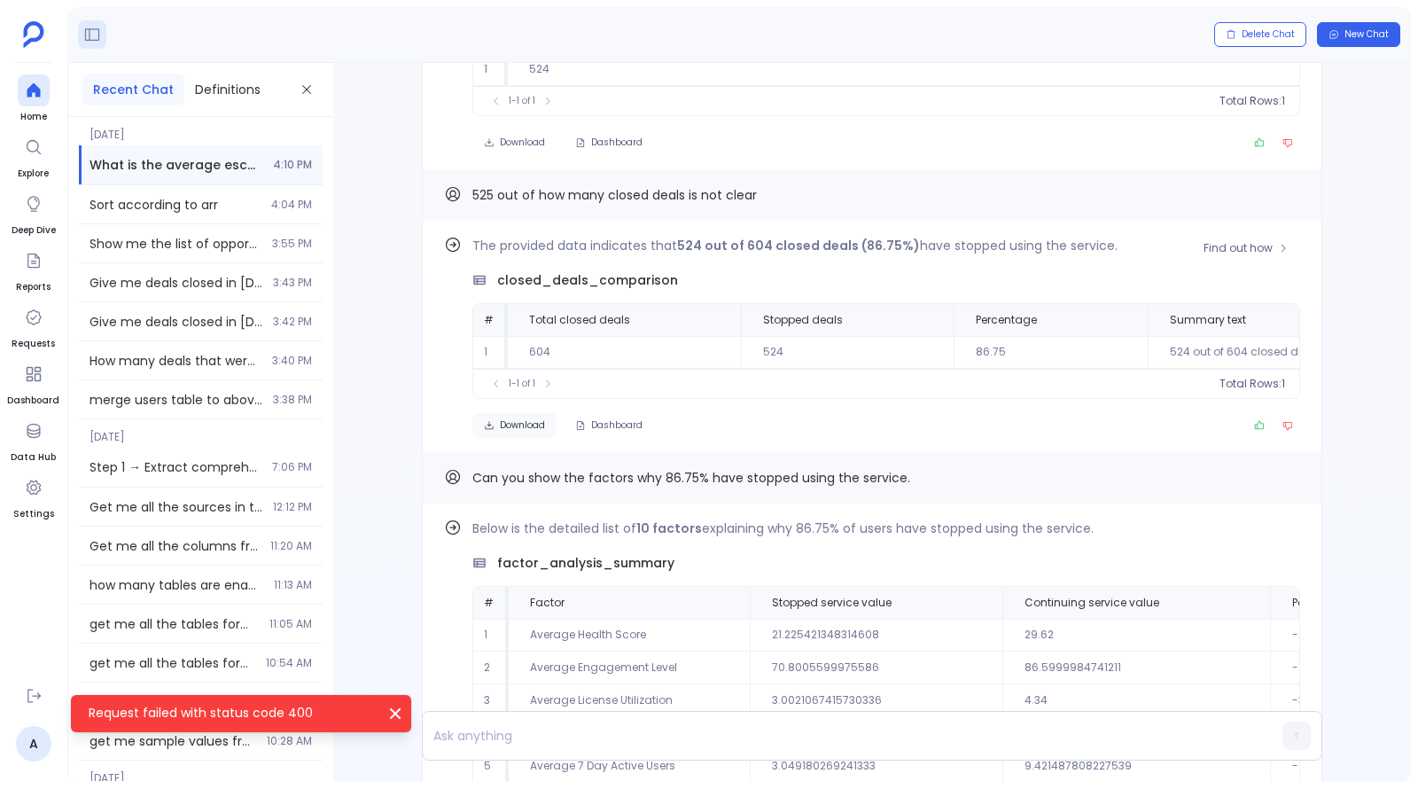
click at [497, 415] on button "Download" at bounding box center [514, 425] width 84 height 25
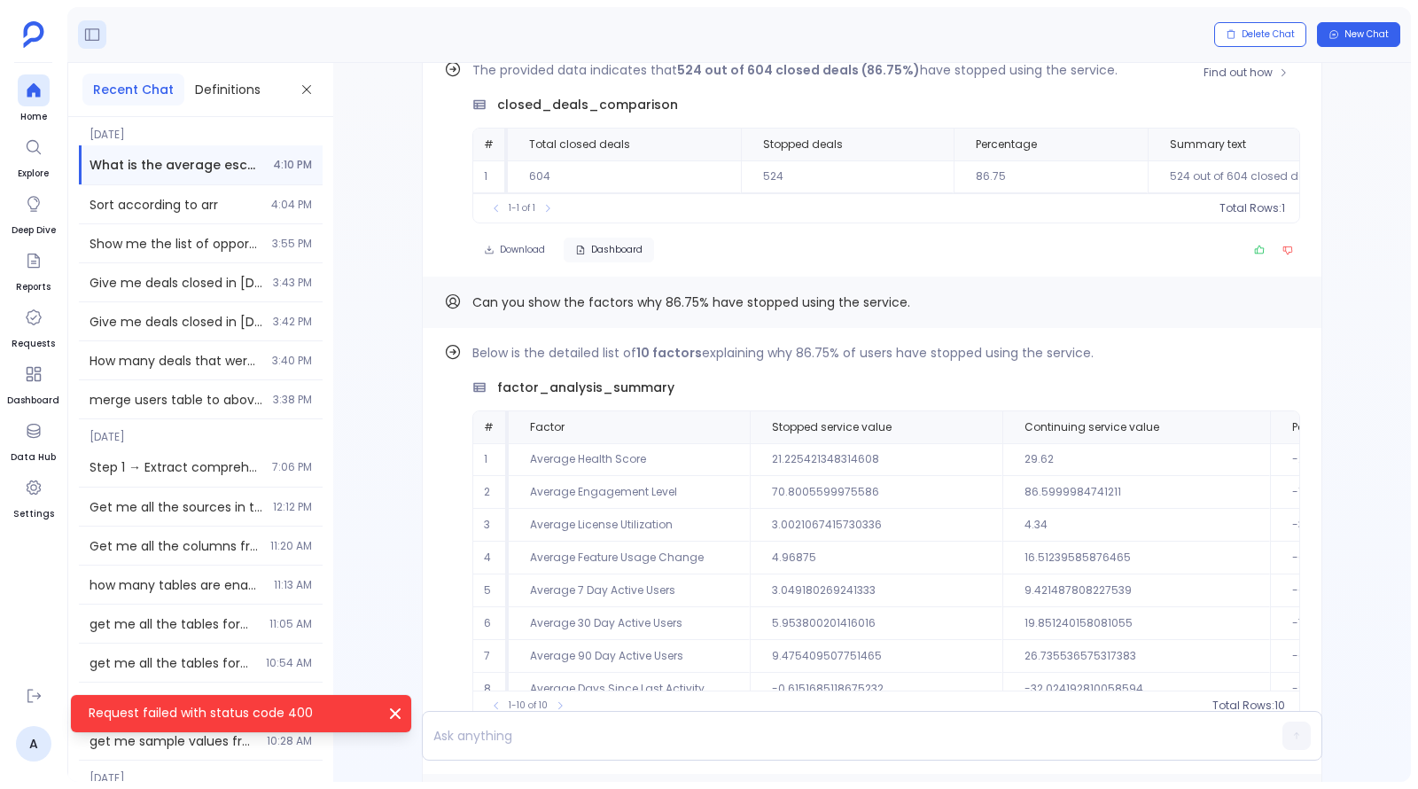
scroll to position [-1522, 0]
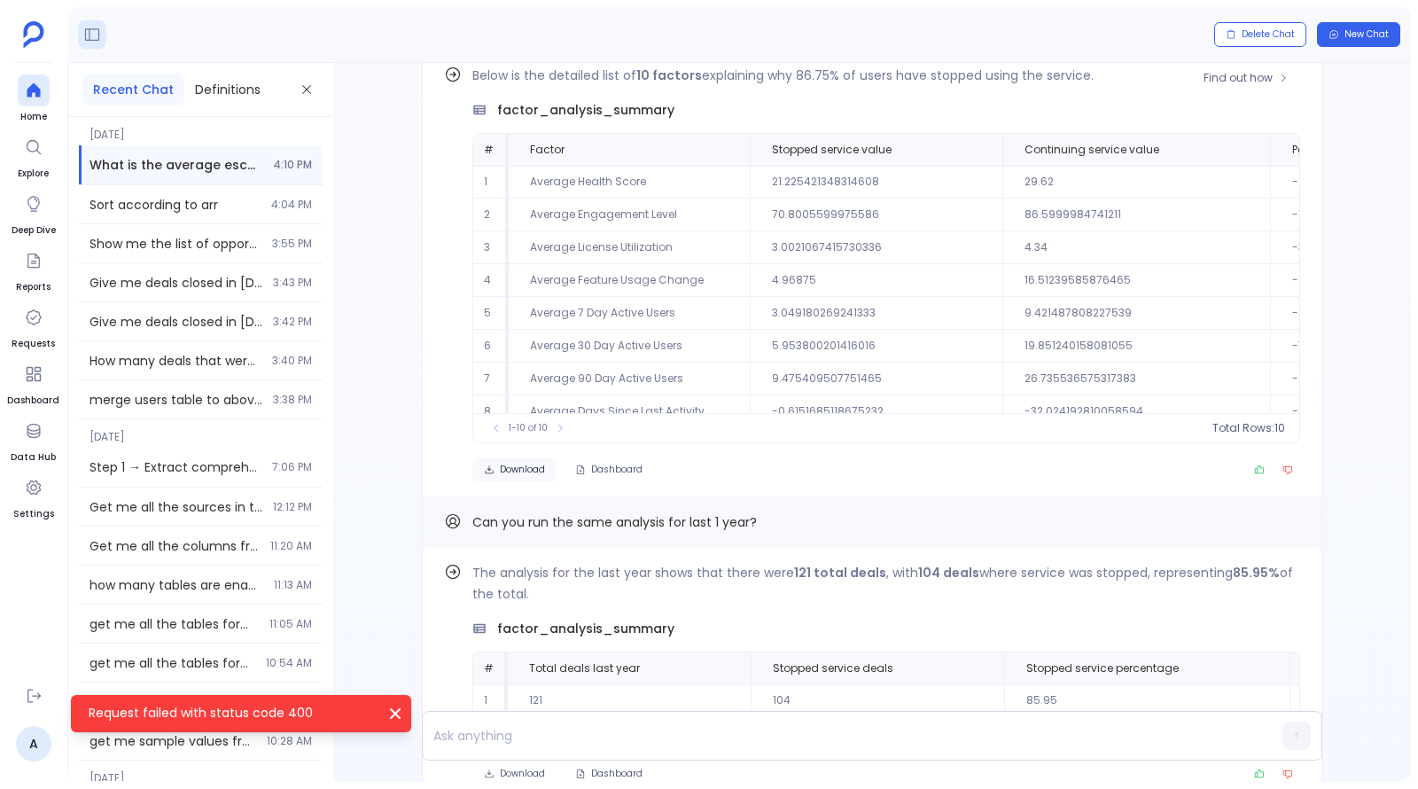
click at [506, 463] on span "Download" at bounding box center [522, 469] width 45 height 12
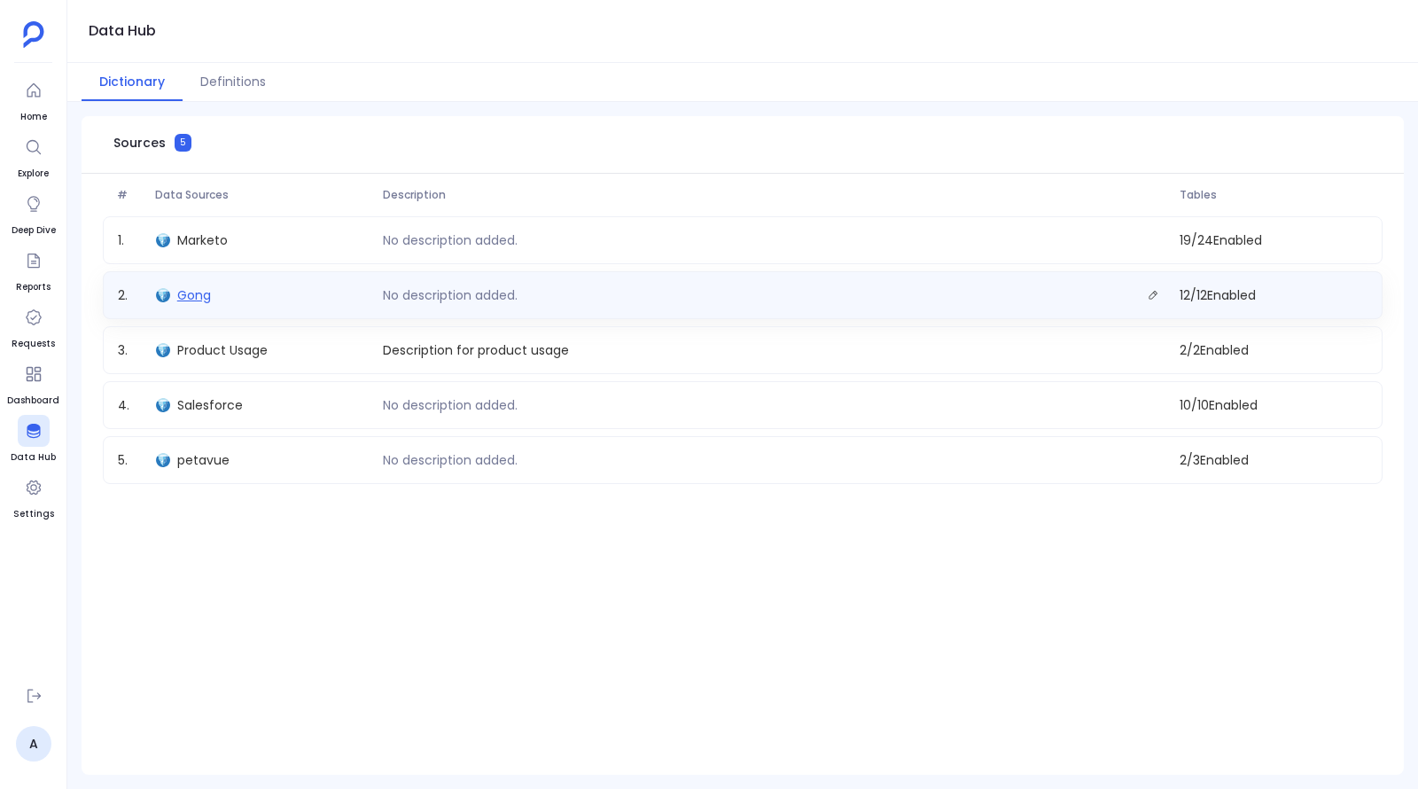
click at [188, 296] on span "Gong" at bounding box center [194, 295] width 34 height 18
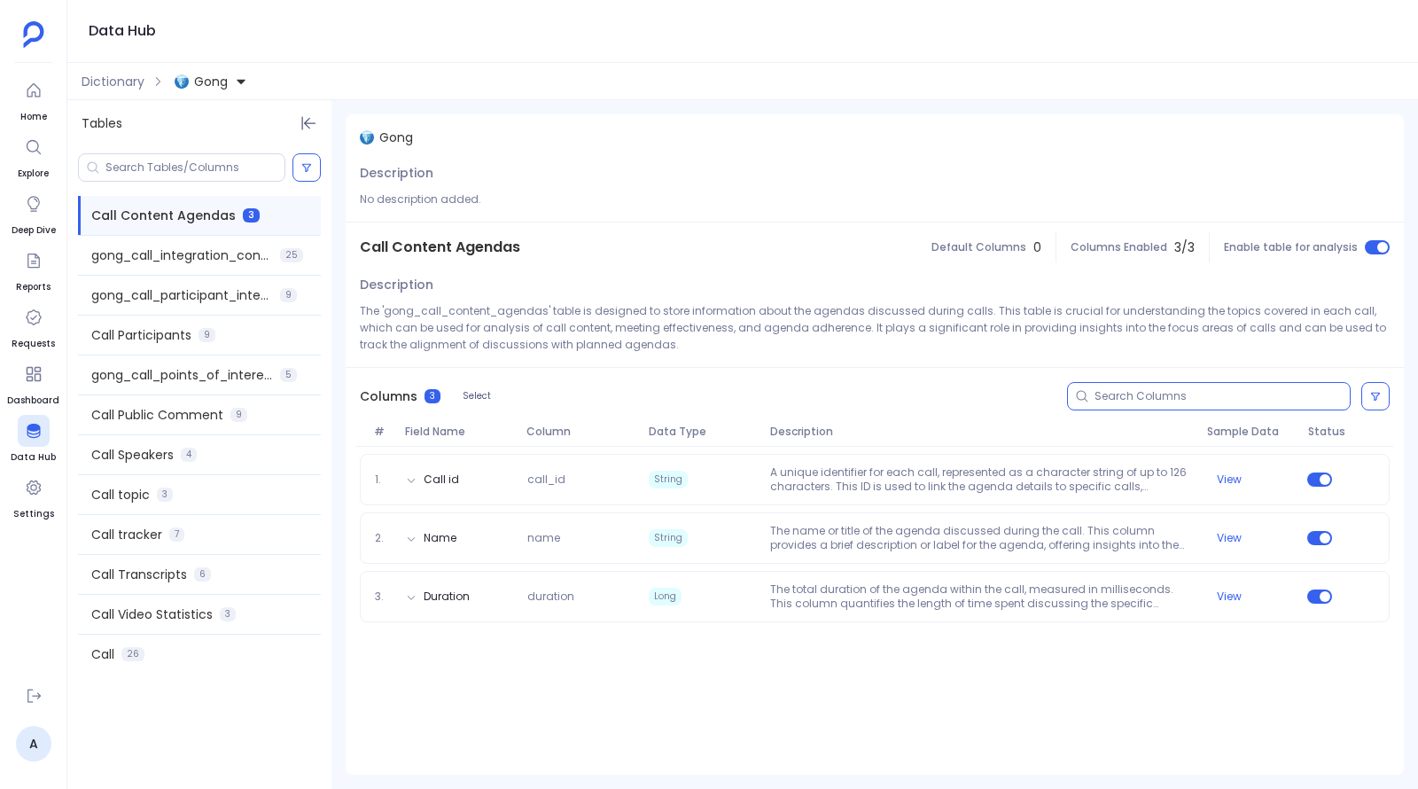
click at [1118, 392] on input at bounding box center [1221, 396] width 255 height 14
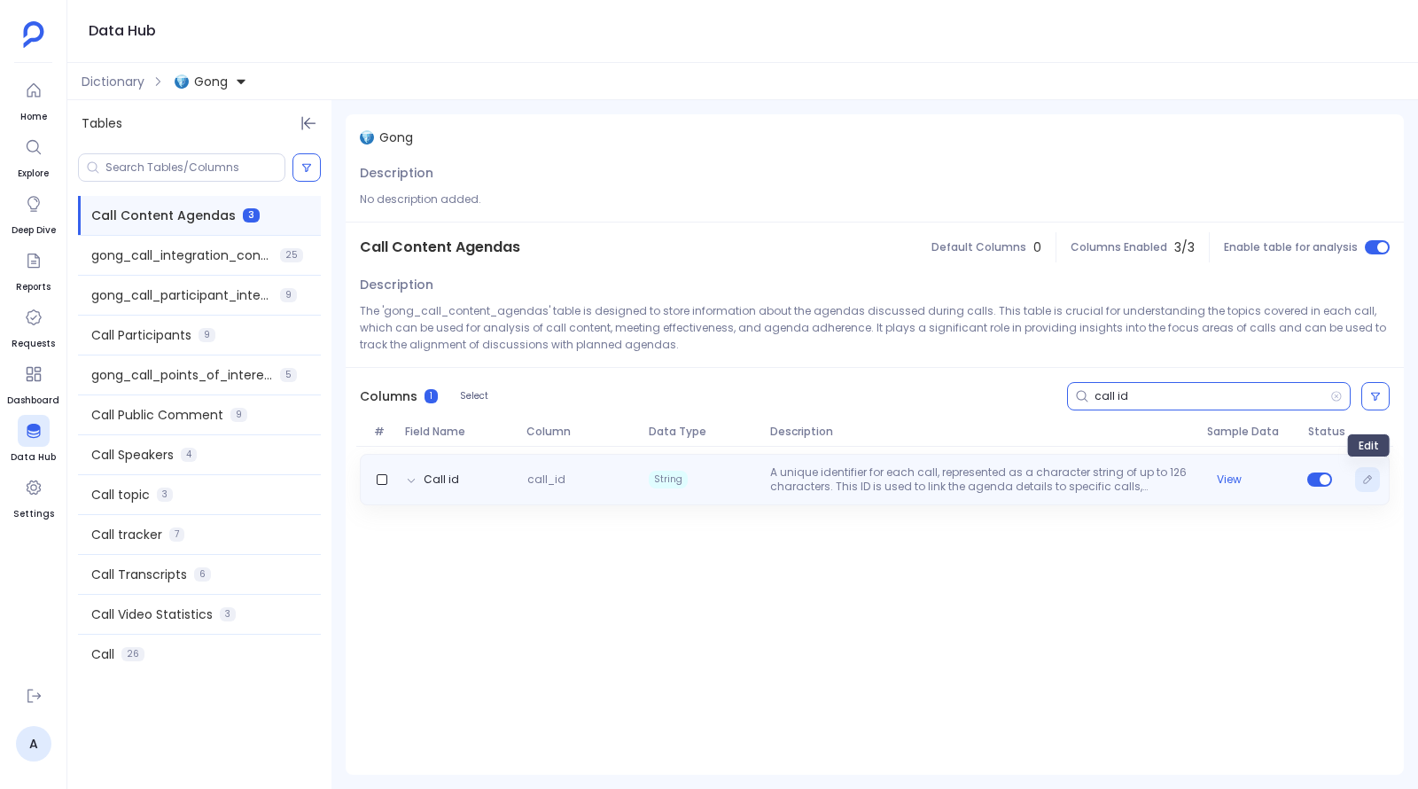
type input "call id"
click at [1373, 478] on icon "Edit" at bounding box center [1367, 479] width 11 height 11
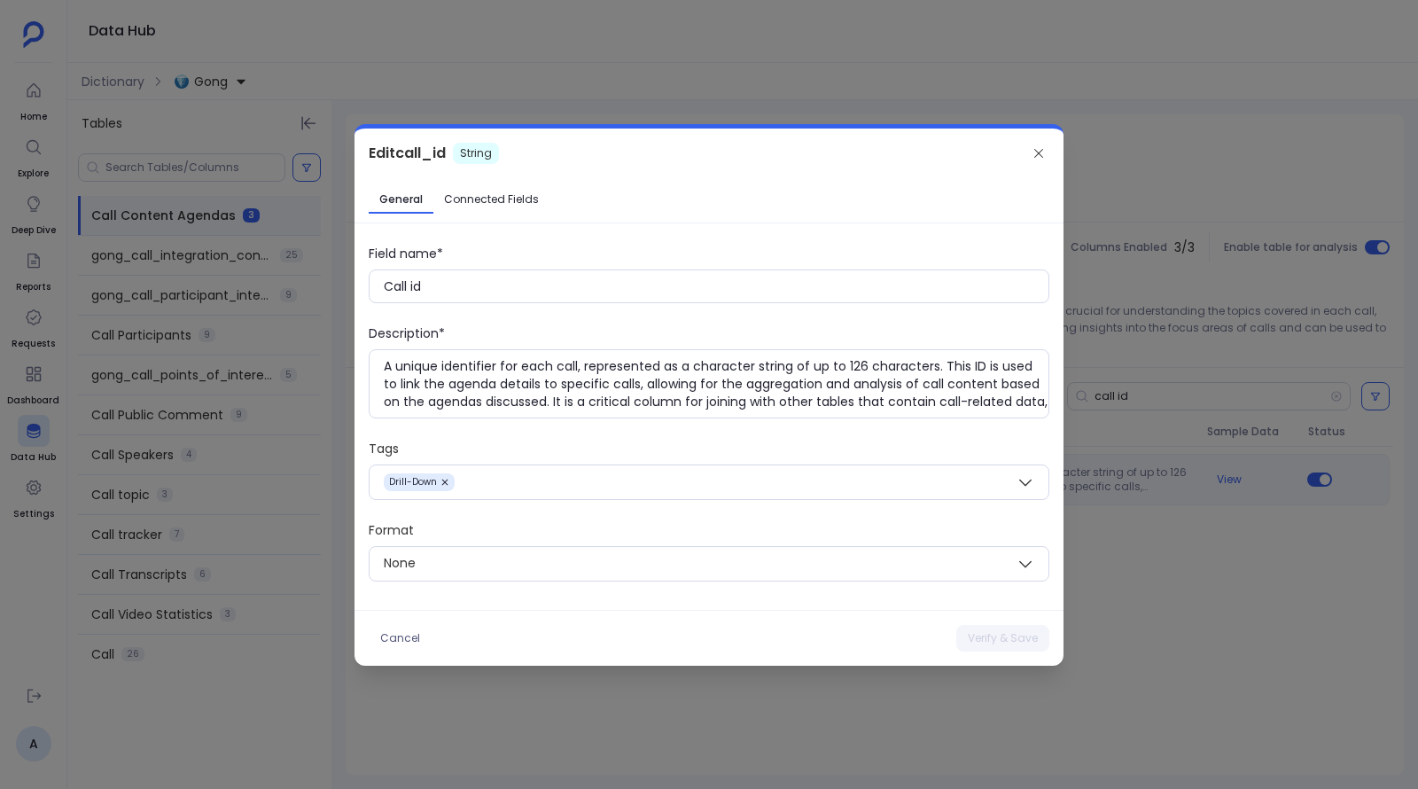
click at [1198, 620] on div at bounding box center [709, 394] width 1418 height 789
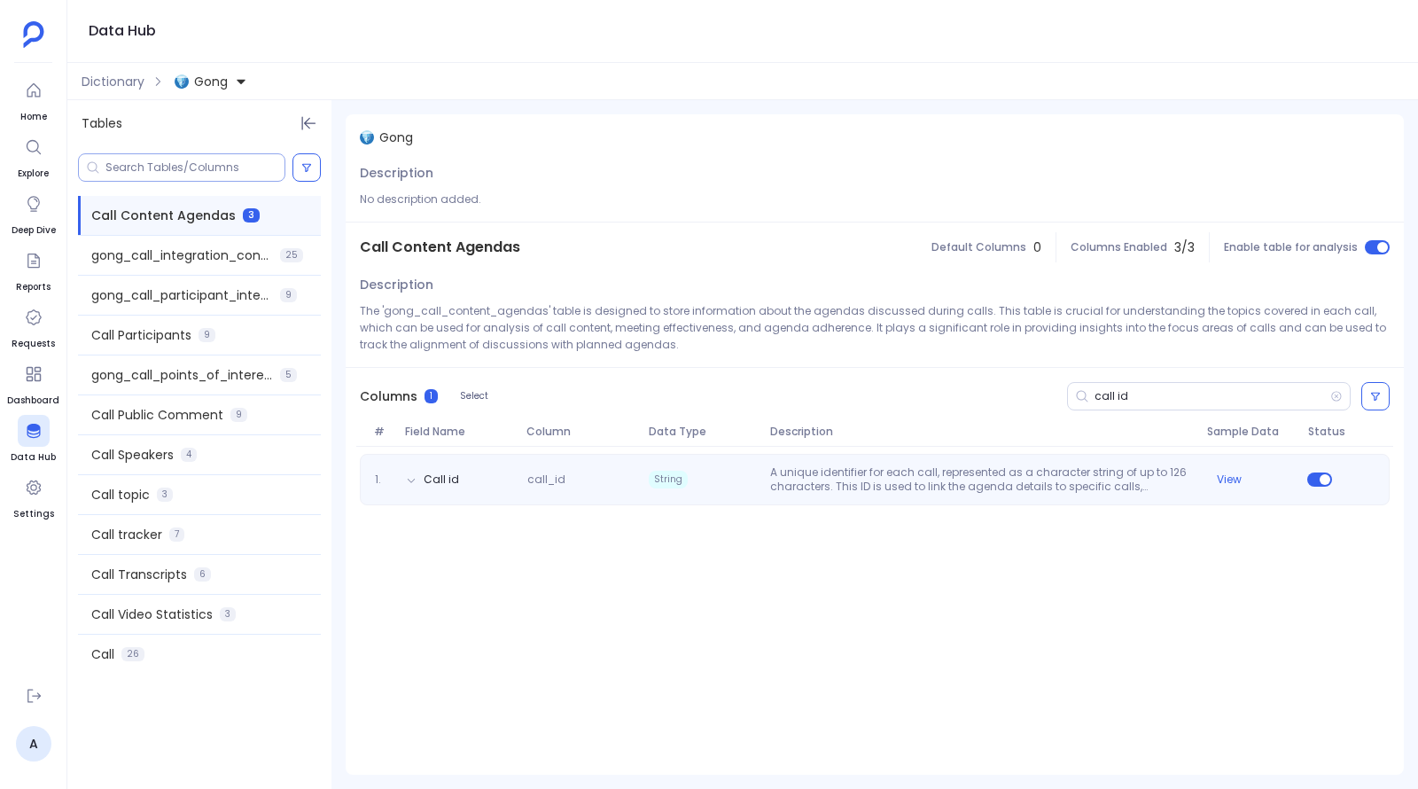
click at [186, 163] on input at bounding box center [194, 167] width 179 height 14
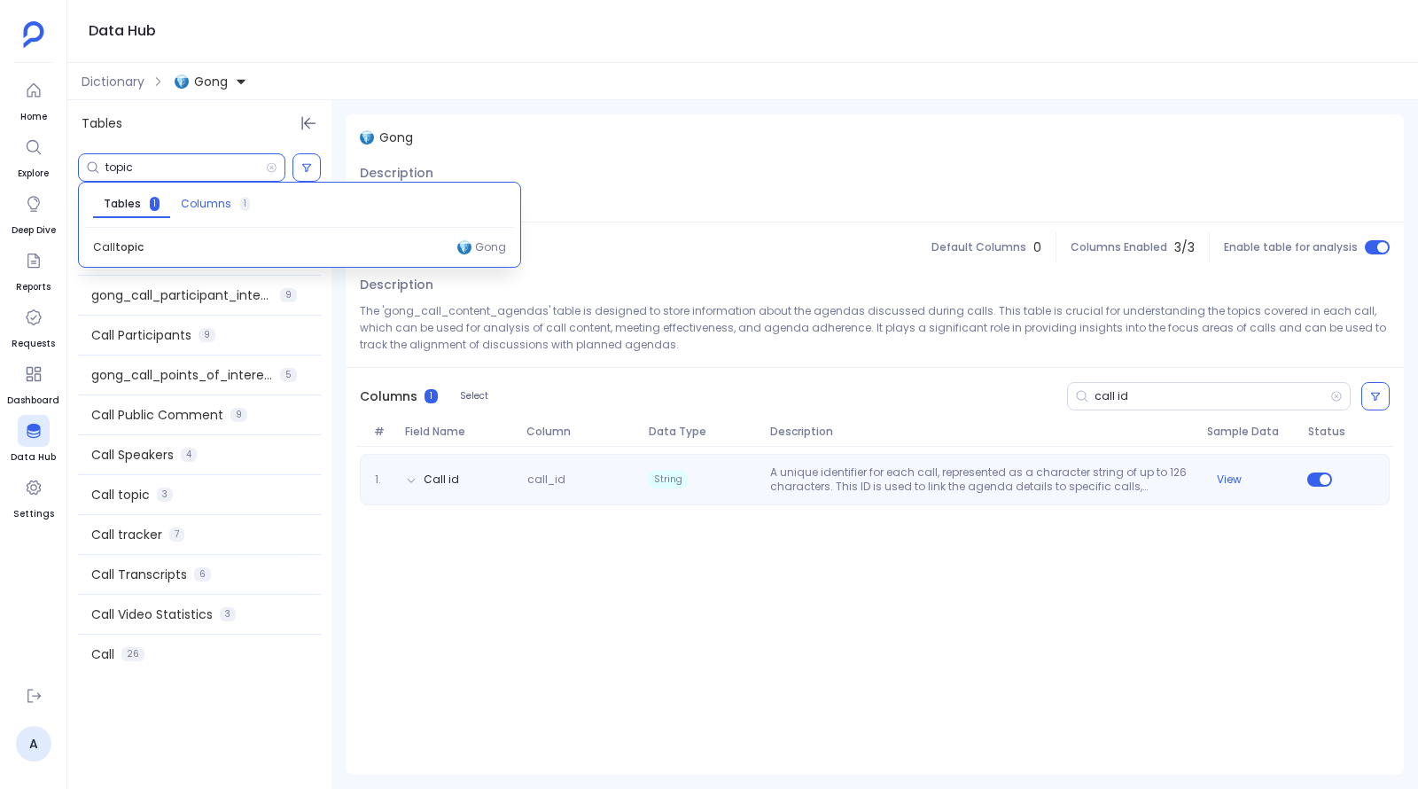
type input "topic"
click at [214, 201] on span "Columns" at bounding box center [206, 204] width 51 height 14
click at [126, 197] on span "Tables" at bounding box center [122, 204] width 36 height 14
click at [730, 198] on p "No description added." at bounding box center [875, 199] width 1030 height 17
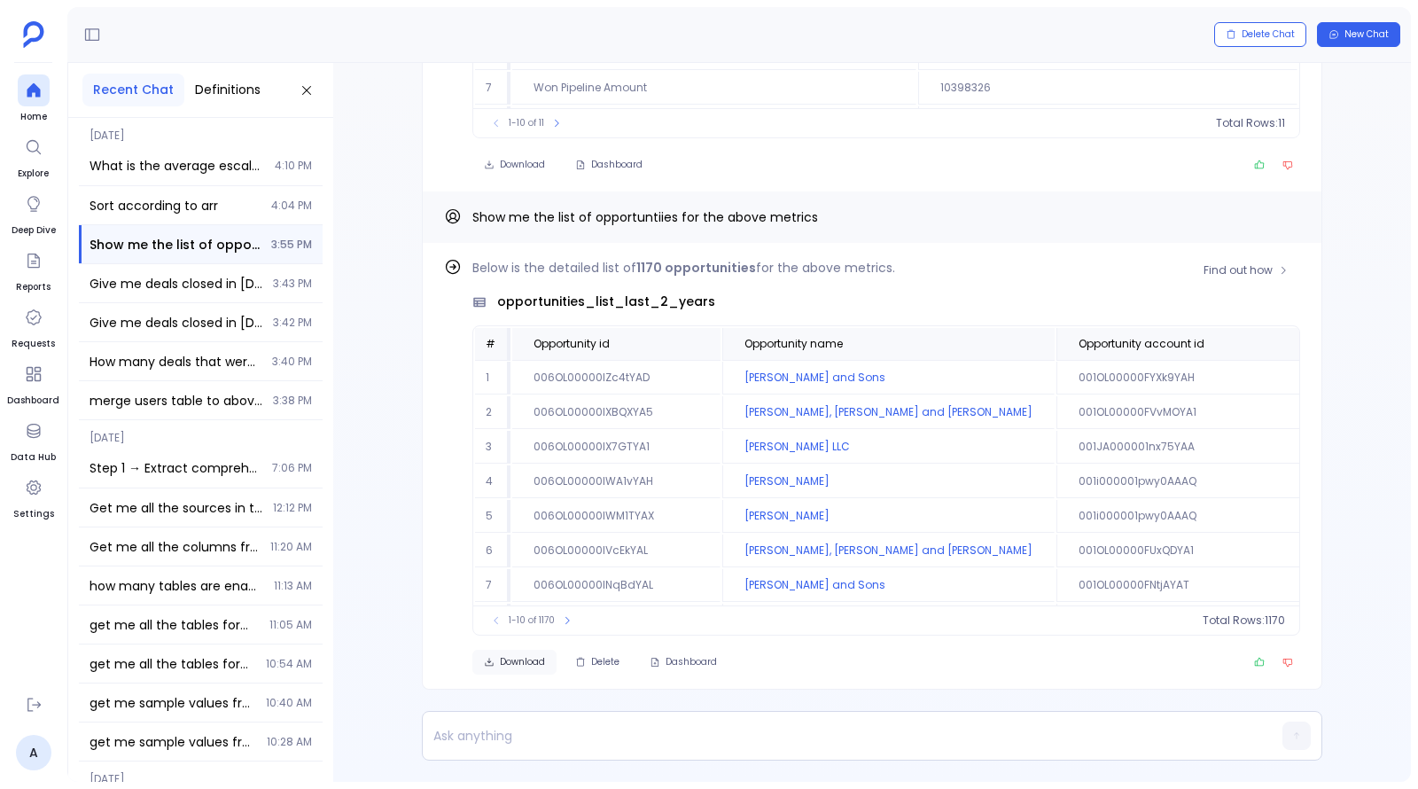
click at [529, 660] on span "Download" at bounding box center [522, 662] width 45 height 12
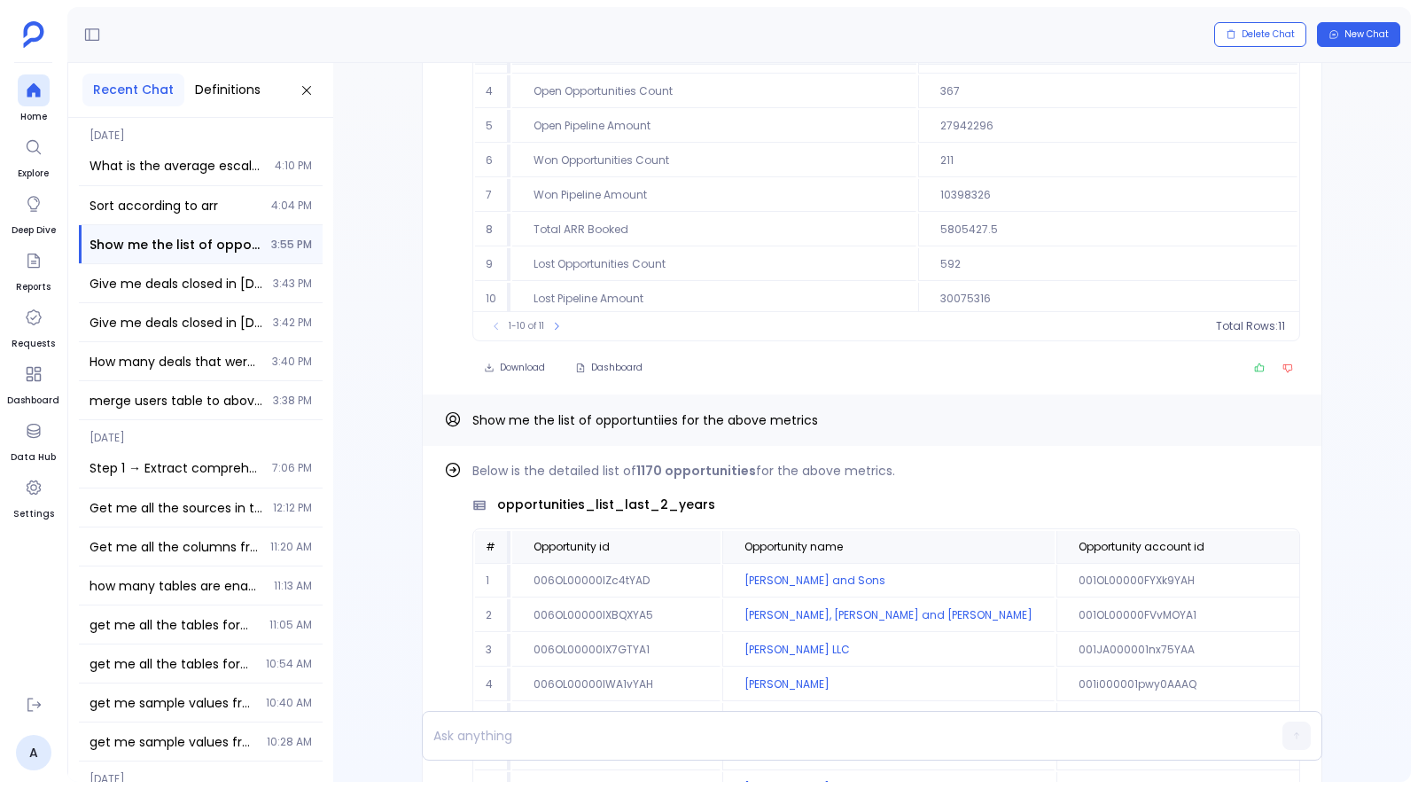
scroll to position [-388, 0]
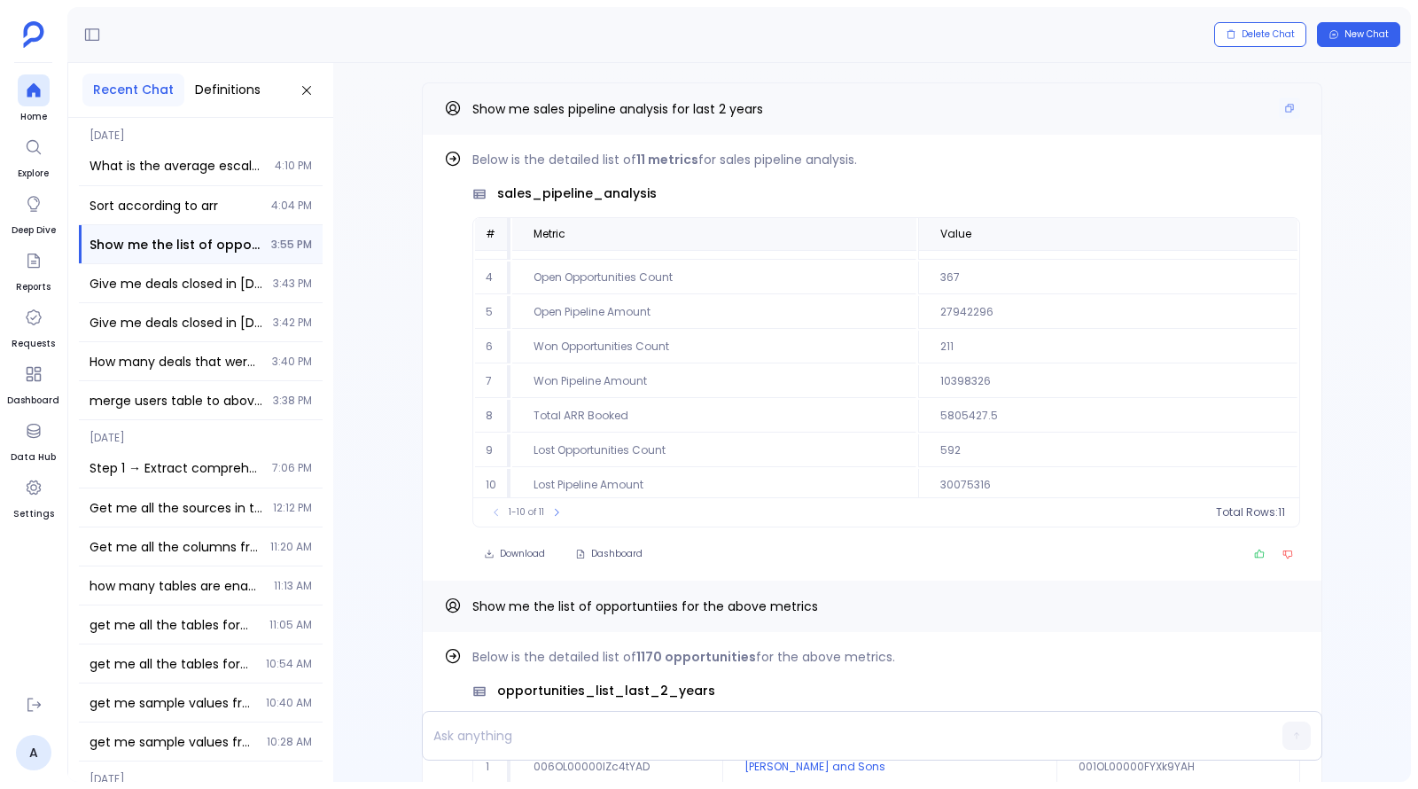
click at [1295, 112] on div "Show me sales pipeline analysis for last 2 years" at bounding box center [872, 108] width 900 height 52
click at [1287, 112] on icon "Copy" at bounding box center [1290, 109] width 8 height 8
click at [30, 96] on icon at bounding box center [33, 90] width 13 height 14
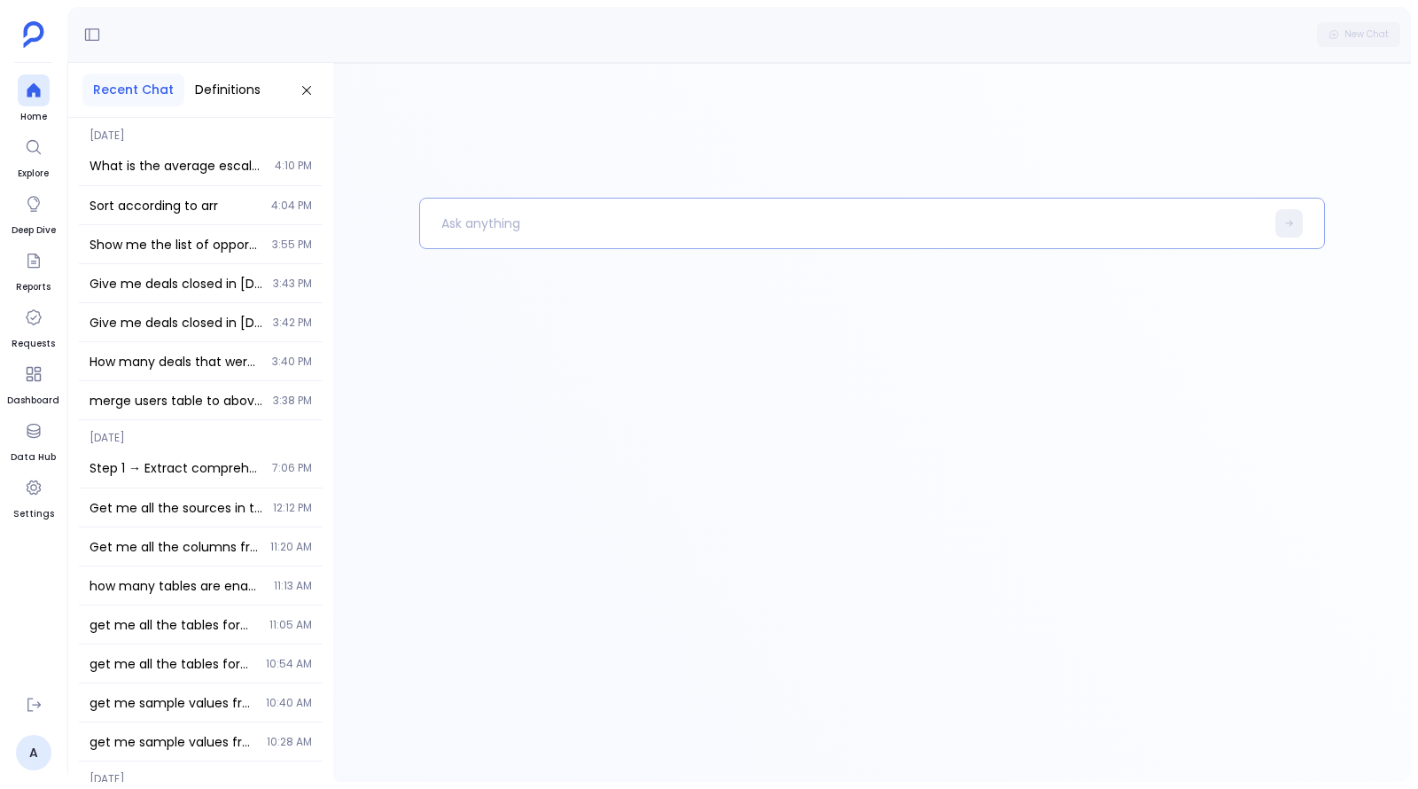
click at [636, 206] on p at bounding box center [842, 223] width 844 height 46
click at [540, 238] on p at bounding box center [842, 223] width 844 height 46
drag, startPoint x: 641, startPoint y: 222, endPoint x: 502, endPoint y: 216, distance: 139.2
click at [502, 216] on p "Show me sales pipeline analysis for last 2 years" at bounding box center [833, 223] width 826 height 46
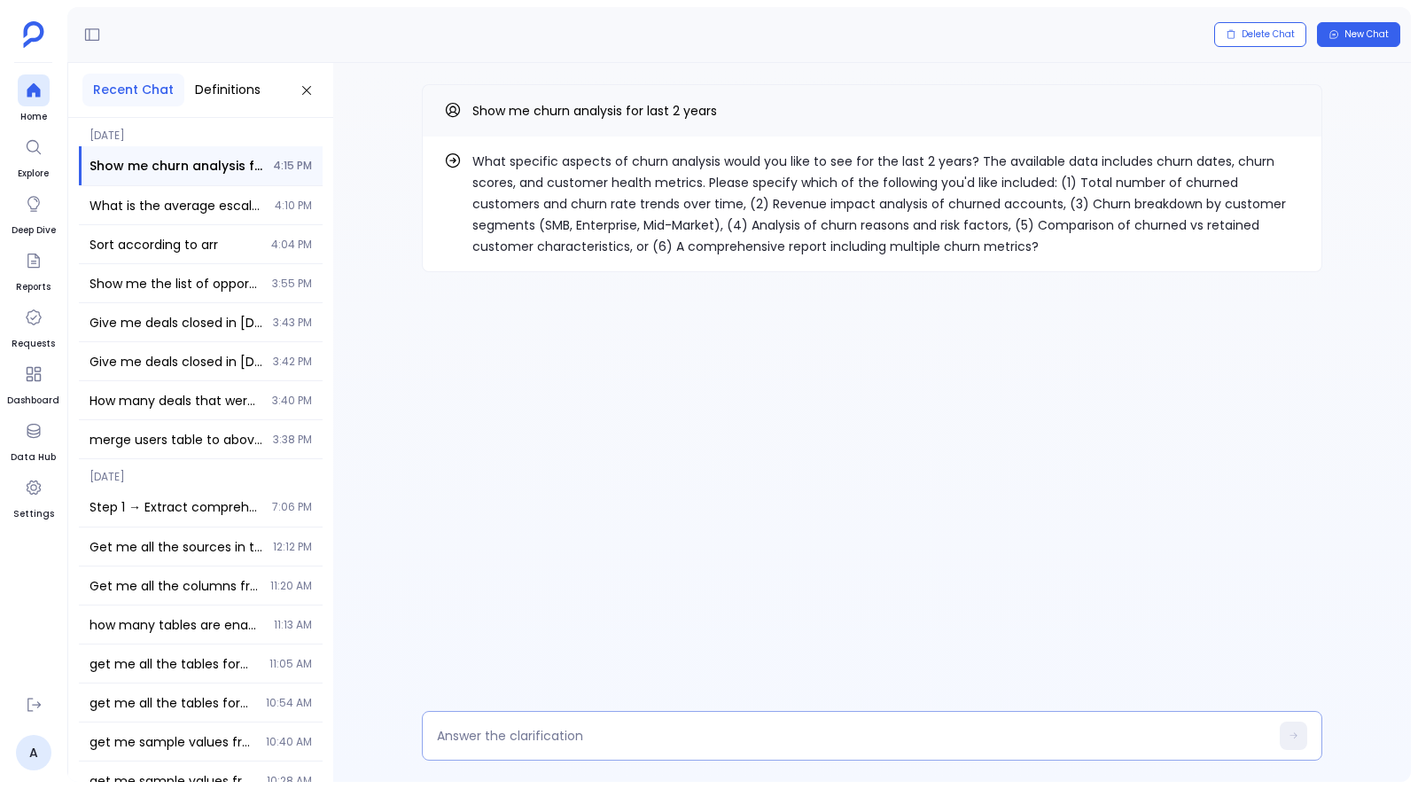
click at [637, 722] on div at bounding box center [872, 736] width 900 height 50
click at [625, 730] on textarea at bounding box center [853, 736] width 832 height 18
type textarea "6"
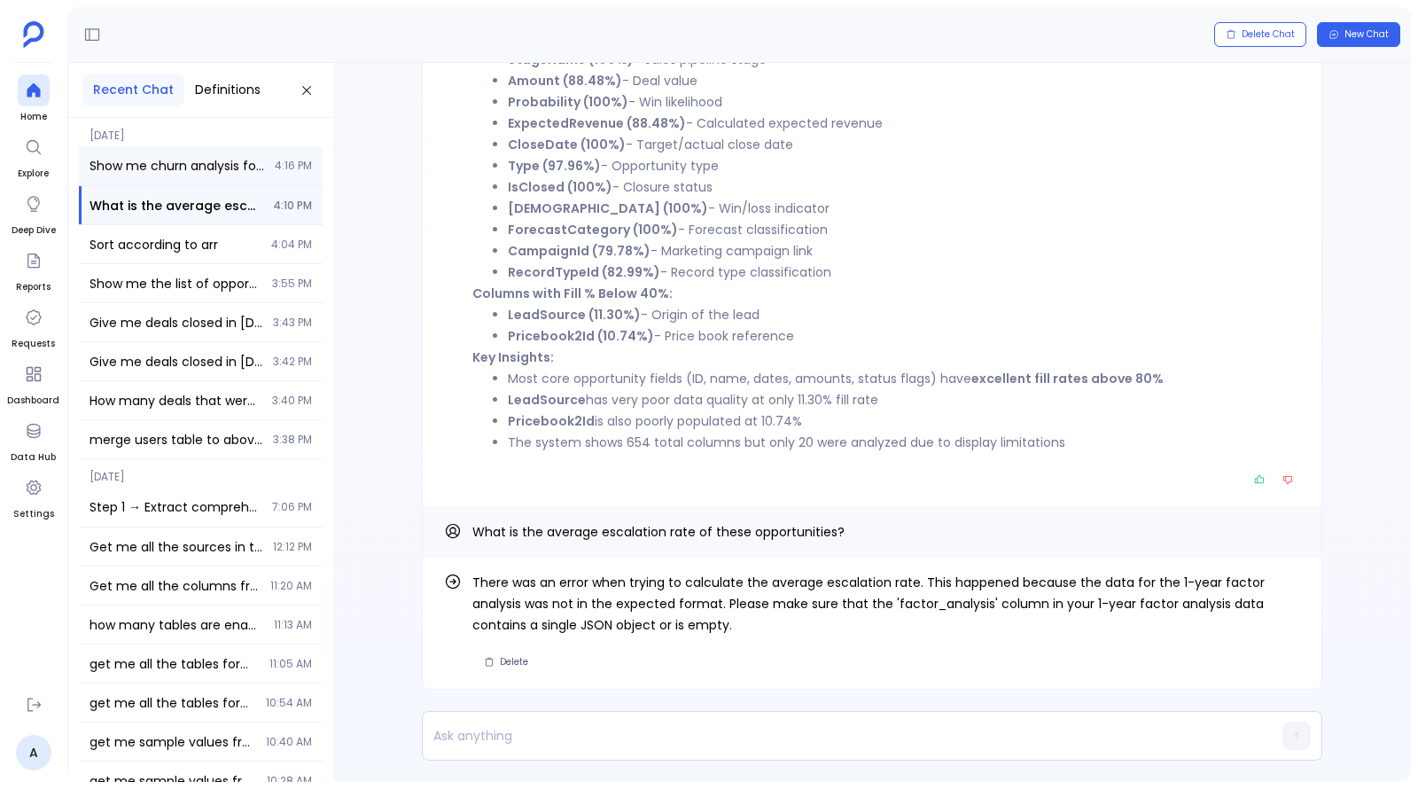
click at [214, 174] on span "Show me churn analysis for last 2 years" at bounding box center [176, 166] width 175 height 18
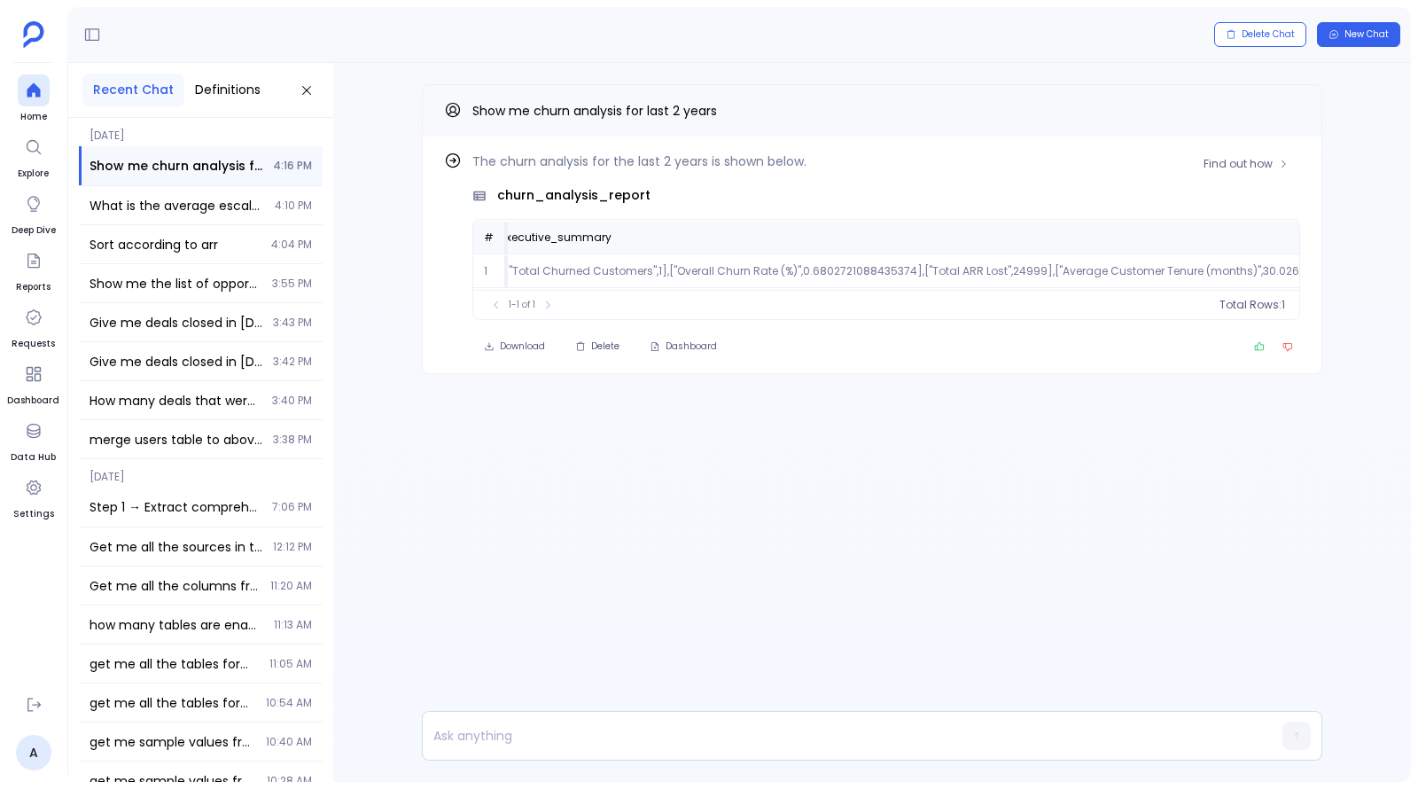
scroll to position [0, 41]
click at [721, 274] on td "[["Total Churned Customers",1],["Overall Churn Rate (%)",0.6802721088435374],["…" at bounding box center [1068, 271] width 1194 height 33
click at [721, 274] on td "[["Total Churned Customers",1],["Overall Churn Rate (%)",0.6802721088435374],["…" at bounding box center [426, 271] width 1194 height 33
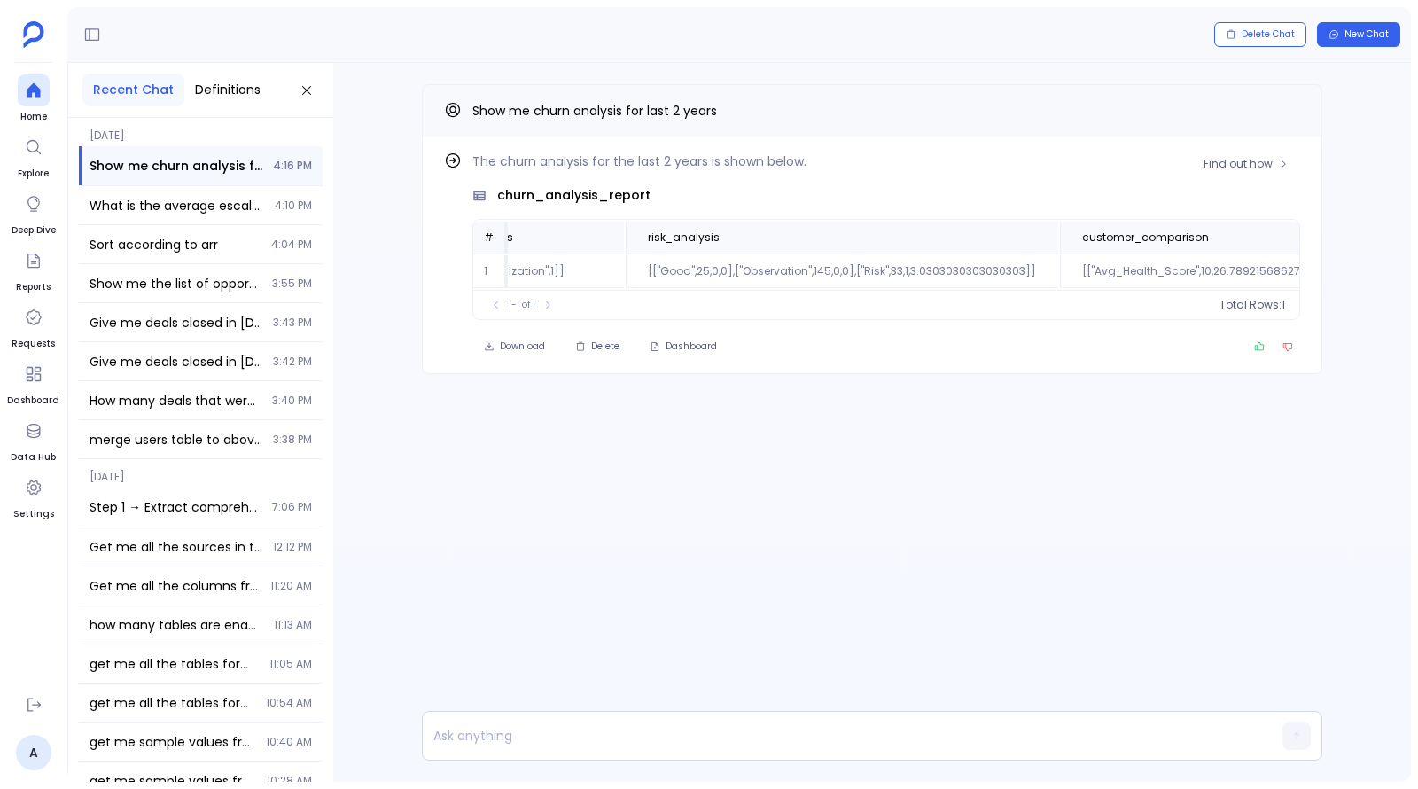
click at [716, 274] on td "[["Good",25,0,0],["Observation",145,0,0],["Risk",33,1,3.0303030303030303]]" at bounding box center [842, 271] width 432 height 33
click at [709, 274] on td "[["Severe Risk",1,"Churned"],["Fairly Satisfied",0.5073891625615764,"Active"],[…" at bounding box center [827, 271] width 1398 height 33
click at [714, 742] on p at bounding box center [838, 735] width 830 height 25
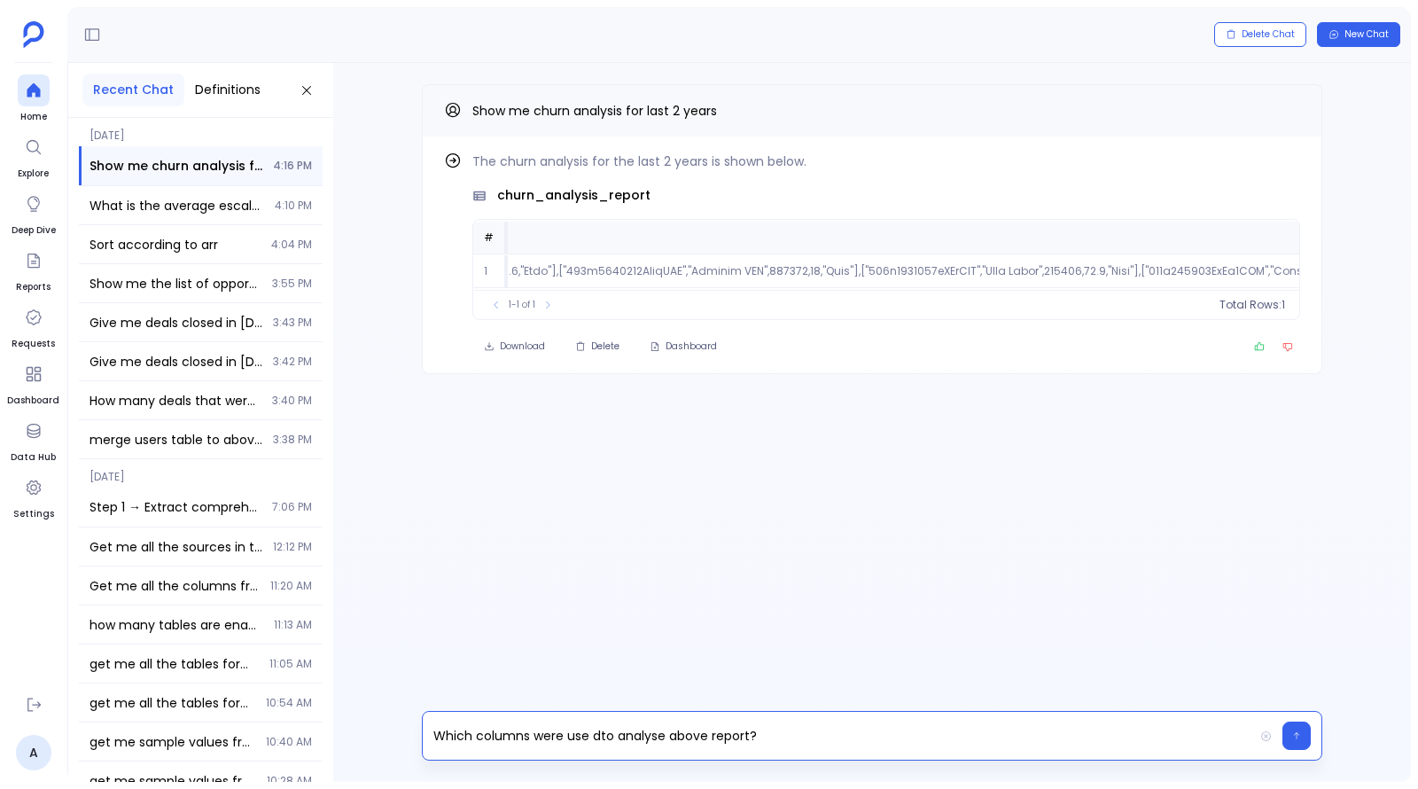
click at [594, 735] on p "Which columns were use dto analyse above report?" at bounding box center [838, 735] width 830 height 25
